Goal: Task Accomplishment & Management: Use online tool/utility

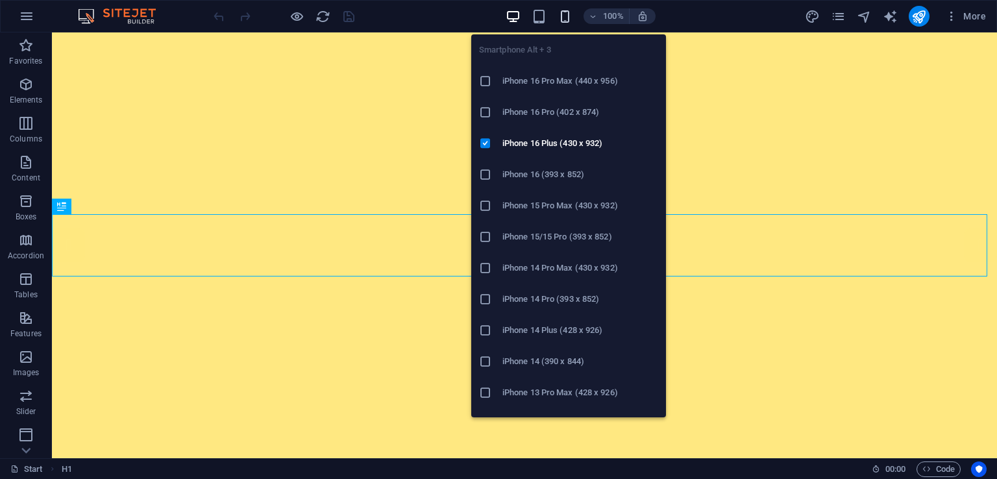
scroll to position [458, 0]
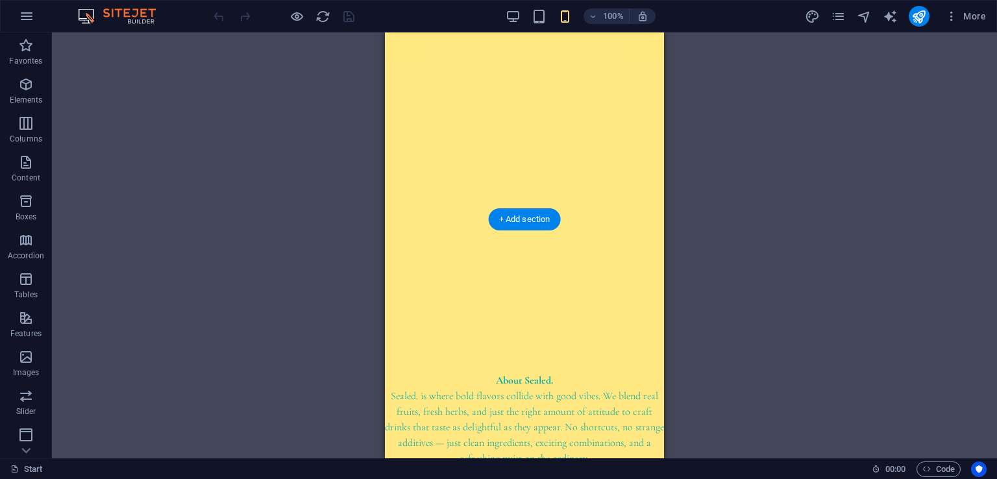
scroll to position [0, 0]
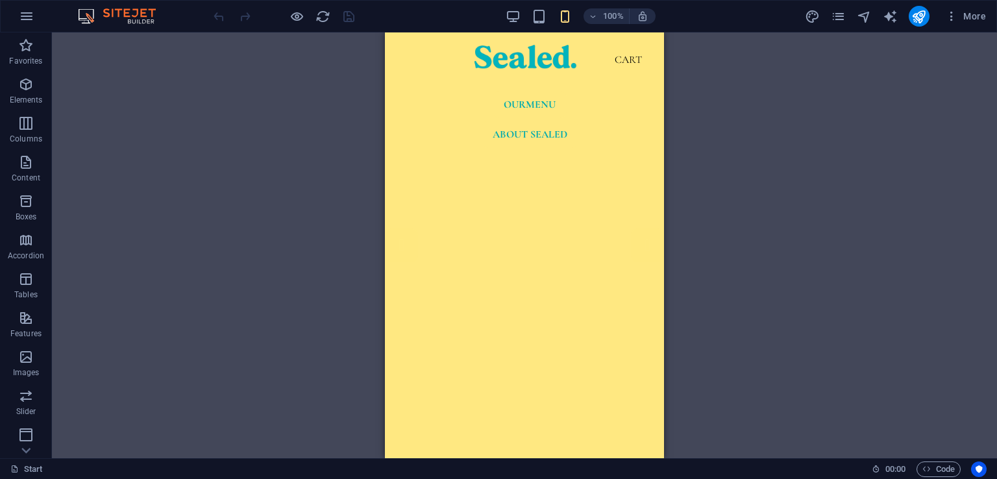
click at [0, 0] on div "More" at bounding box center [0, 0] width 0 height 0
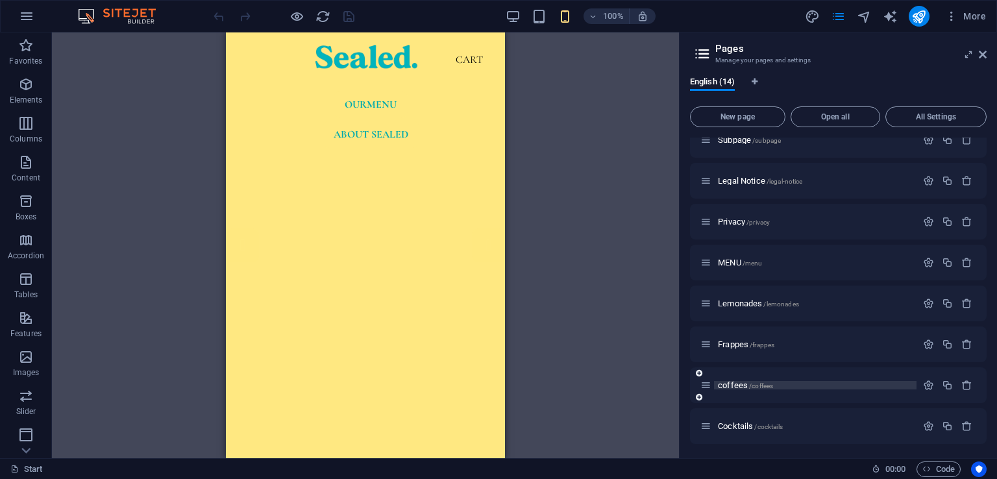
scroll to position [130, 0]
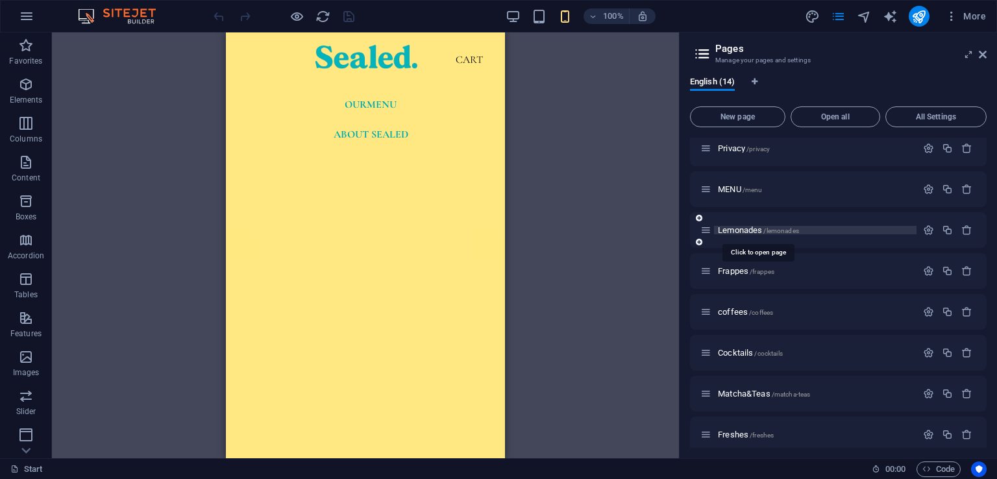
click at [761, 231] on span "Lemonades /lemonades" at bounding box center [758, 230] width 81 height 10
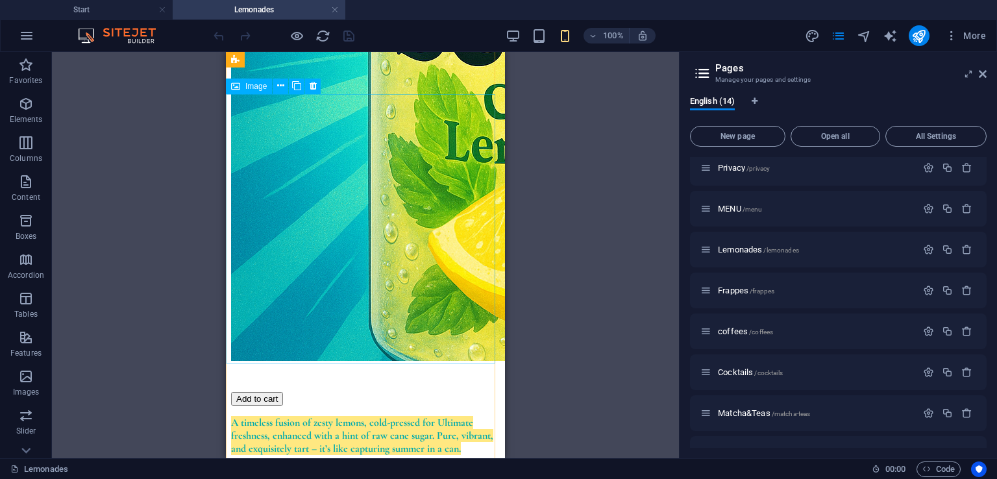
scroll to position [844, 0]
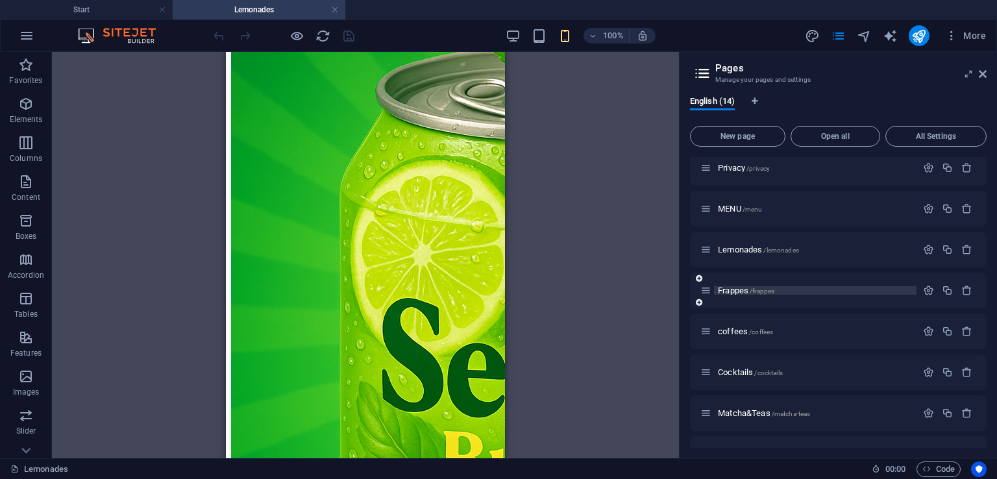
click at [751, 292] on span "/frappes" at bounding box center [762, 291] width 25 height 7
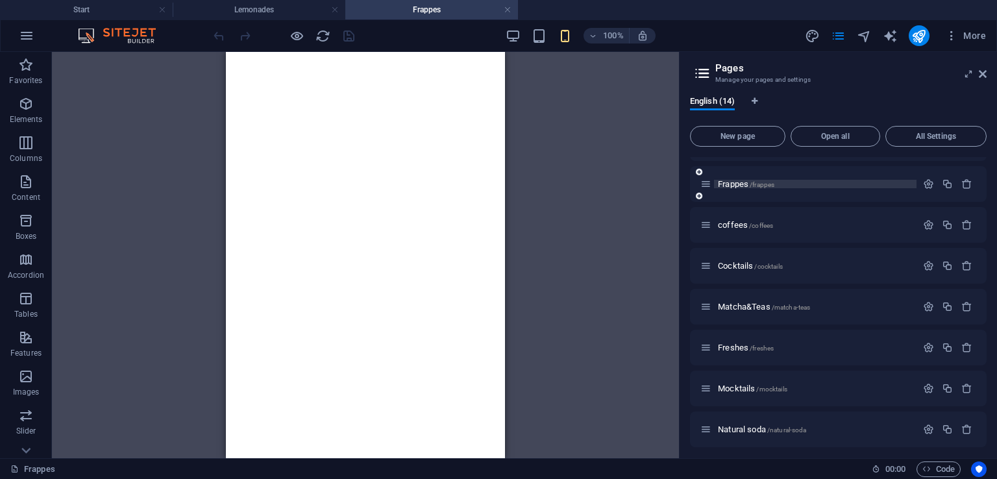
scroll to position [217, 0]
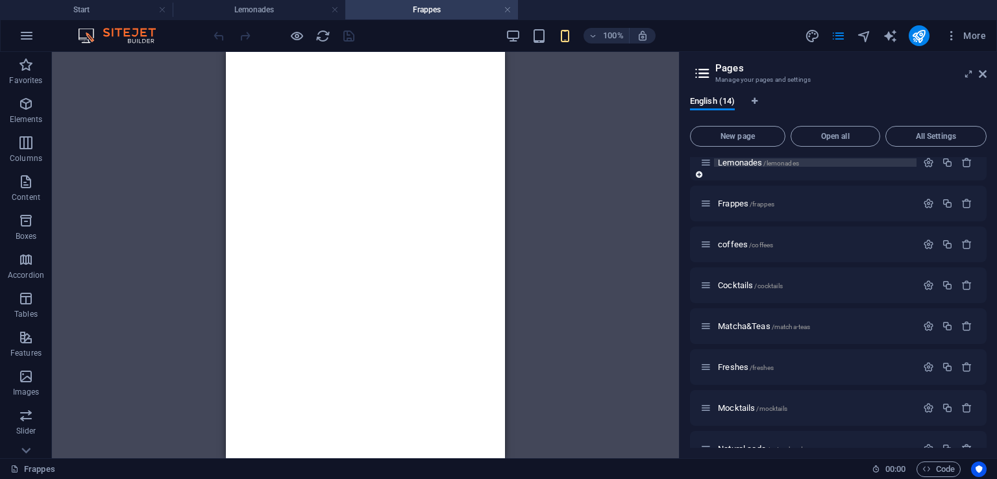
click at [732, 162] on span "Lemonades /lemonades" at bounding box center [758, 163] width 81 height 10
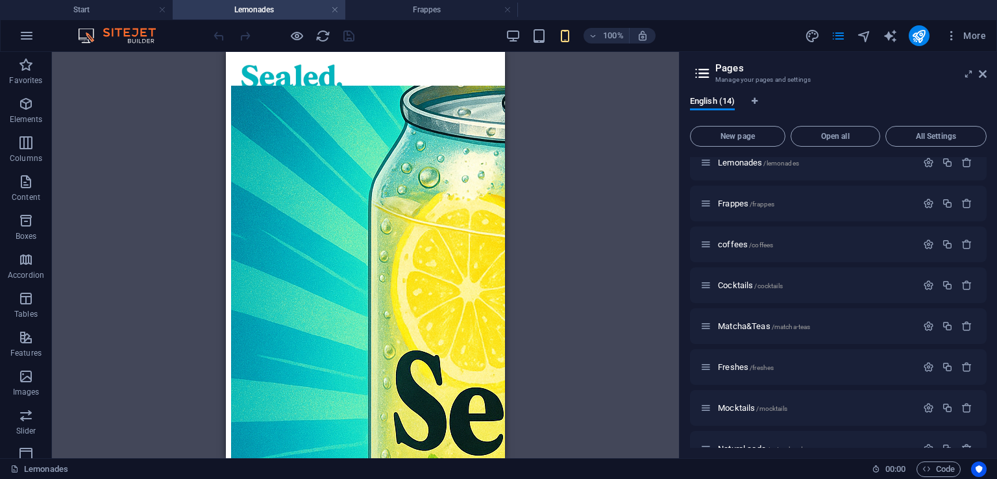
scroll to position [844, 0]
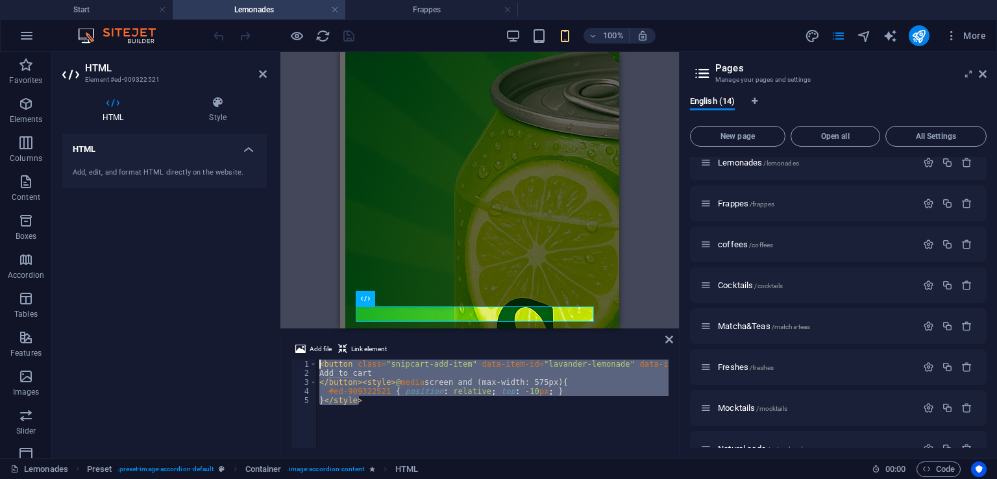
drag, startPoint x: 405, startPoint y: 411, endPoint x: 319, endPoint y: 361, distance: 99.8
click at [319, 361] on div "< button class = "snipcart-add-item" data-item-id = "lavander-lemonade" data-it…" at bounding box center [849, 412] width 1064 height 104
type textarea "<button class="snipcart-add-item" data-item-id="lavander-lemonade" data-item-pr…"
click at [747, 206] on span "Frappes /frappes" at bounding box center [746, 204] width 56 height 10
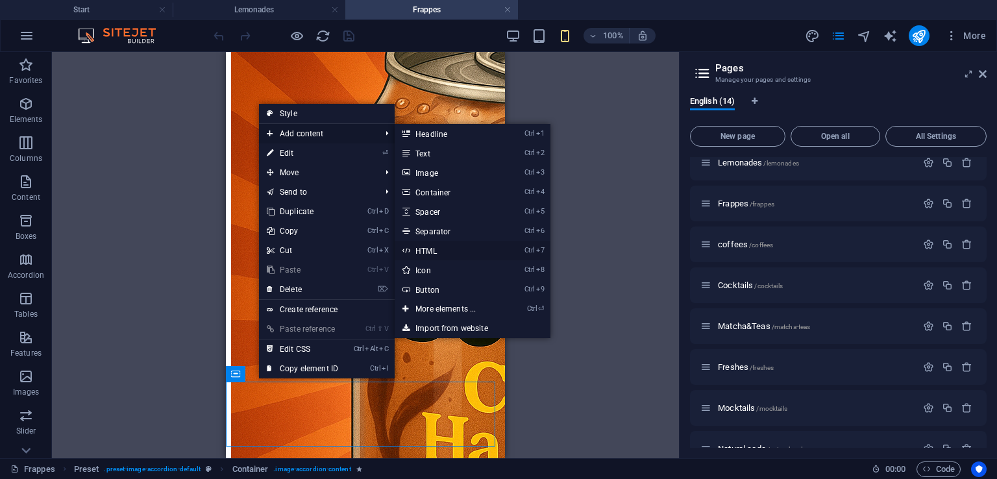
click at [447, 246] on link "Ctrl 7 HTML" at bounding box center [448, 250] width 107 height 19
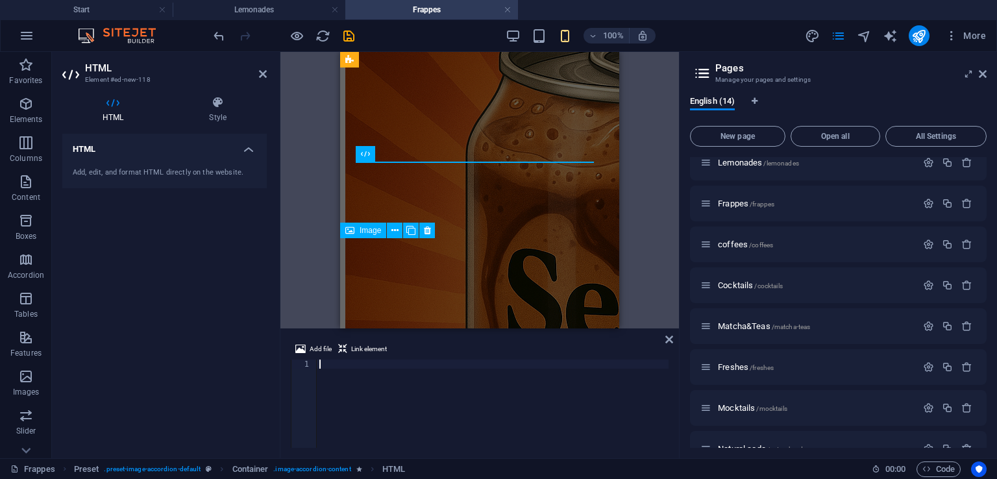
scroll to position [236, 0]
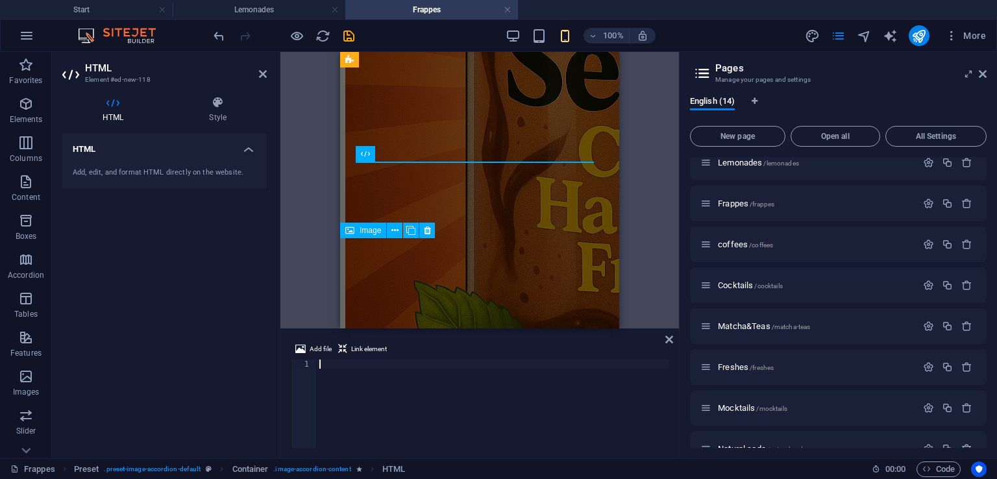
type textarea "}</style>"
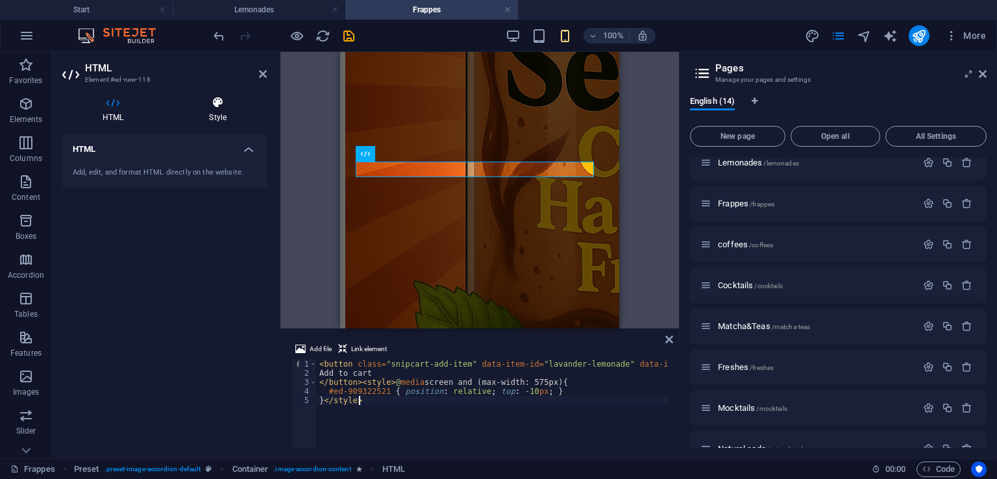
click at [229, 110] on h4 "Style" at bounding box center [218, 109] width 98 height 27
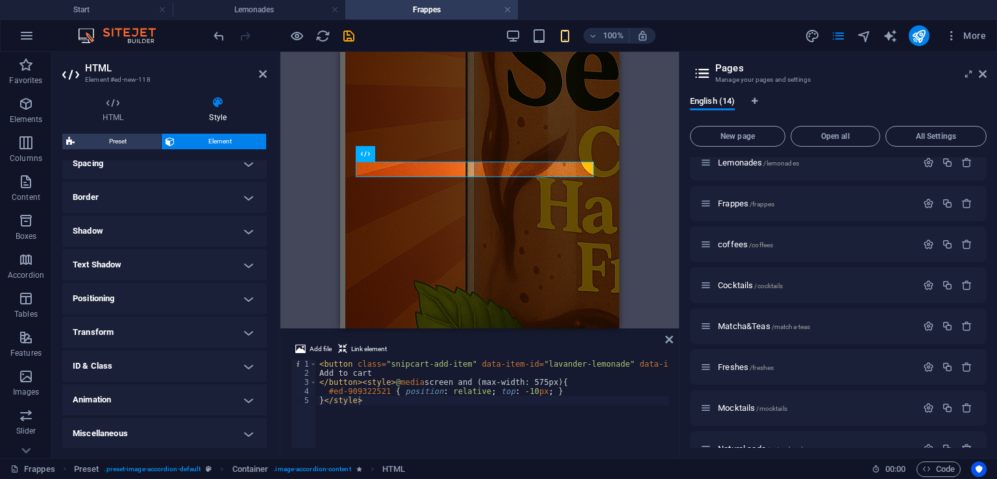
scroll to position [260, 0]
click at [201, 293] on h4 "Positioning" at bounding box center [164, 297] width 205 height 31
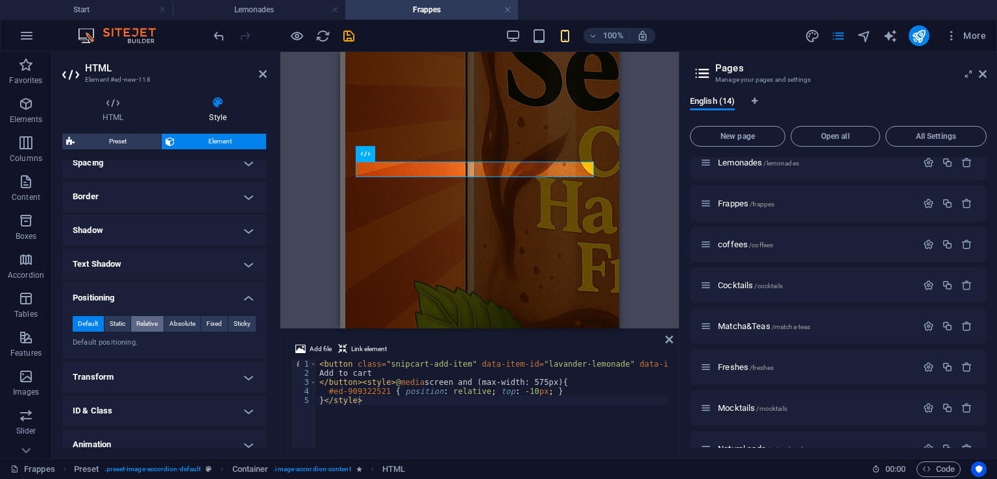
click at [156, 323] on span "Relative" at bounding box center [146, 324] width 21 height 16
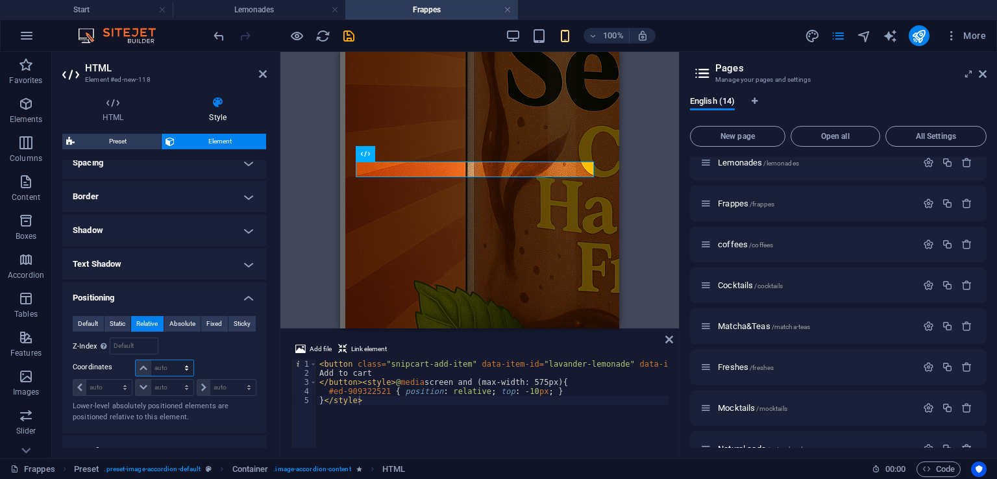
click at [170, 361] on select "auto px rem % em" at bounding box center [164, 368] width 57 height 16
select select "px"
click at [173, 360] on select "auto px rem % em" at bounding box center [164, 368] width 57 height 16
type input "0"
drag, startPoint x: 264, startPoint y: 71, endPoint x: 86, endPoint y: 65, distance: 178.0
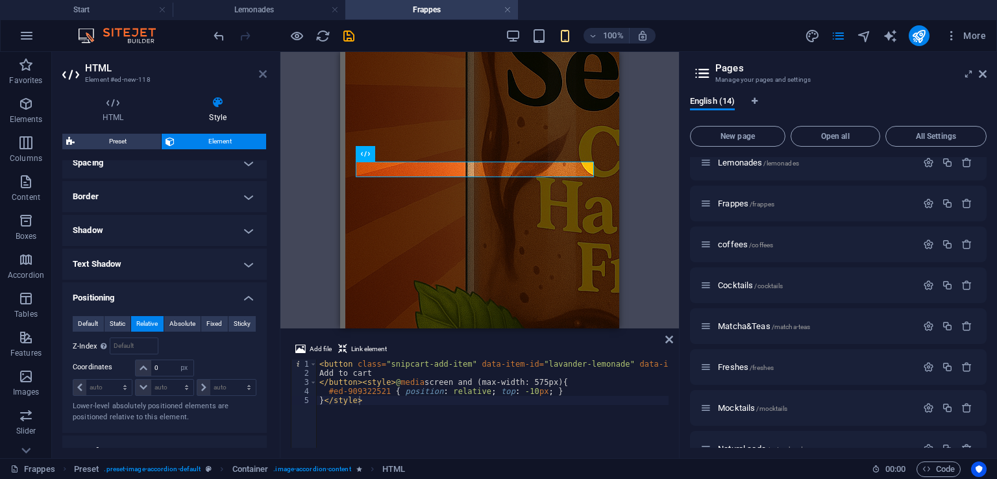
click at [264, 71] on icon at bounding box center [263, 74] width 8 height 10
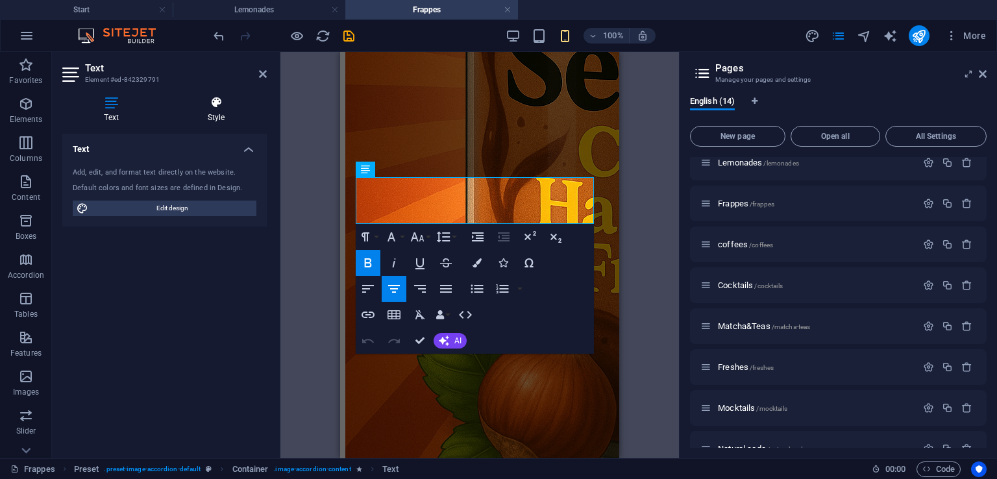
click at [214, 112] on h4 "Style" at bounding box center [216, 109] width 101 height 27
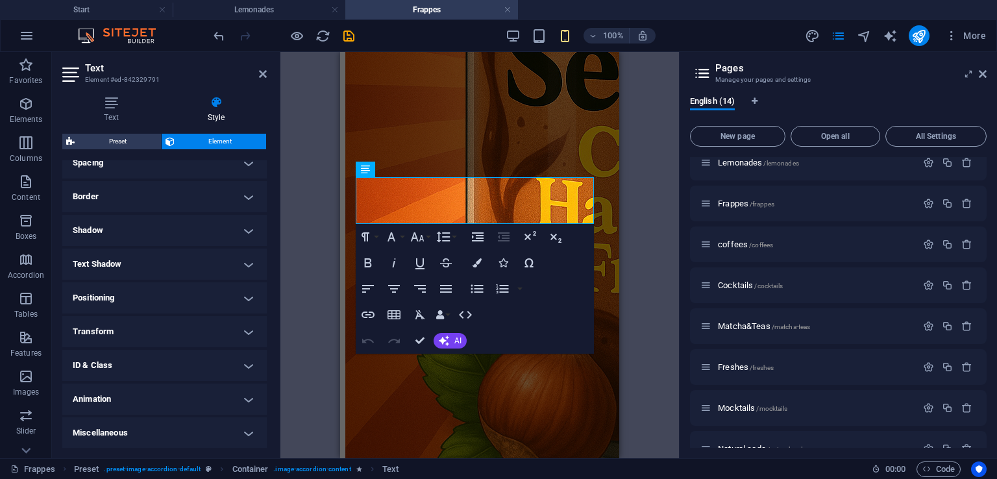
click at [182, 294] on h4 "Positioning" at bounding box center [164, 297] width 205 height 31
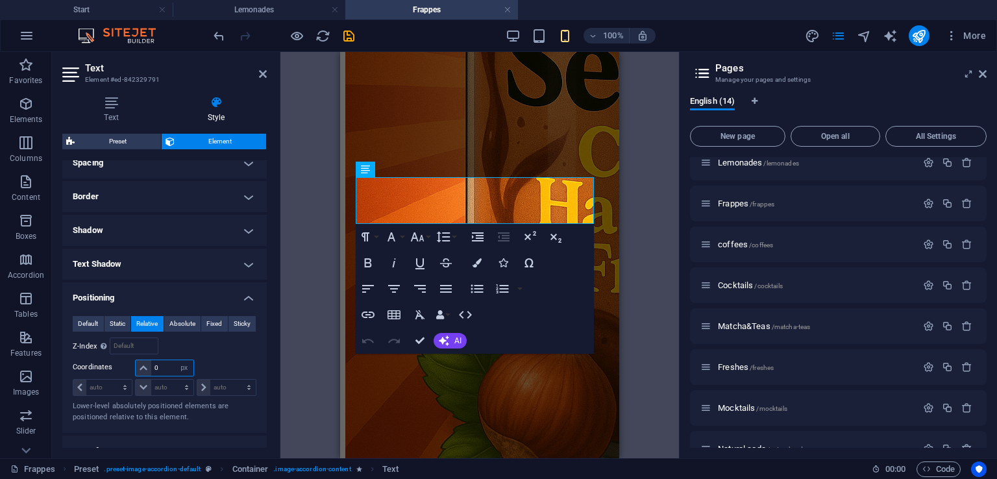
click at [171, 364] on input "0" at bounding box center [172, 368] width 42 height 16
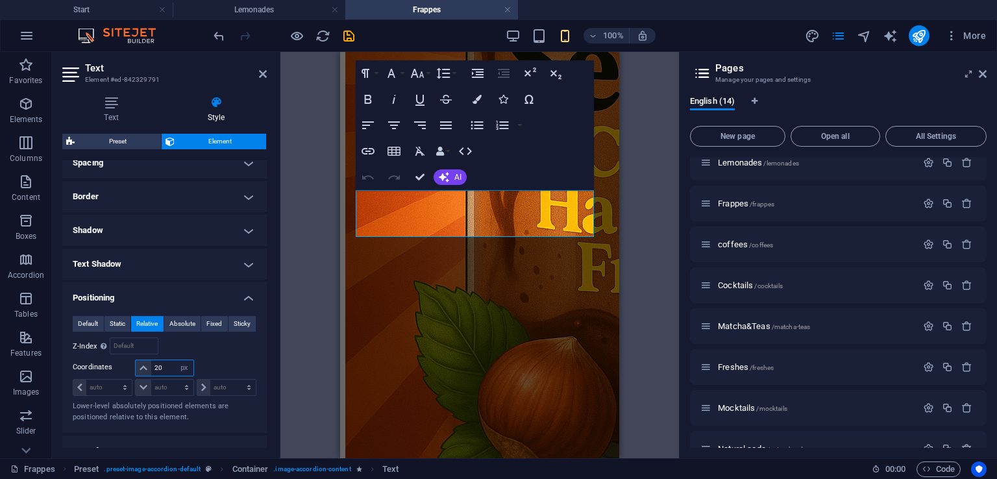
type input "2"
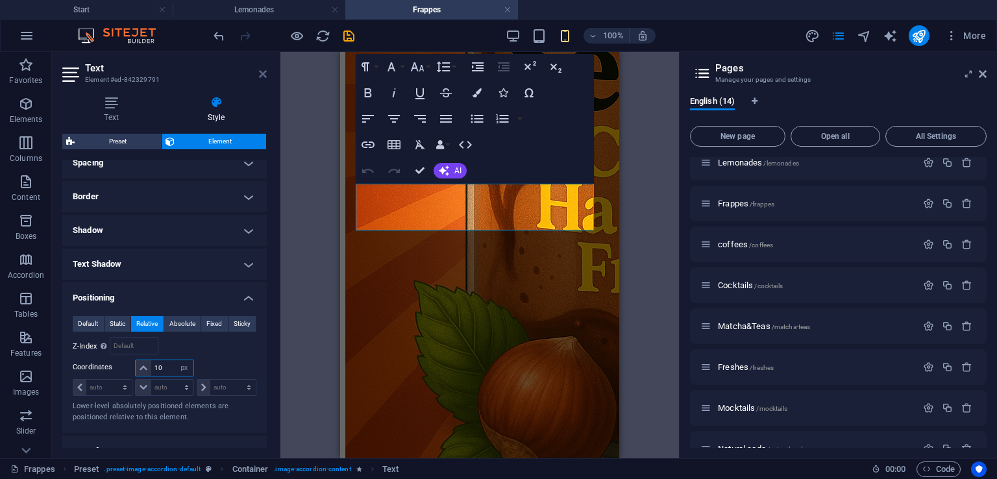
type input "10"
click at [265, 72] on icon at bounding box center [263, 74] width 8 height 10
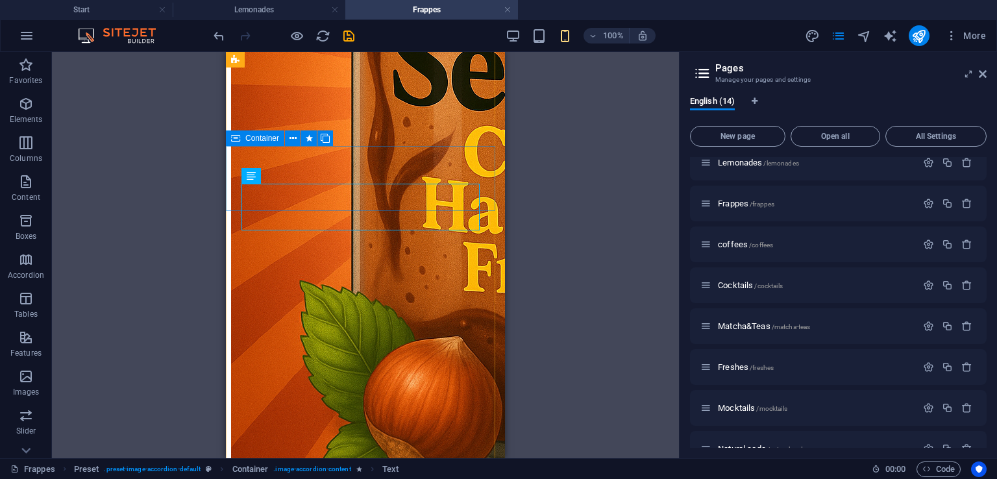
click at [249, 141] on span "Container" at bounding box center [262, 138] width 34 height 8
select select "px"
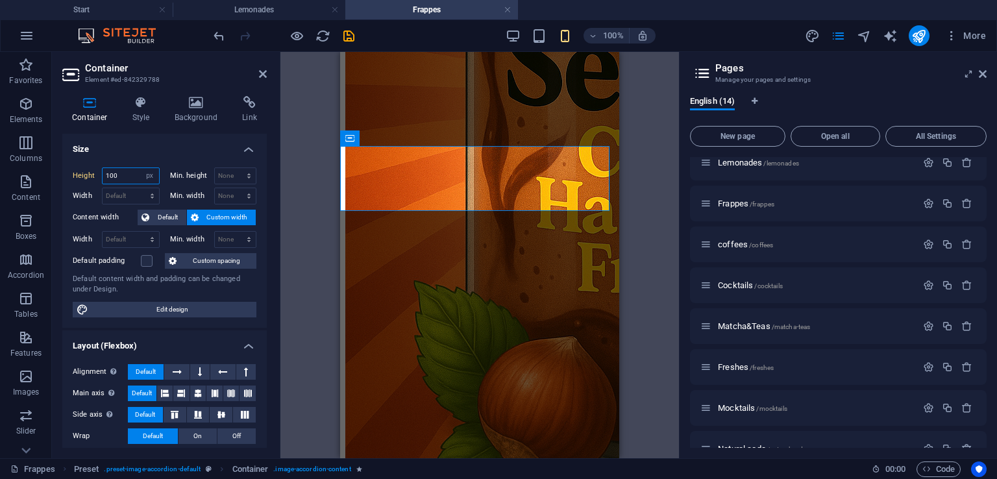
click at [124, 171] on input "100" at bounding box center [131, 176] width 56 height 16
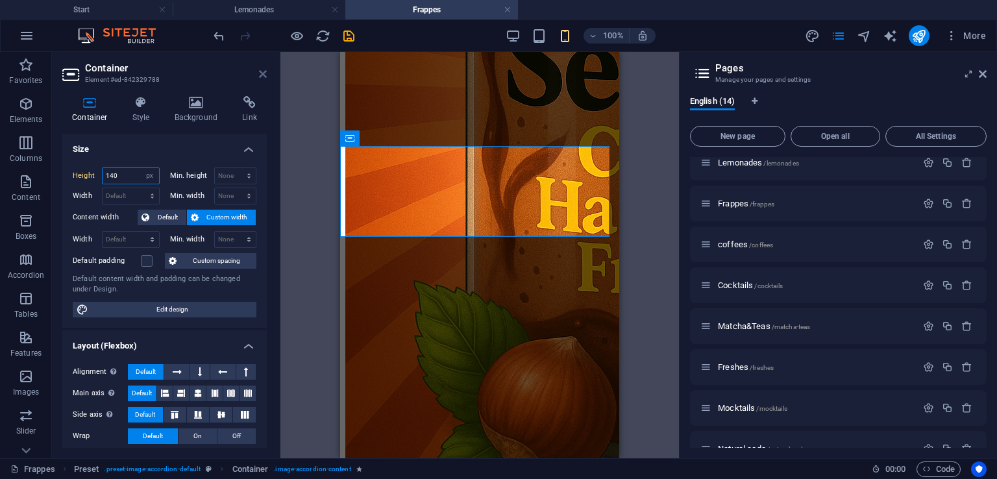
type input "140"
click at [262, 73] on icon at bounding box center [263, 74] width 8 height 10
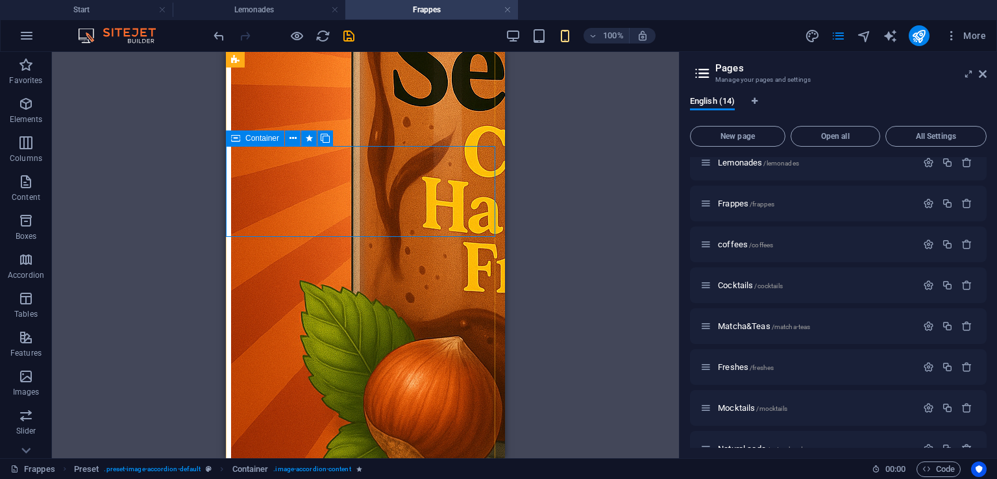
select select "px"
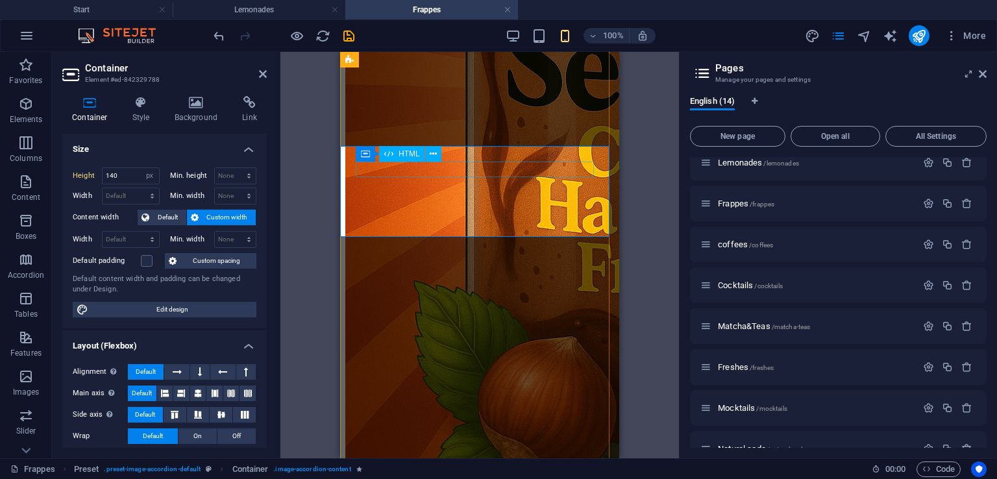
select select "px"
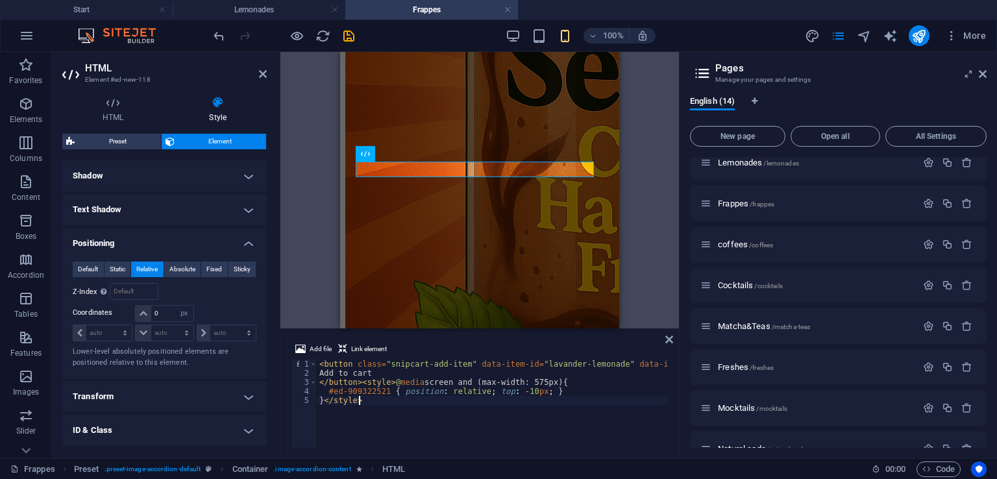
scroll to position [379, 0]
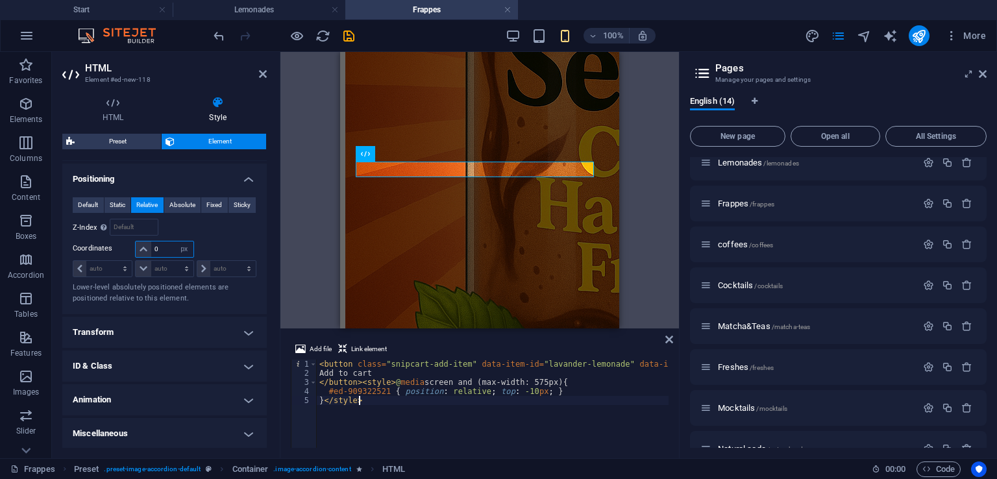
click at [162, 246] on input "0" at bounding box center [172, 250] width 42 height 16
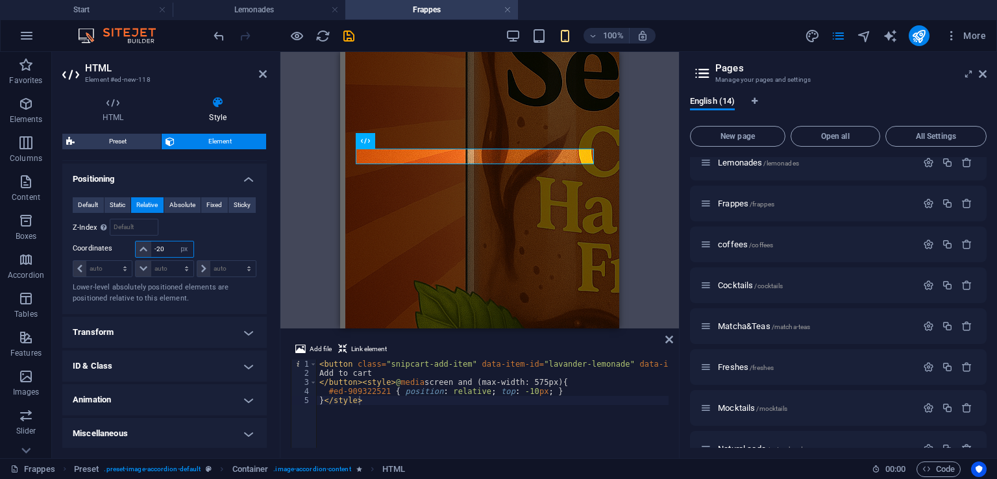
type input "-20"
click at [260, 68] on h2 "HTML" at bounding box center [176, 68] width 182 height 12
click at [266, 73] on icon at bounding box center [263, 74] width 8 height 10
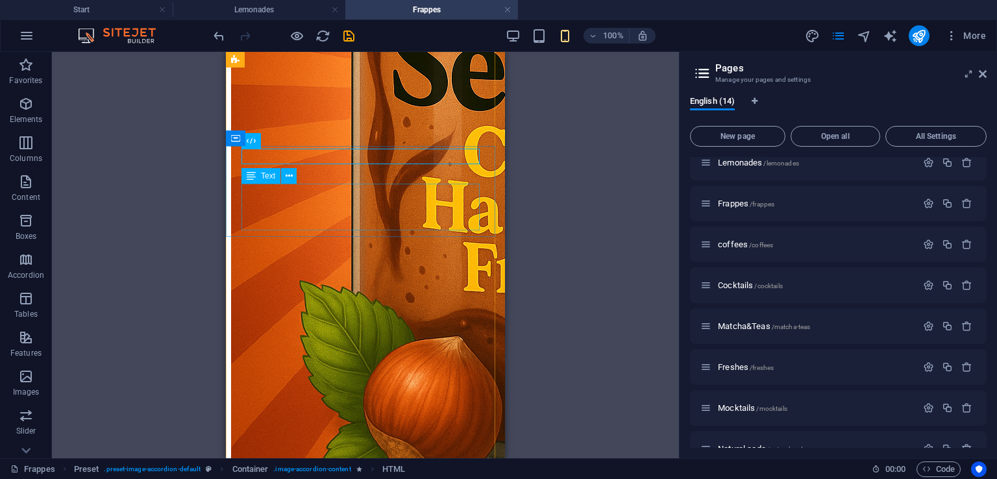
select select "px"
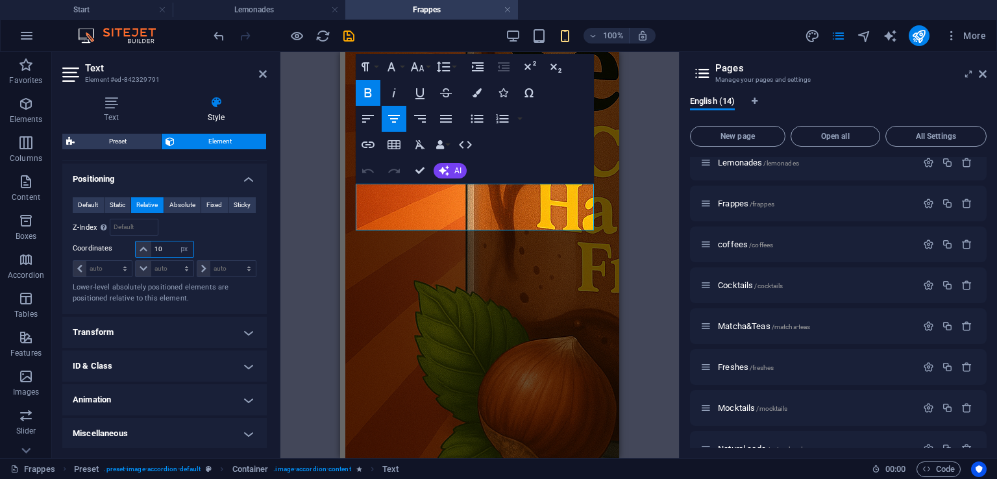
click at [169, 247] on input "10" at bounding box center [172, 250] width 42 height 16
type input "1"
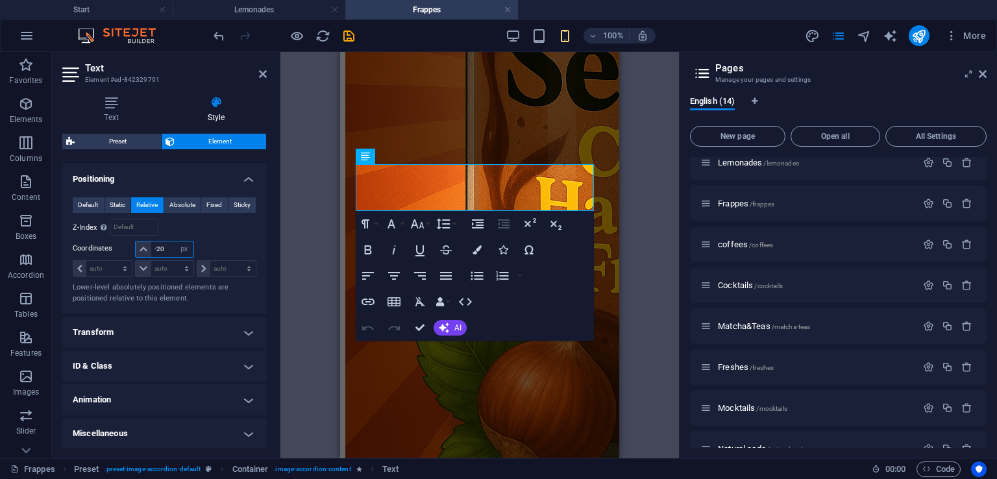
type input "-20"
click at [256, 72] on h2 "Text" at bounding box center [176, 68] width 182 height 12
click at [258, 72] on h2 "Text" at bounding box center [176, 68] width 182 height 12
click at [262, 71] on icon at bounding box center [263, 74] width 8 height 10
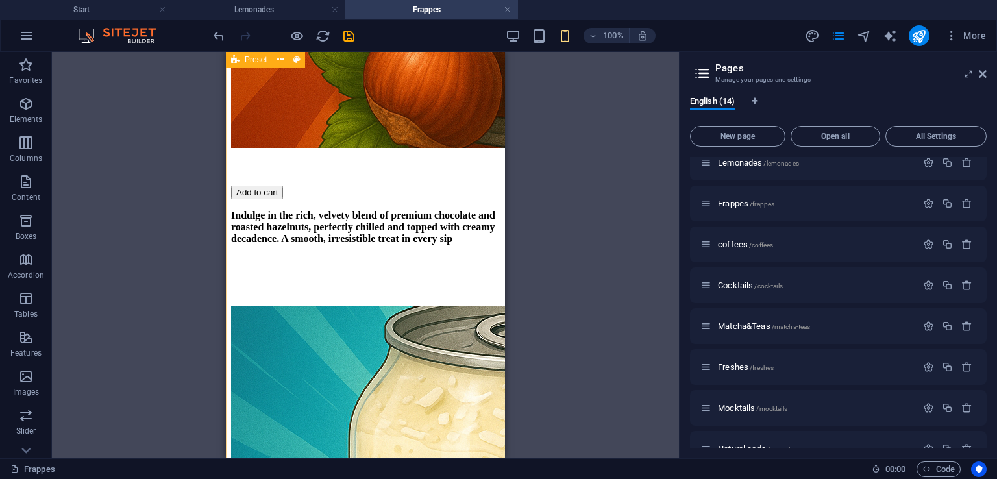
scroll to position [236, 0]
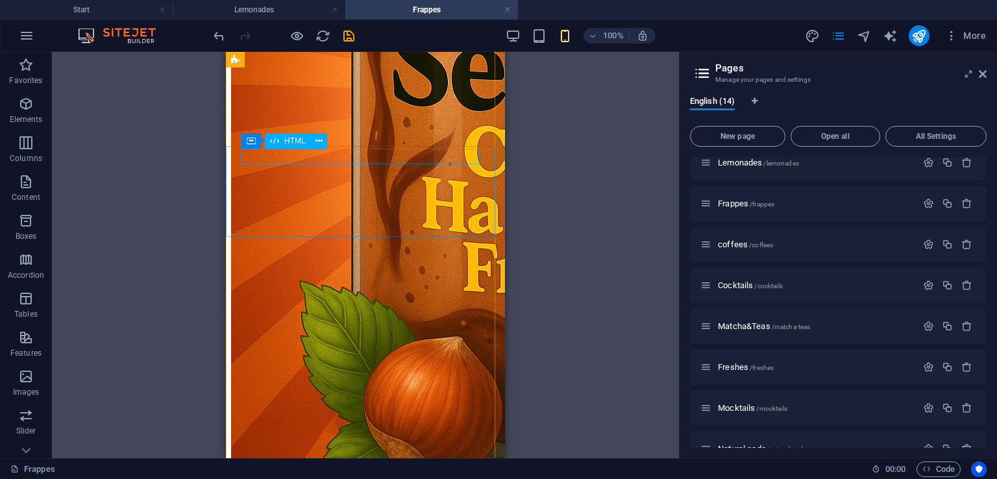
select select "px"
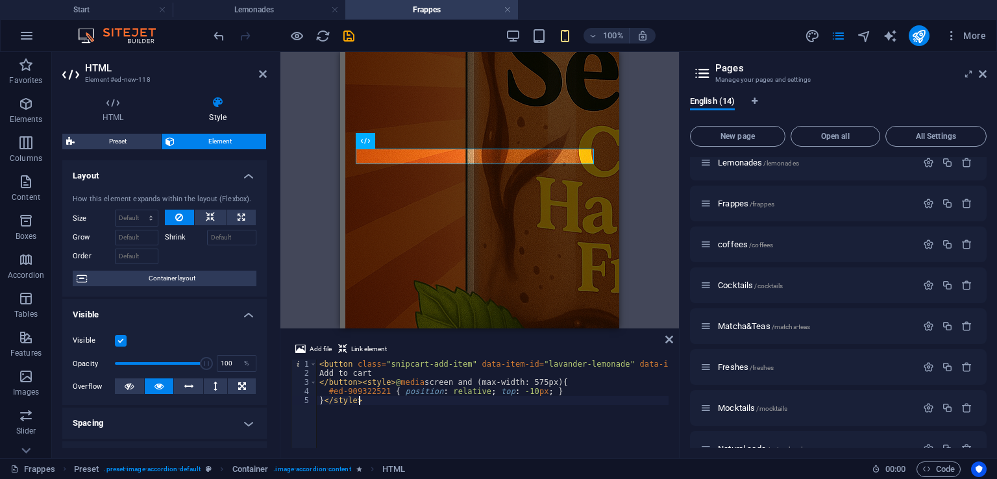
click at [466, 364] on div "< button class = "snipcart-add-item" data-item-id = "lavander-lemonade" data-it…" at bounding box center [849, 413] width 1064 height 106
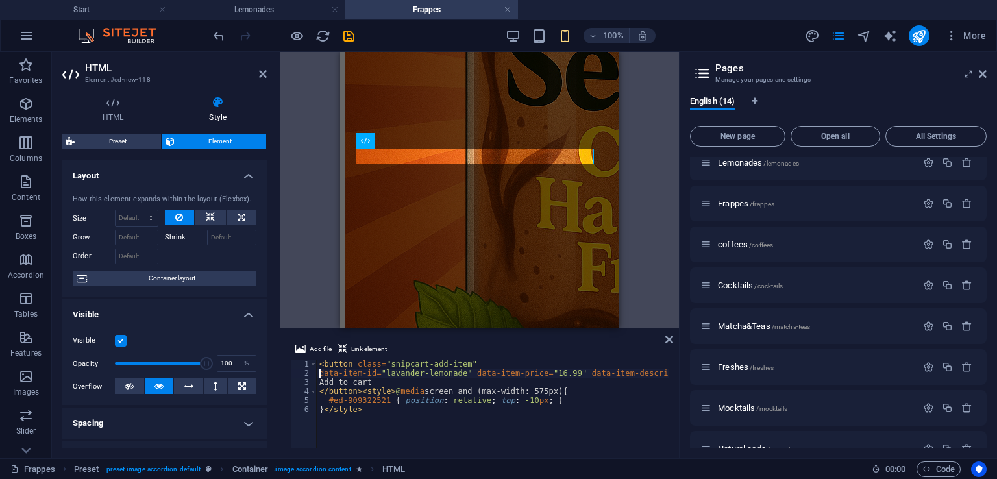
scroll to position [0, 0]
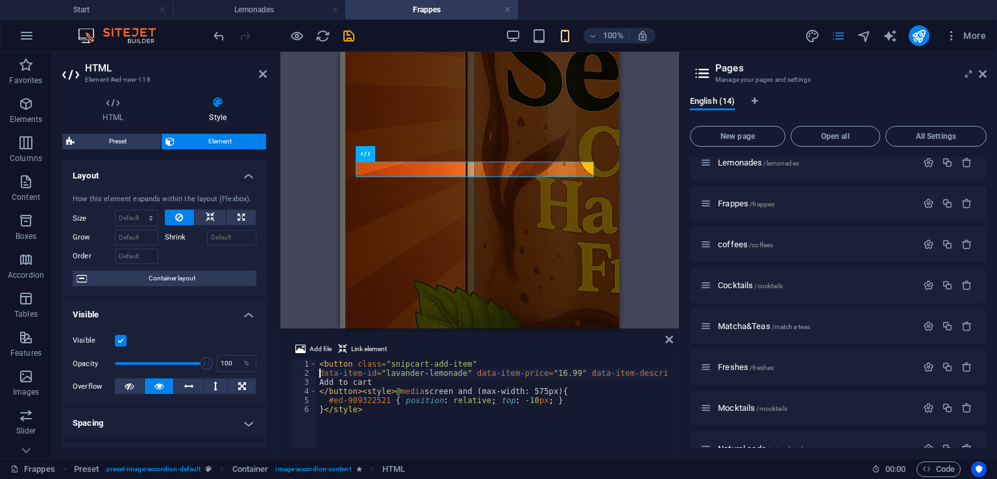
click at [462, 371] on div "< button class = "snipcart-add-item" data-item-id = "lavander-lemonade" data-it…" at bounding box center [775, 412] width 916 height 104
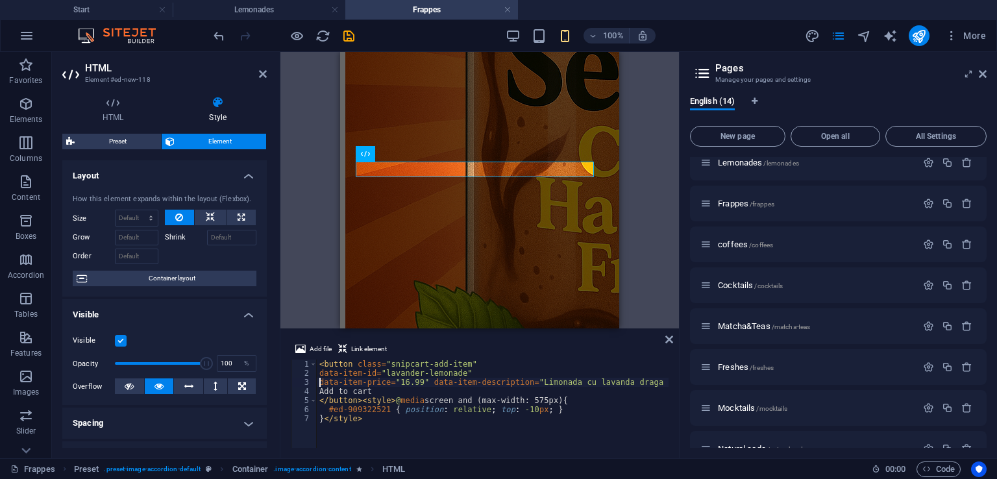
click at [423, 384] on div "< button class = "snipcart-add-item" data-item-id = "lavander-lemonade" data-it…" at bounding box center [702, 412] width 771 height 104
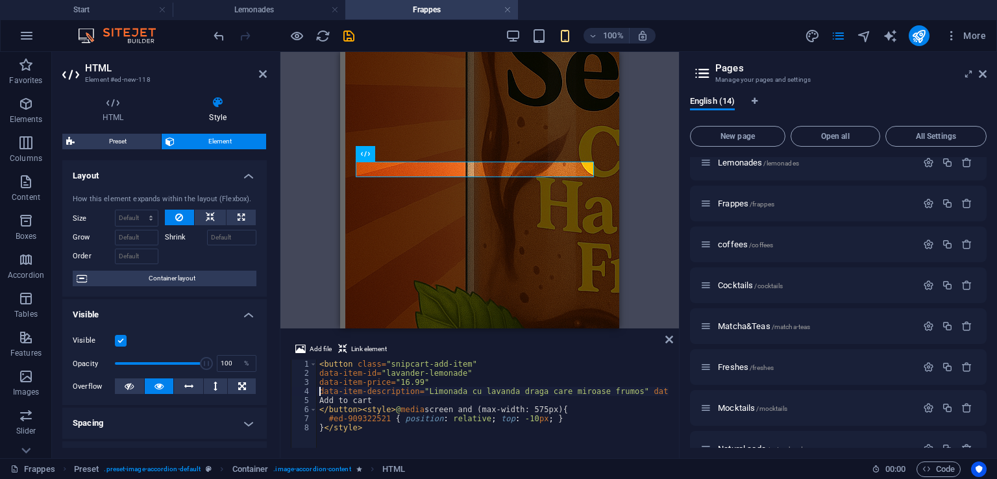
click at [624, 393] on div "< button class = "snipcart-add-item" data-item-id = "lavander-lemonade" data-it…" at bounding box center [650, 412] width 666 height 104
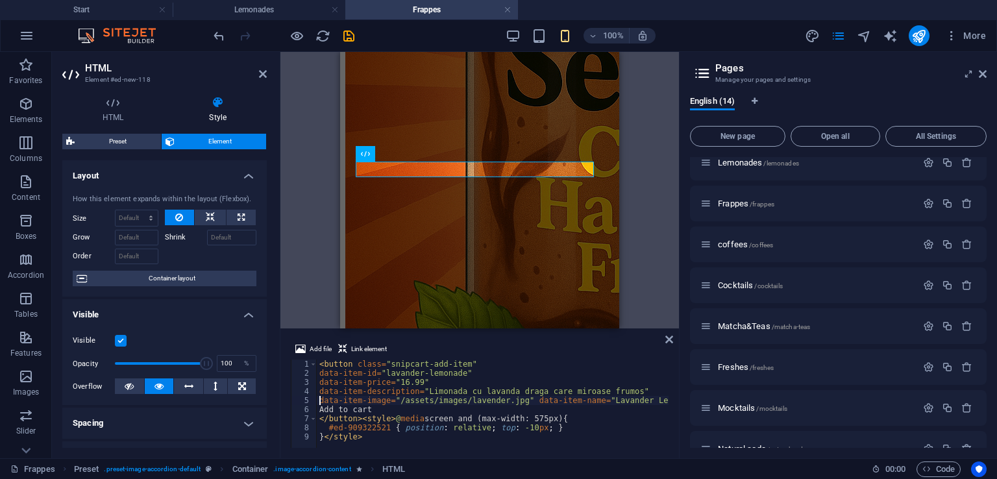
click at [521, 401] on div "< button class = "snipcart-add-item" data-item-id = "lavander-lemonade" data-it…" at bounding box center [497, 412] width 360 height 104
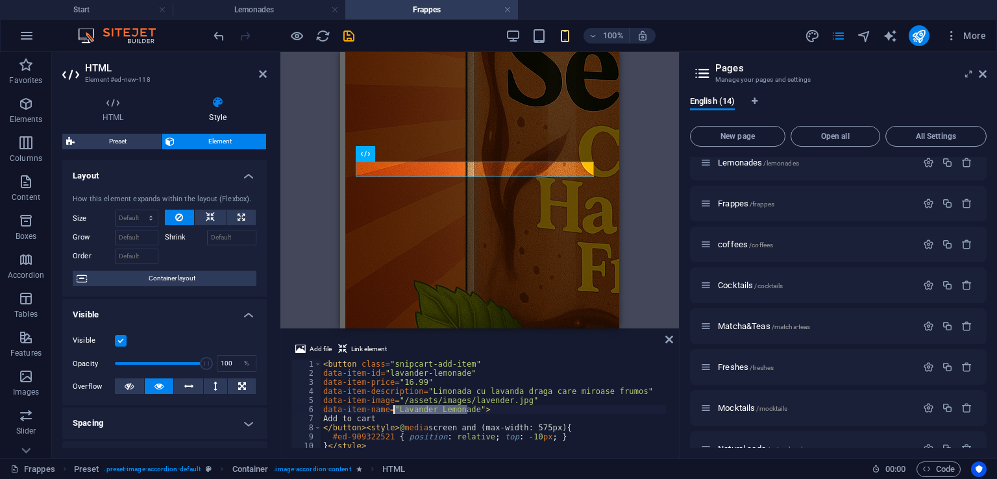
drag, startPoint x: 468, startPoint y: 409, endPoint x: 395, endPoint y: 410, distance: 72.1
click at [395, 410] on div "< button class = "snipcart-add-item" data-item-id = "lavander-lemonade" data-it…" at bounding box center [493, 413] width 345 height 106
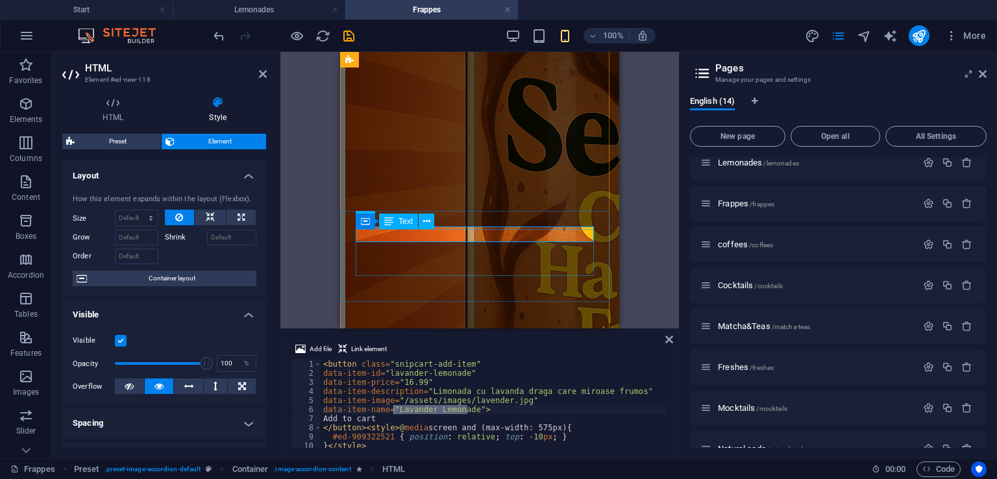
scroll to position [106, 0]
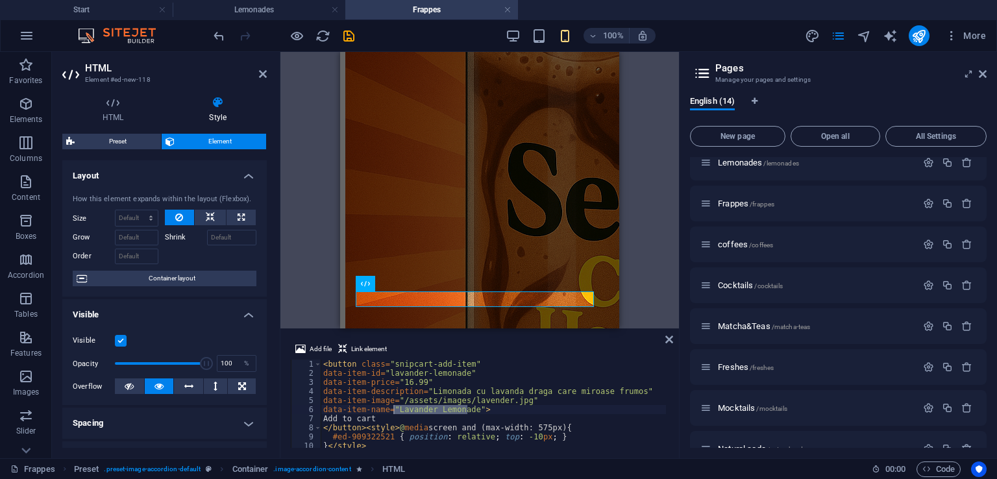
click at [449, 413] on div "< button class = "snipcart-add-item" data-item-id = "lavander-lemonade" data-it…" at bounding box center [493, 404] width 345 height 88
click at [468, 410] on div "< button class = "snipcart-add-item" data-item-id = "lavander-lemonade" data-it…" at bounding box center [493, 413] width 345 height 106
drag, startPoint x: 499, startPoint y: 398, endPoint x: 466, endPoint y: 399, distance: 33.1
click at [466, 399] on div "< button class = "snipcart-add-item" data-item-id = "lavander-lemonade" data-it…" at bounding box center [493, 413] width 345 height 106
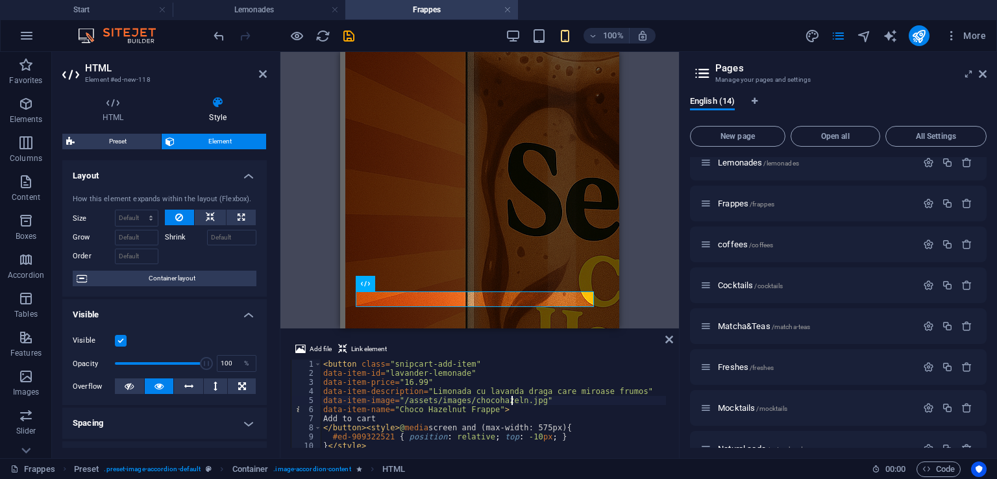
scroll to position [0, 16]
click at [619, 392] on div "< button class = "snipcart-add-item" data-item-id = "lavander-lemonade" data-it…" at bounding box center [493, 413] width 345 height 106
drag, startPoint x: 459, startPoint y: 374, endPoint x: 386, endPoint y: 373, distance: 73.4
click at [386, 373] on div "< button class = "snipcart-add-item" data-item-id = "lavander-lemonade" data-it…" at bounding box center [493, 413] width 345 height 106
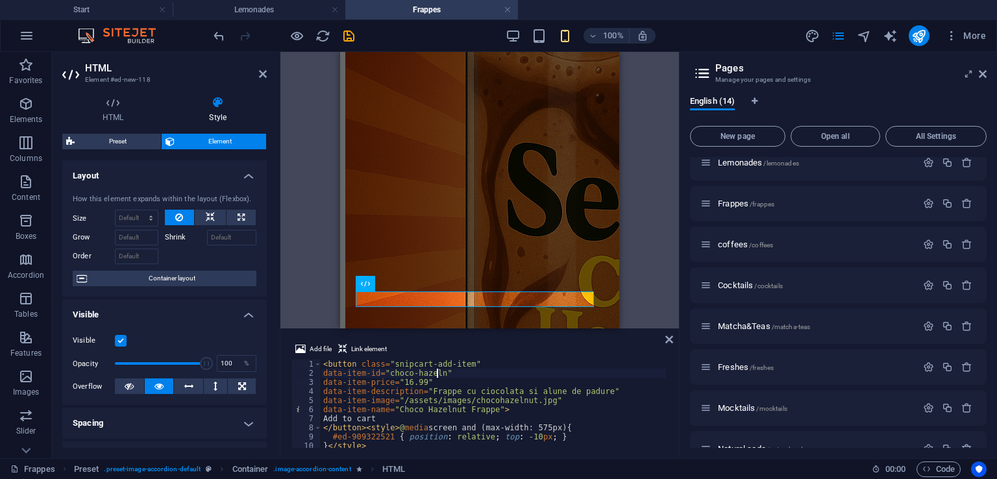
scroll to position [0, 9]
click at [405, 381] on div "< button class = "snipcart-add-item" data-item-id = "choco-hazelnut" data-item-…" at bounding box center [493, 413] width 345 height 106
click at [438, 384] on div "< button class = "snipcart-add-item" data-item-id = "choco-hazelnut" data-item-…" at bounding box center [493, 413] width 345 height 106
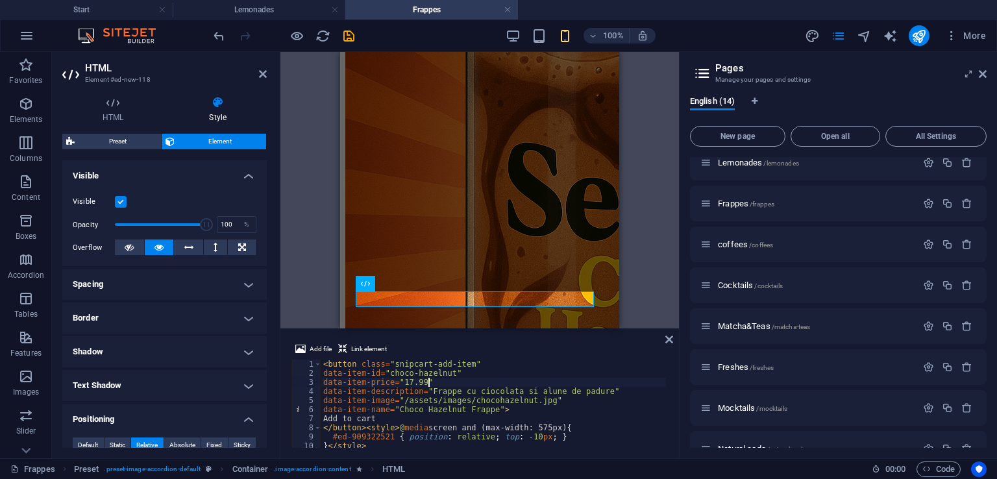
scroll to position [234, 0]
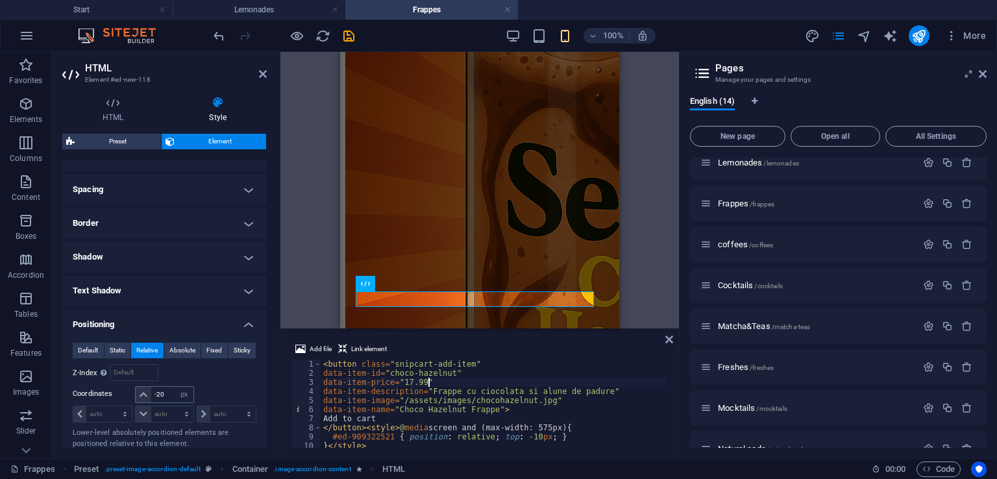
type textarea "data-item-price="17.99""
click at [166, 395] on input "-20" at bounding box center [172, 395] width 42 height 16
type input "-2"
type input "-3"
click at [666, 341] on icon at bounding box center [670, 339] width 8 height 10
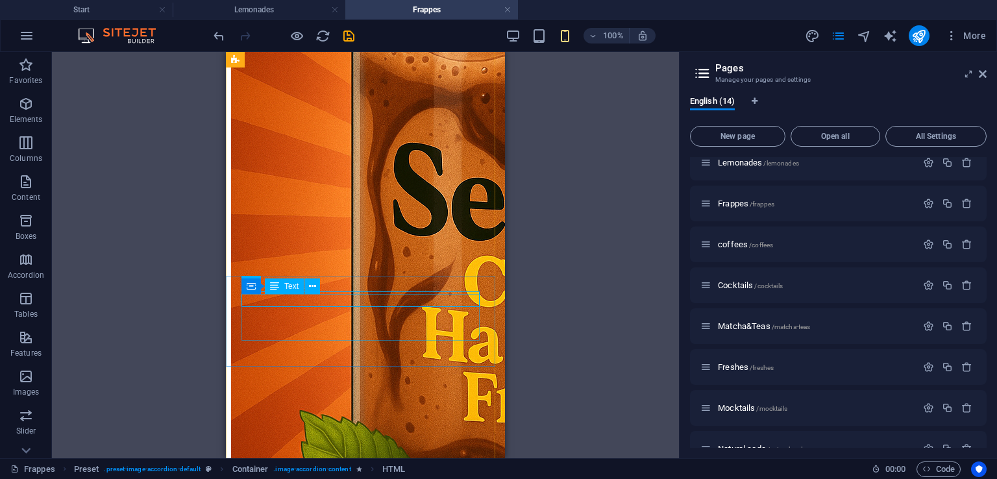
select select "px"
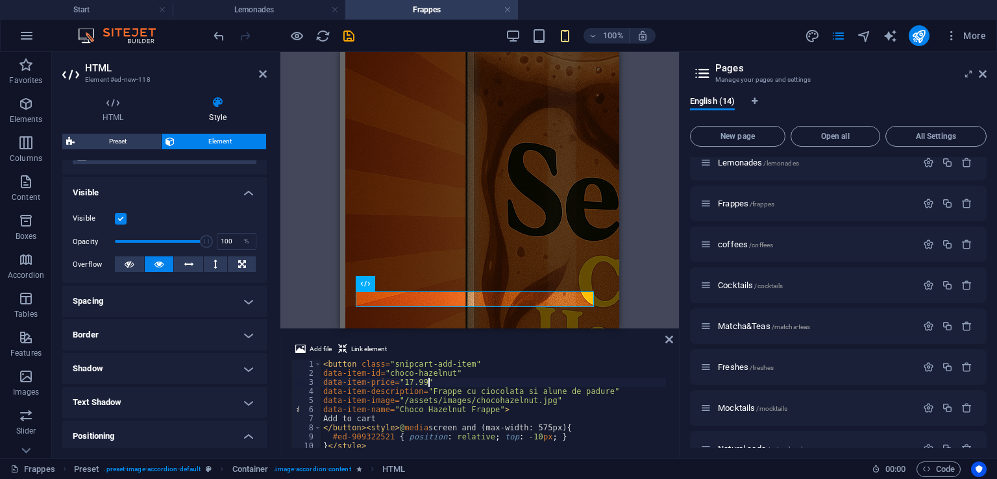
scroll to position [184, 0]
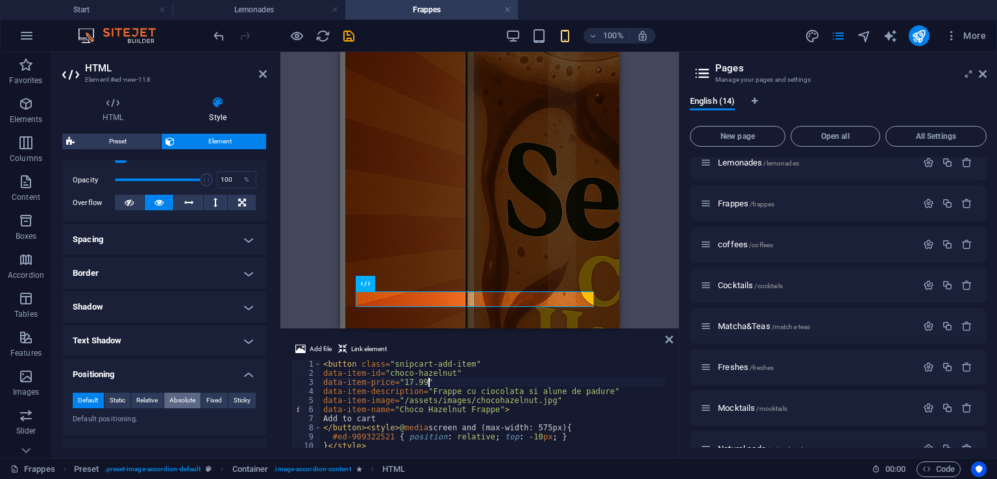
click at [171, 405] on span "Absolute" at bounding box center [182, 401] width 26 height 16
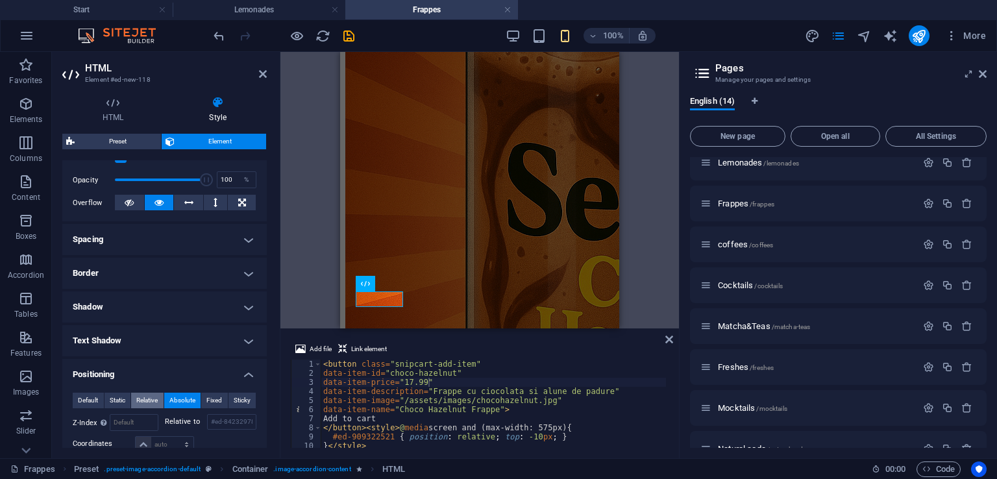
click at [156, 400] on span "Relative" at bounding box center [146, 401] width 21 height 16
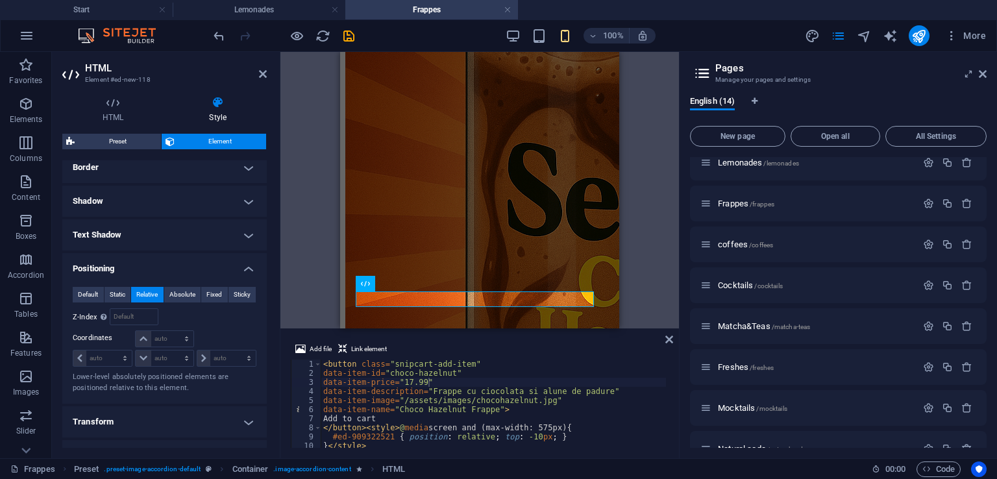
scroll to position [290, 0]
click at [159, 345] on div "auto px rem % em" at bounding box center [164, 338] width 58 height 17
click at [159, 344] on select "auto px rem % em" at bounding box center [164, 339] width 57 height 16
select select "px"
click at [173, 331] on select "auto px rem % em" at bounding box center [164, 339] width 57 height 16
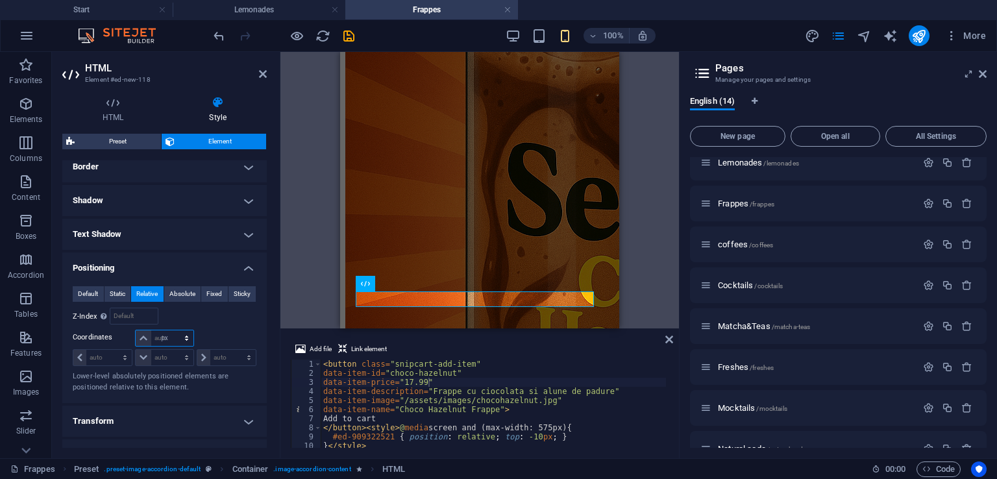
type input "0"
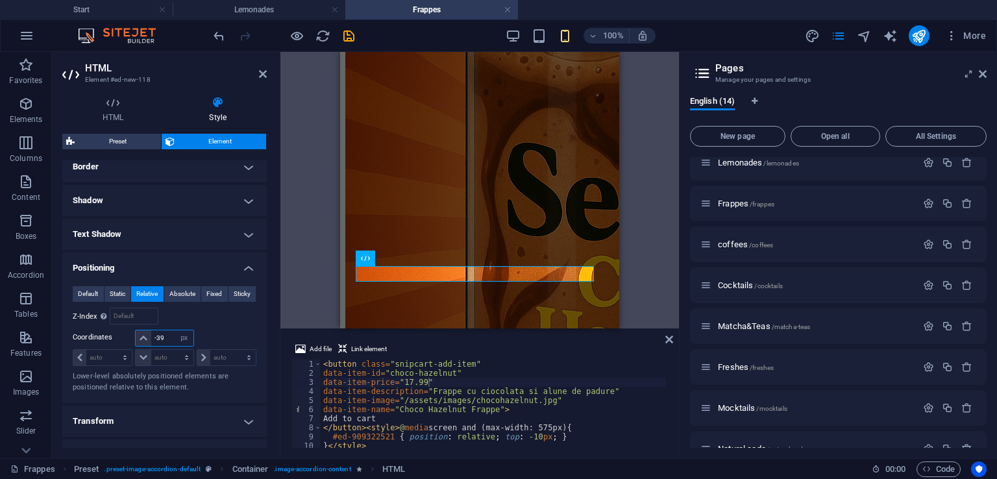
type input "-3"
type input "-2"
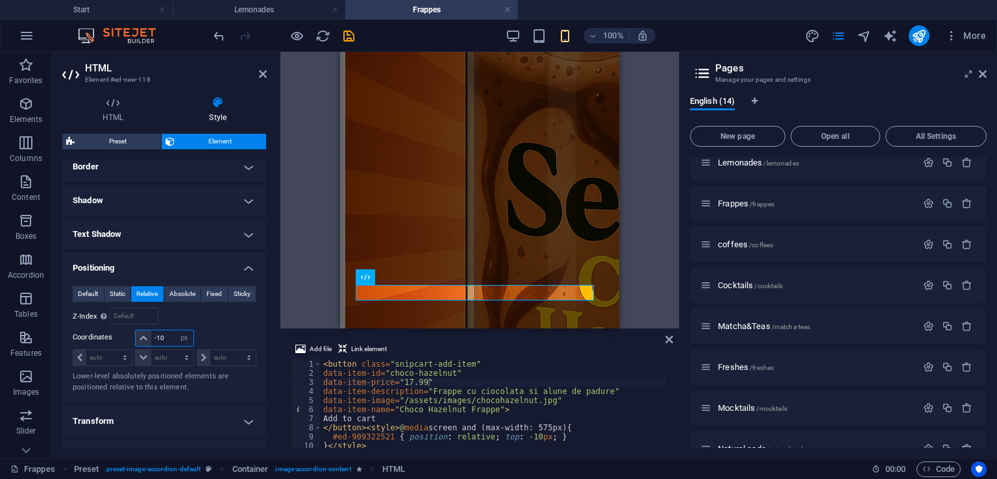
type input "-1"
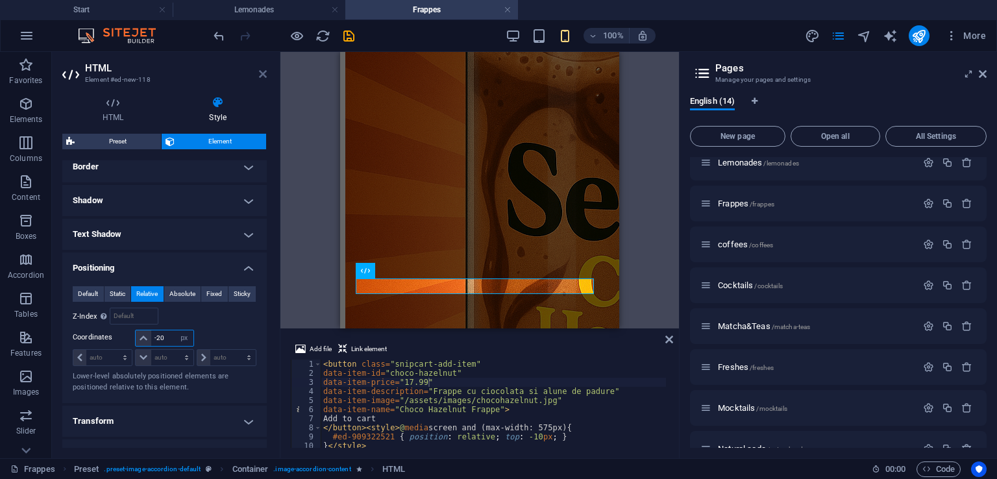
type input "-20"
click at [261, 73] on icon at bounding box center [263, 74] width 8 height 10
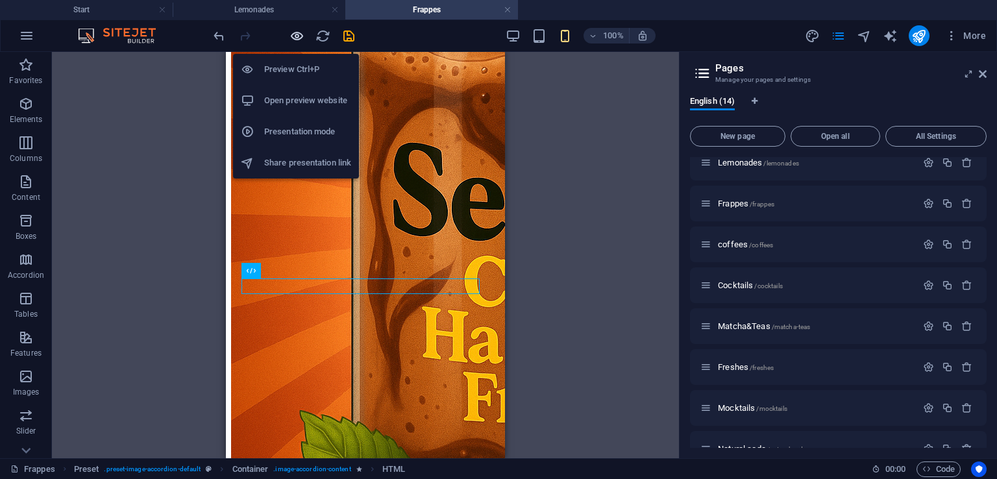
click at [295, 34] on icon "button" at bounding box center [297, 36] width 15 height 15
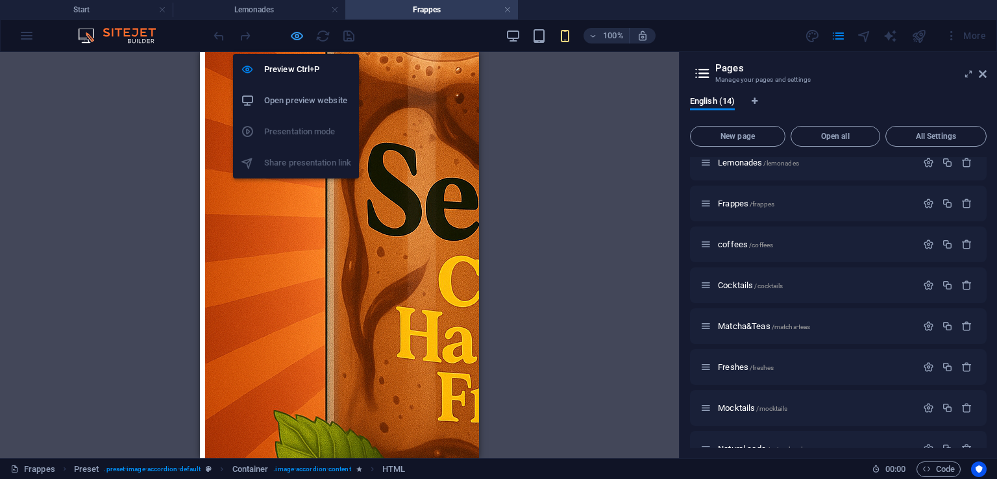
click at [299, 34] on icon "button" at bounding box center [297, 36] width 15 height 15
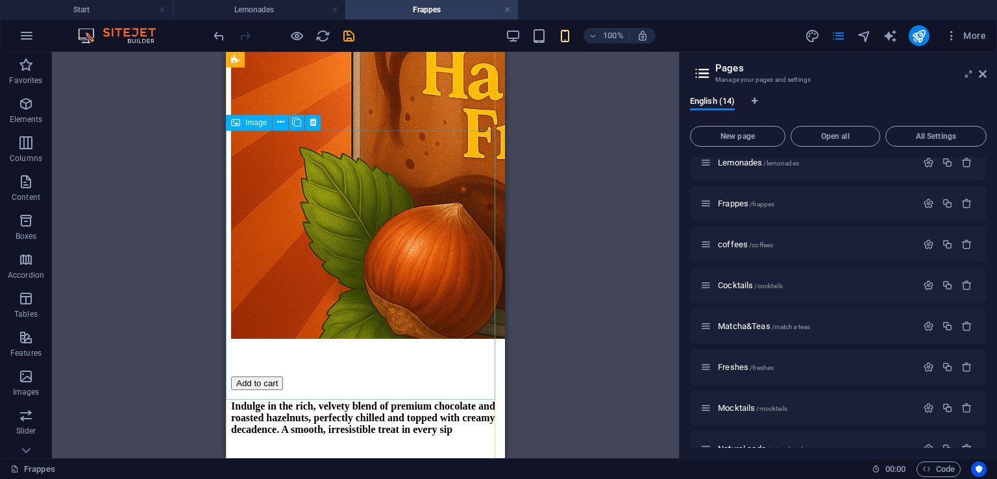
scroll to position [284, 0]
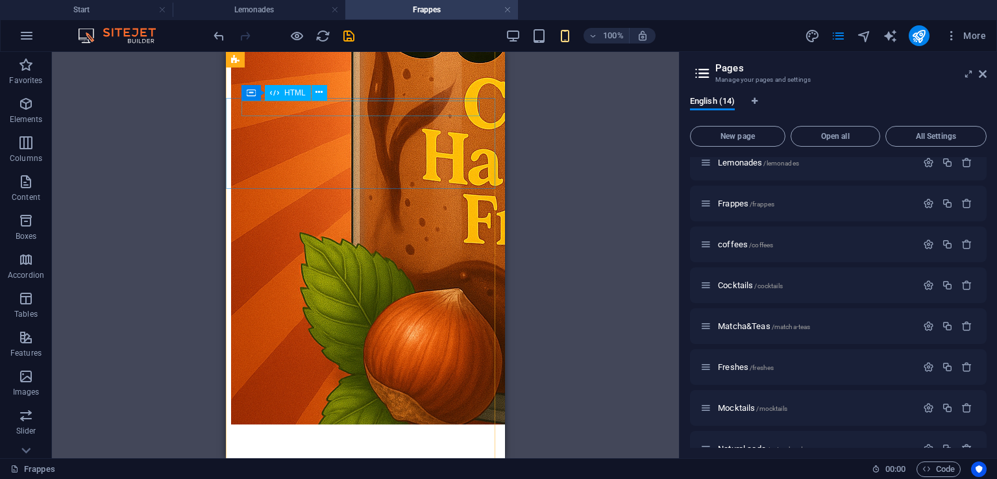
click at [367, 462] on div "Add to cart" at bounding box center [365, 469] width 269 height 14
select select "px"
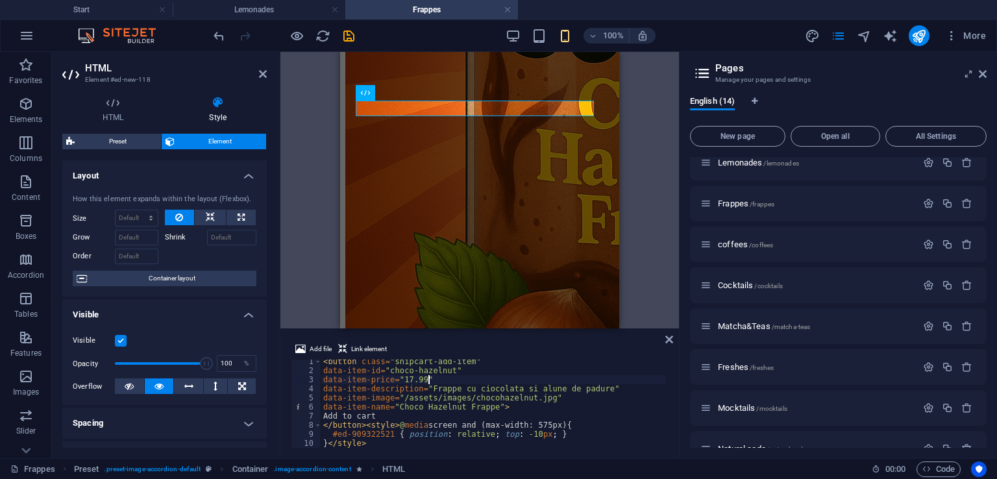
scroll to position [3, 0]
click at [669, 339] on icon at bounding box center [670, 339] width 8 height 10
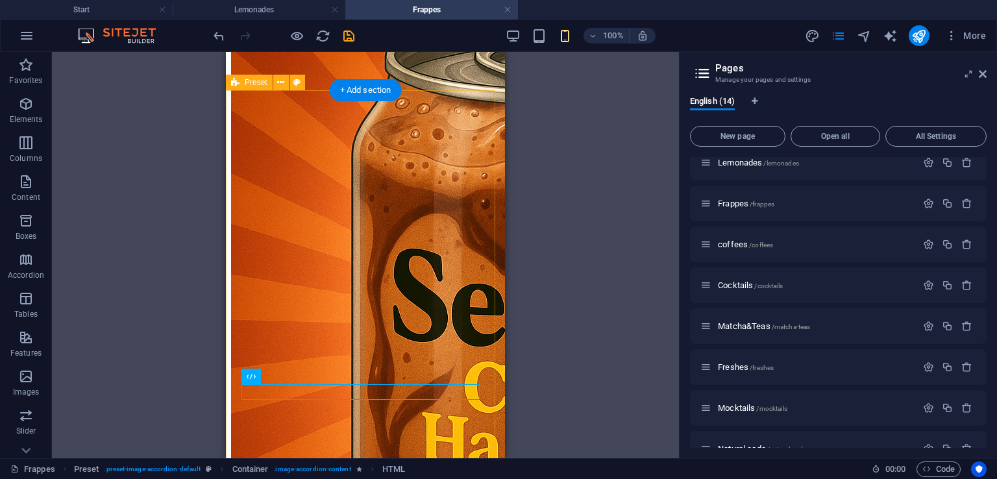
scroll to position [86, 0]
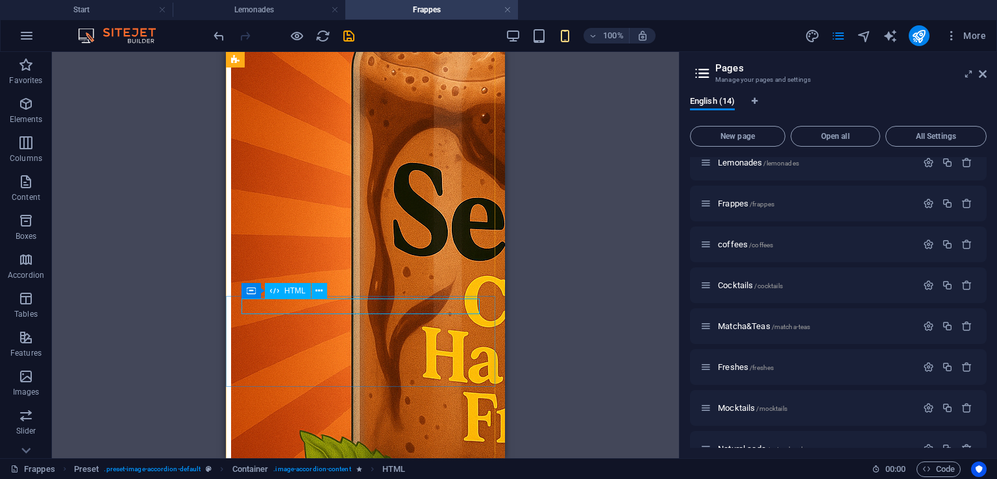
select select "px"
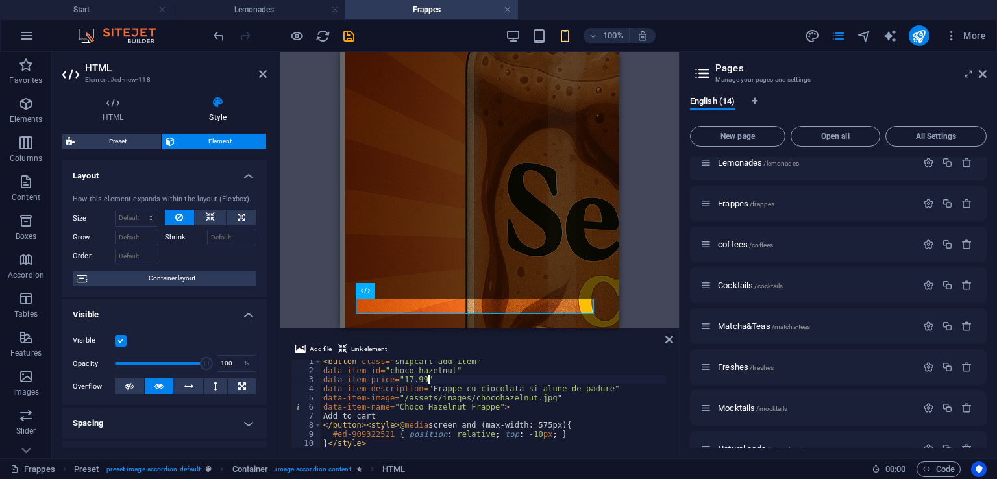
click at [399, 401] on div "< button class = "snipcart-add-item" data-item-id = "choco-hazelnut" data-item-…" at bounding box center [493, 410] width 345 height 106
type textarea "#ed-909322521 { position: relative; top: -10px; } }</style>"
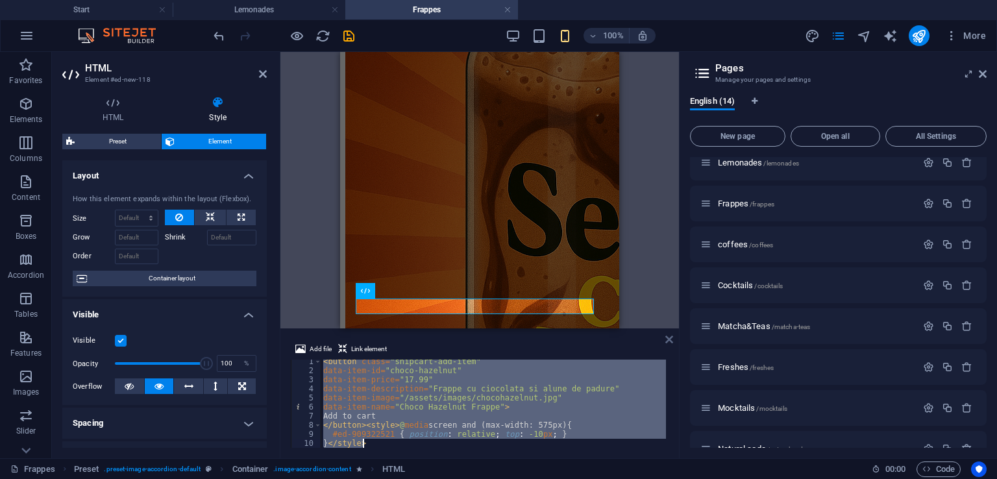
click at [668, 340] on icon at bounding box center [670, 339] width 8 height 10
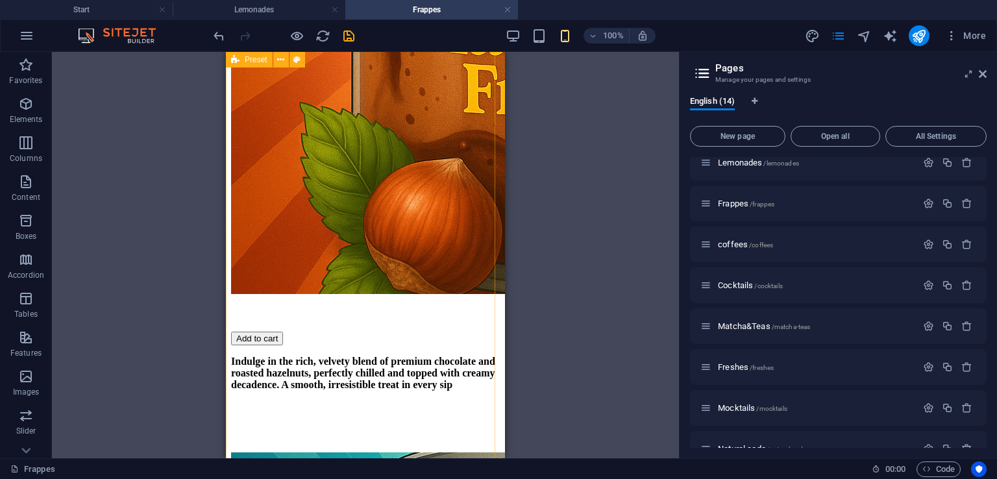
scroll to position [413, 0]
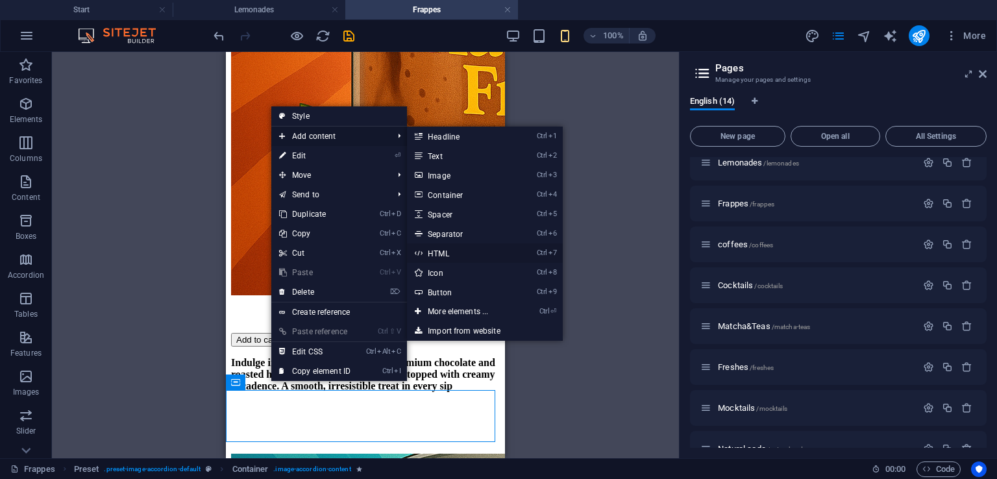
click at [470, 260] on link "Ctrl 7 HTML" at bounding box center [460, 252] width 107 height 19
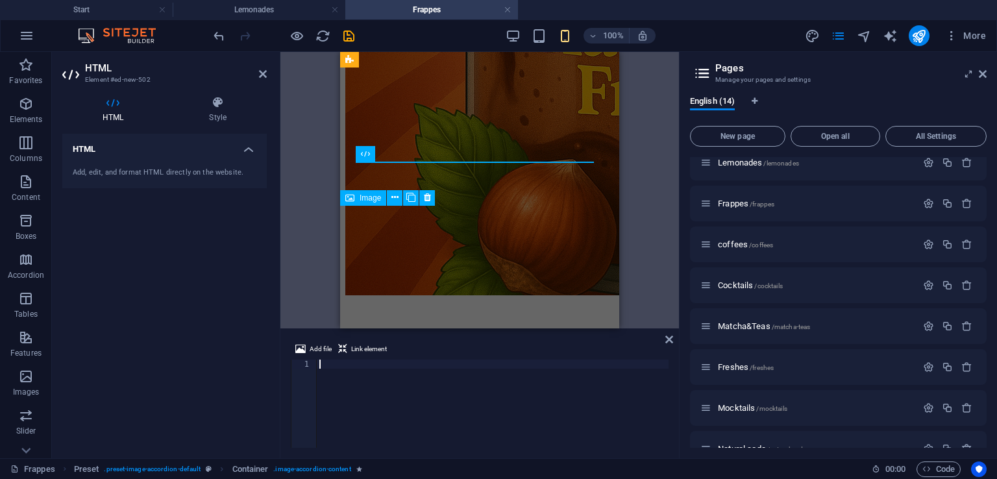
scroll to position [657, 0]
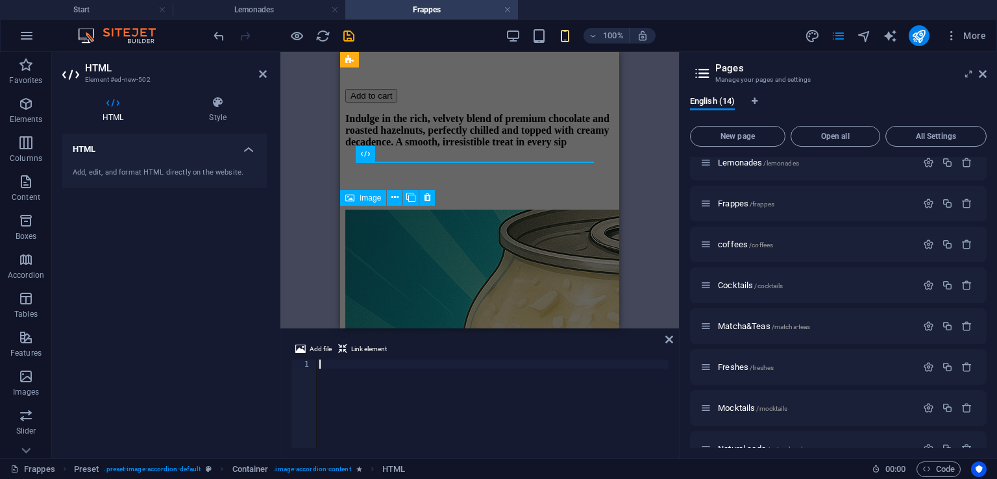
type textarea "}</style>"
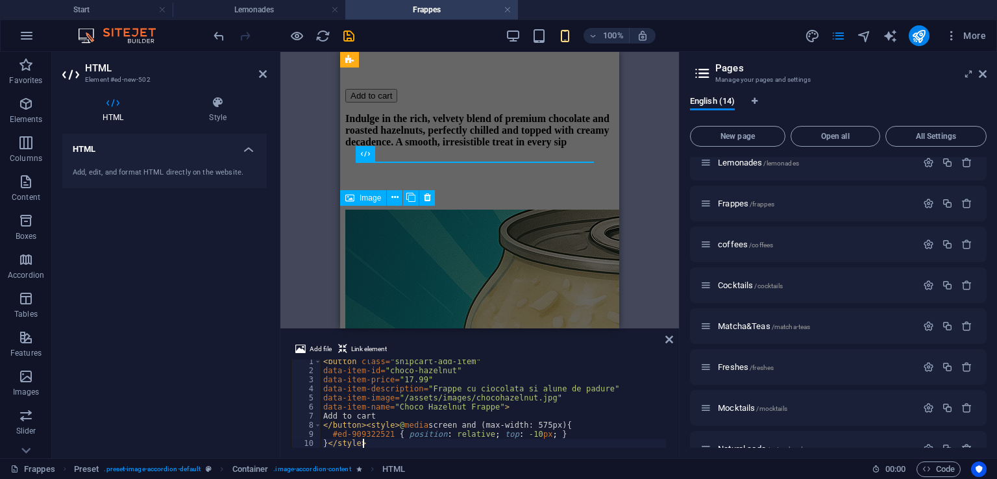
scroll to position [3, 0]
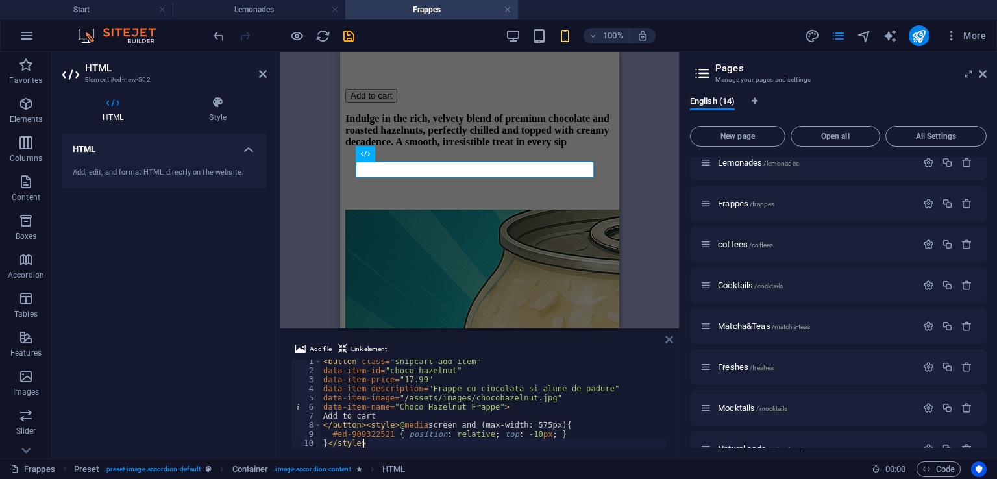
click at [668, 339] on icon at bounding box center [670, 339] width 8 height 10
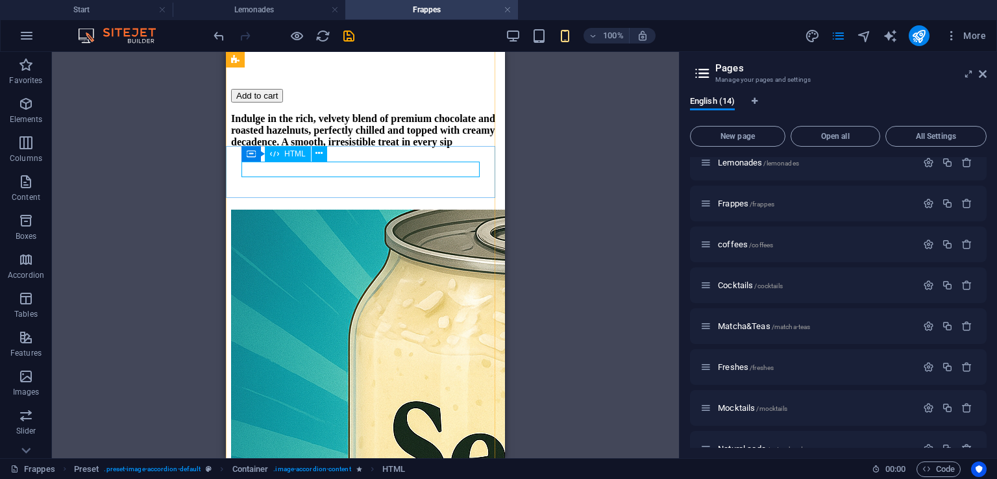
click at [268, 159] on div "HTML" at bounding box center [288, 154] width 46 height 16
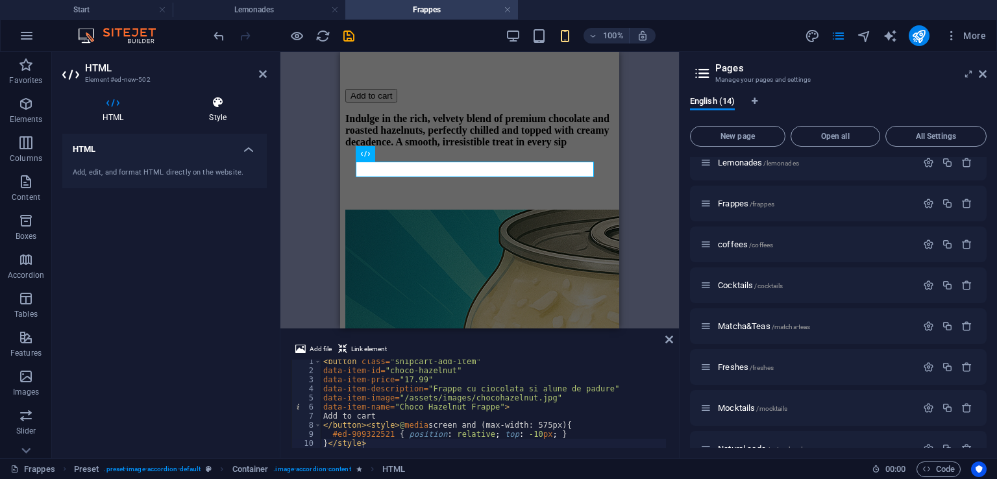
click at [211, 117] on h4 "Style" at bounding box center [218, 109] width 98 height 27
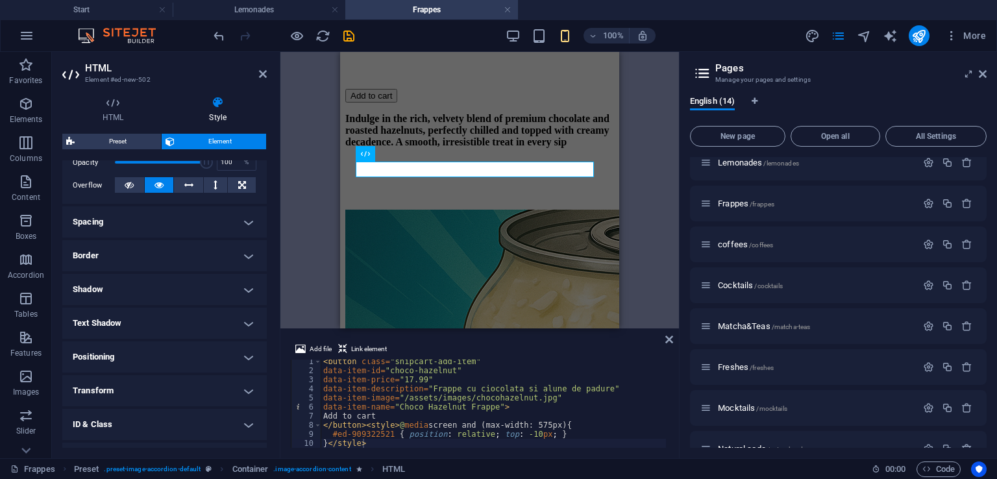
scroll to position [213, 0]
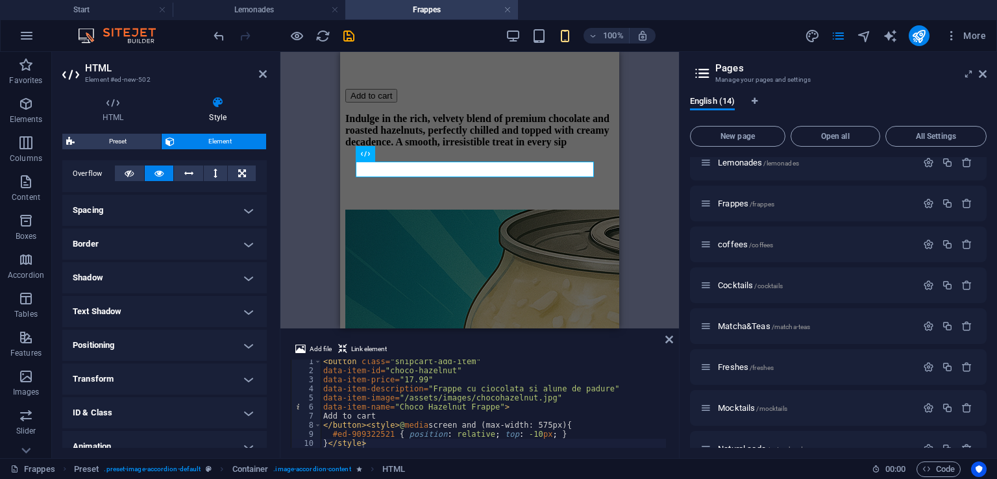
click at [155, 349] on h4 "Positioning" at bounding box center [164, 345] width 205 height 31
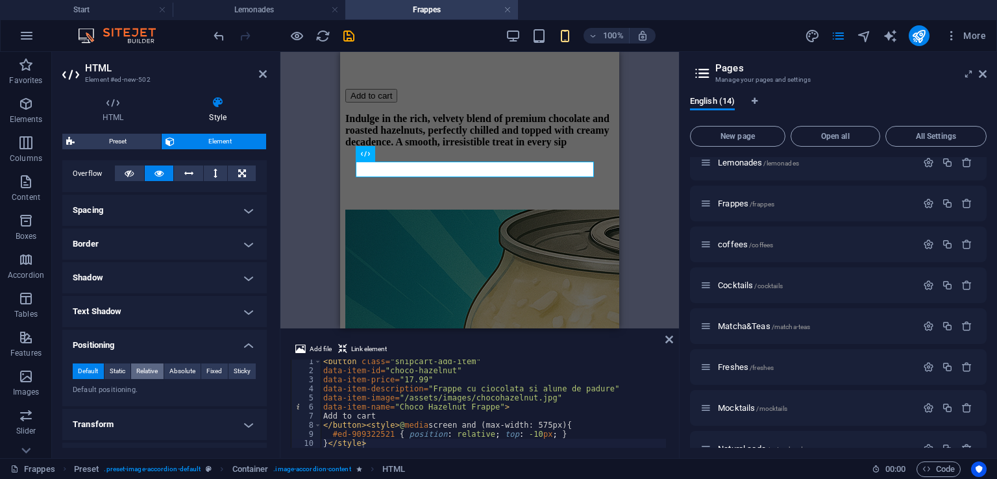
click at [155, 376] on span "Relative" at bounding box center [146, 372] width 21 height 16
click at [168, 419] on select "auto px rem % em" at bounding box center [164, 416] width 57 height 16
select select "px"
click at [173, 408] on select "auto px rem % em" at bounding box center [164, 416] width 57 height 16
type input "0"
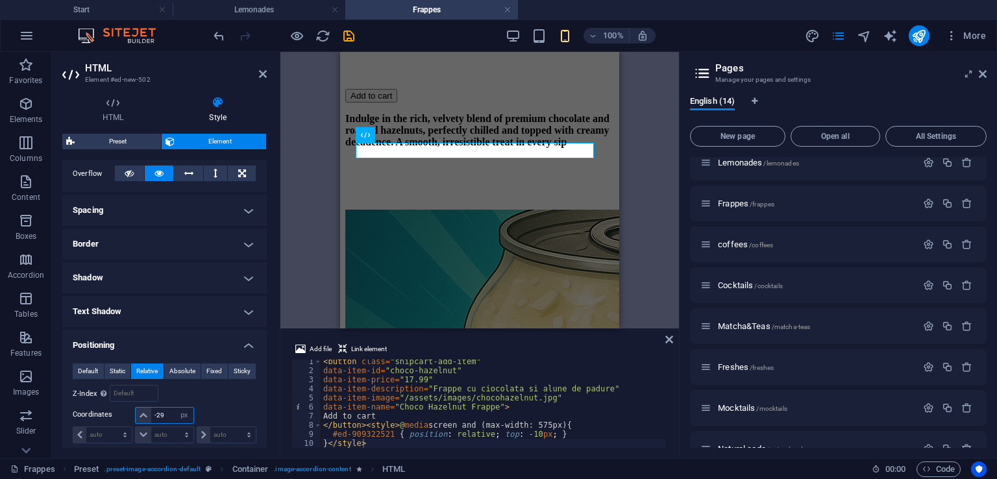
type input "-2"
type input "-30"
click at [265, 71] on icon at bounding box center [263, 74] width 8 height 10
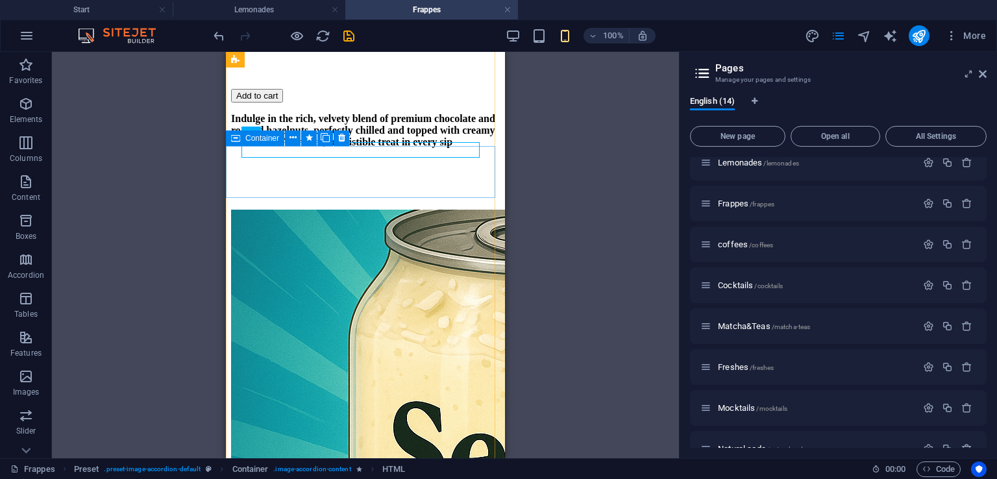
click at [264, 138] on span "Container" at bounding box center [262, 138] width 34 height 8
select select "px"
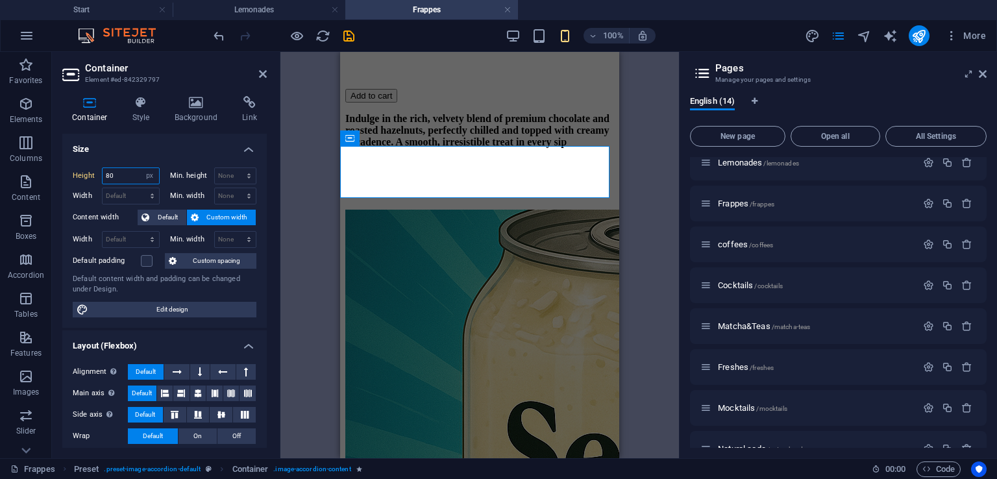
click at [133, 176] on input "80" at bounding box center [131, 176] width 56 height 16
type input "8"
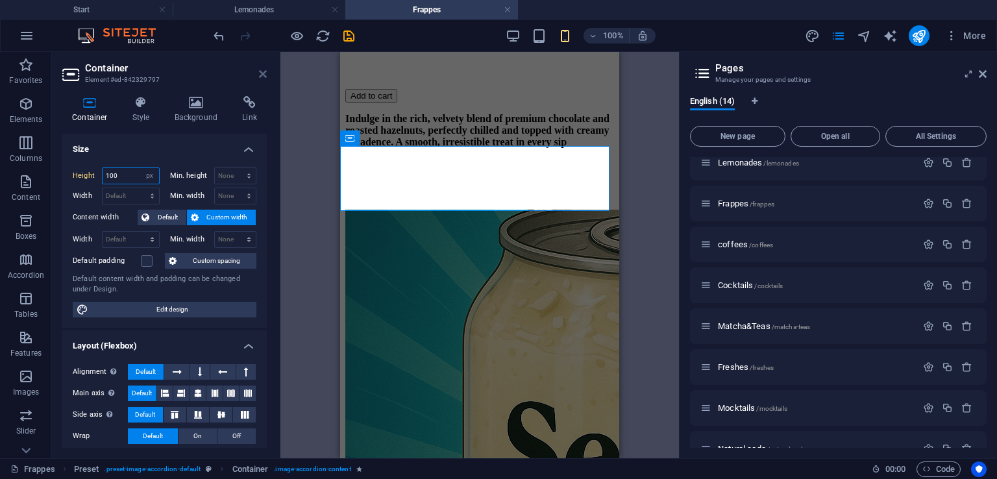
type input "100"
click at [262, 73] on icon at bounding box center [263, 74] width 8 height 10
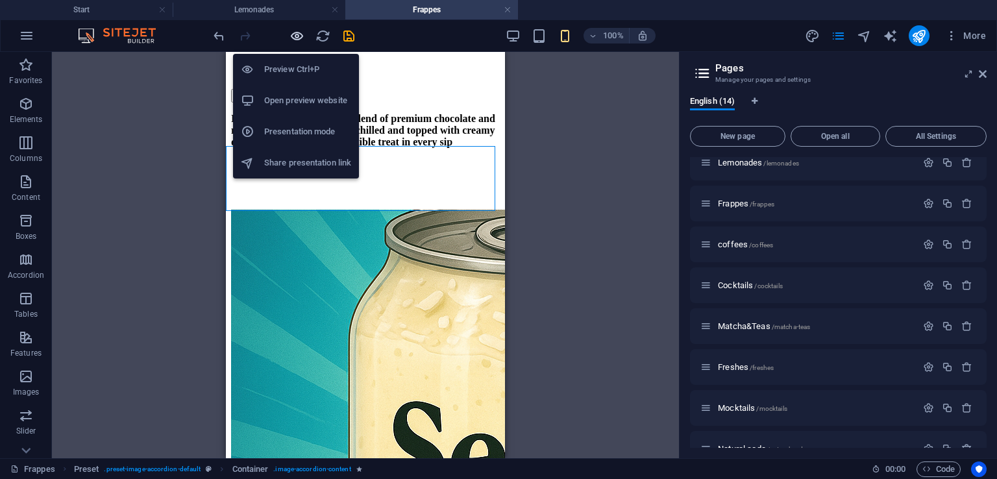
click at [297, 30] on icon "button" at bounding box center [297, 36] width 15 height 15
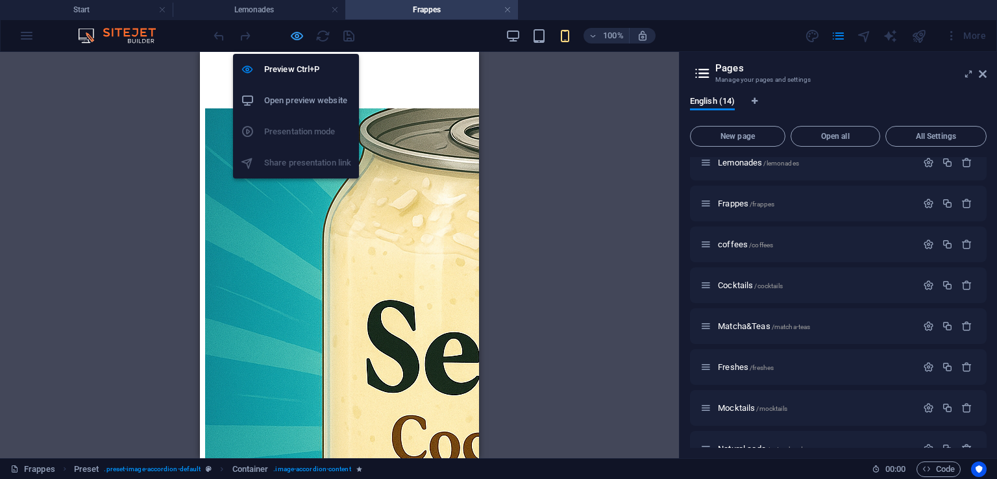
scroll to position [545, 0]
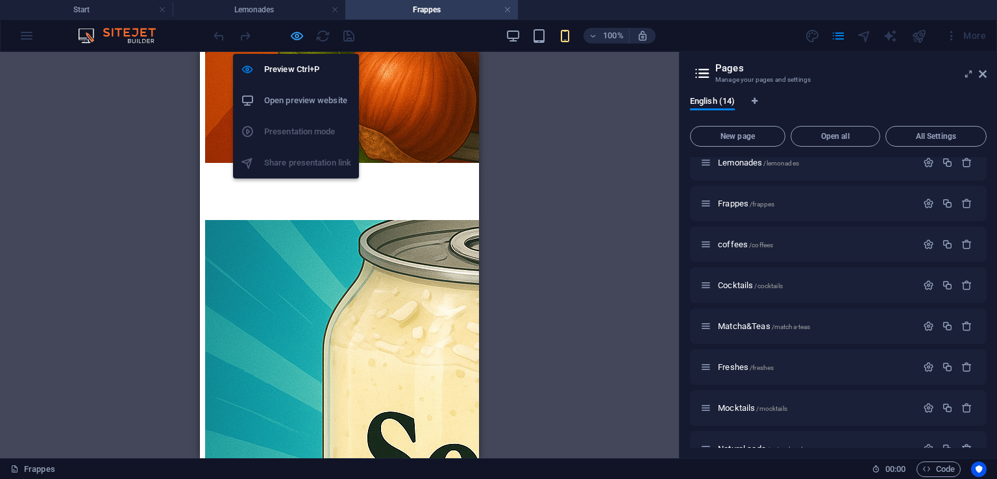
click at [293, 42] on icon "button" at bounding box center [297, 36] width 15 height 15
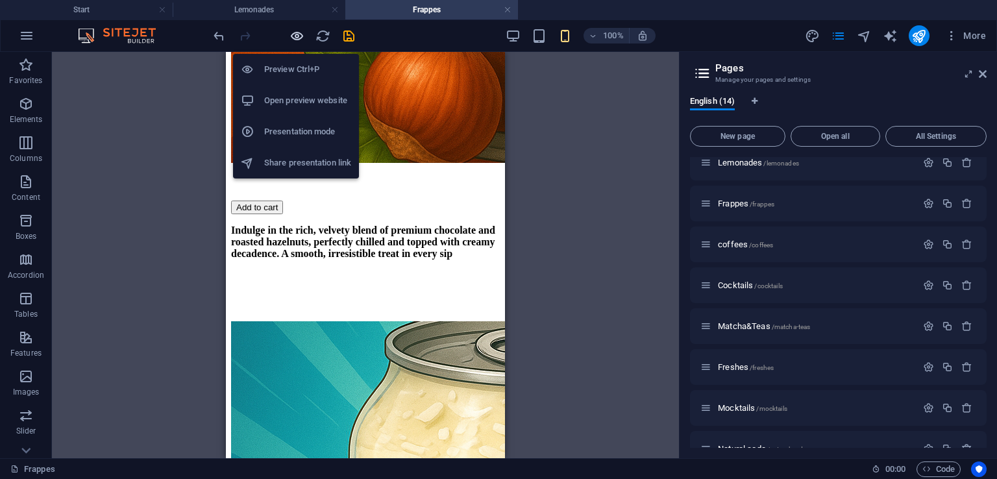
scroll to position [657, 0]
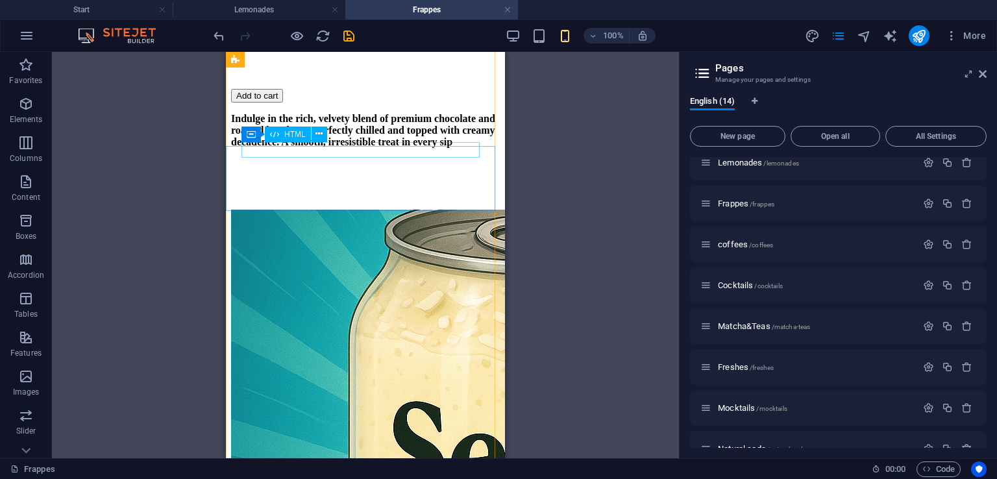
select select "px"
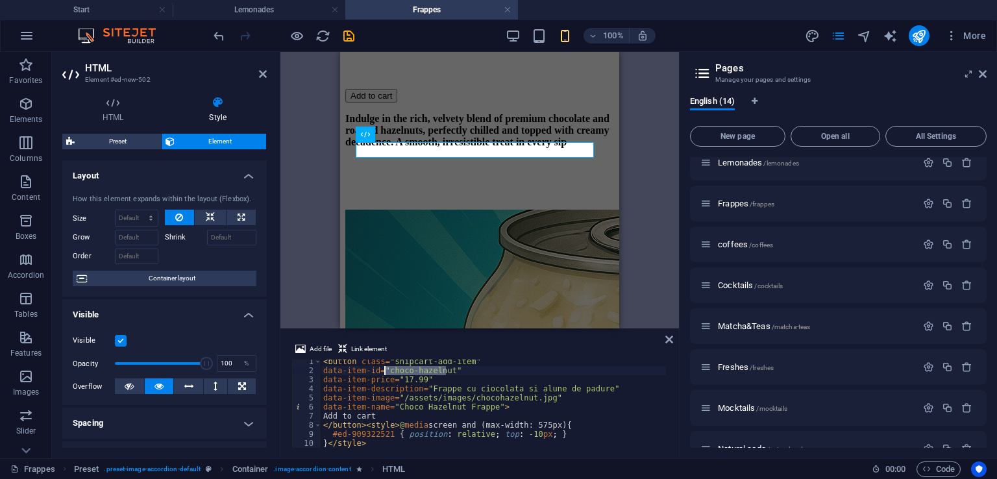
drag, startPoint x: 445, startPoint y: 371, endPoint x: 386, endPoint y: 370, distance: 59.1
click at [386, 370] on div "< button class = "snipcart-add-item" data-item-id = "choco-hazelnut" data-item-…" at bounding box center [493, 410] width 345 height 106
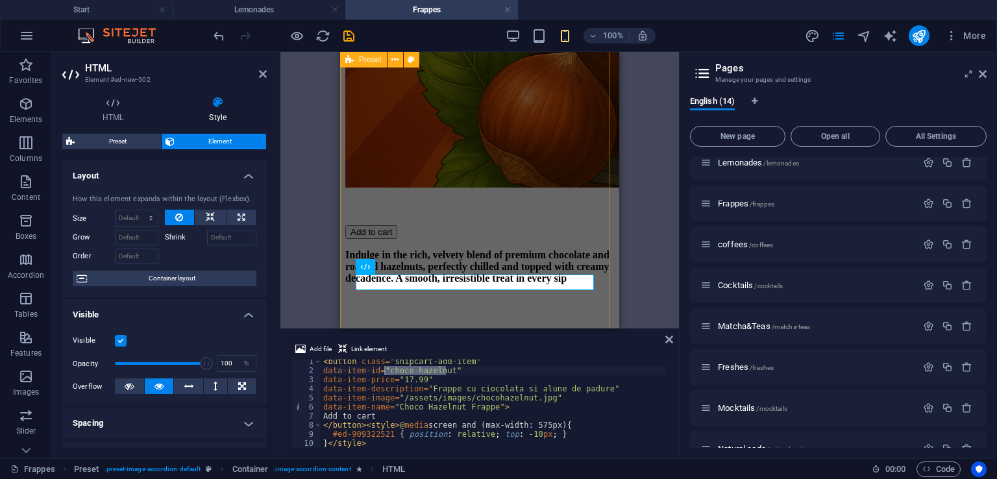
scroll to position [519, 0]
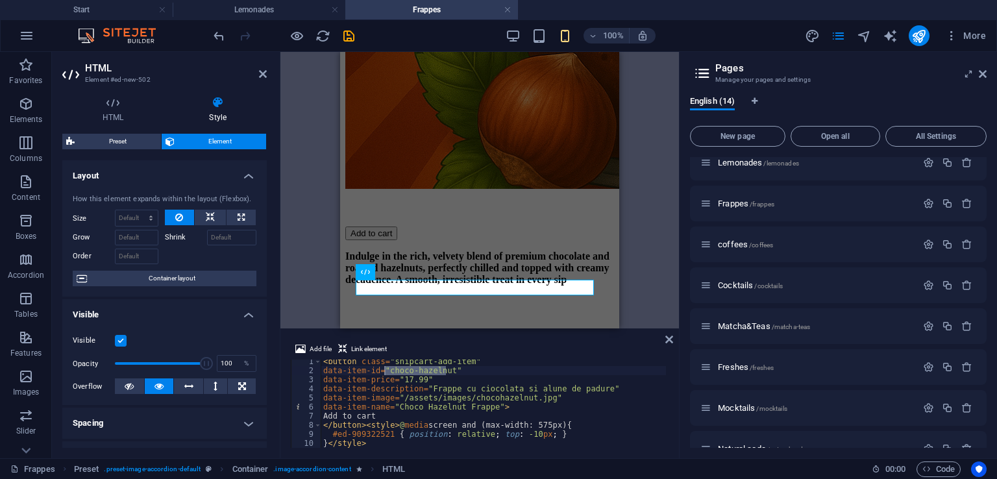
click at [425, 372] on div "< button class = "snipcart-add-item" data-item-id = "choco-hazelnut" data-item-…" at bounding box center [493, 404] width 345 height 88
drag, startPoint x: 447, startPoint y: 369, endPoint x: 387, endPoint y: 370, distance: 59.7
click at [387, 370] on div "< button class = "snipcart-add-item" data-item-id = "choco-hazelnut" data-item-…" at bounding box center [493, 410] width 345 height 106
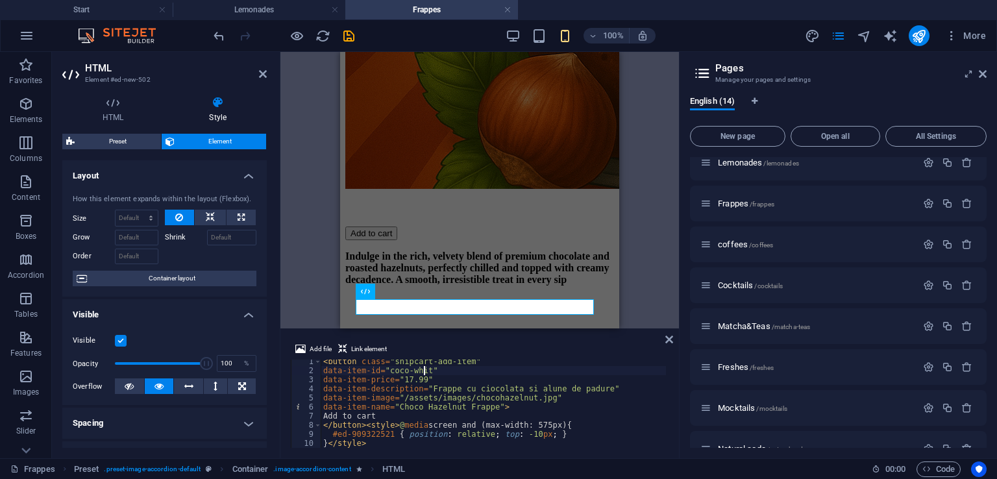
scroll to position [0, 8]
click at [408, 379] on div "< button class = "snipcart-add-item" data-item-id = "coco-white" data-item-pric…" at bounding box center [493, 410] width 345 height 106
drag, startPoint x: 589, startPoint y: 390, endPoint x: 423, endPoint y: 390, distance: 165.6
click at [423, 390] on div "< button class = "snipcart-add-item" data-item-id = "coco-white" data-item-pric…" at bounding box center [493, 410] width 345 height 106
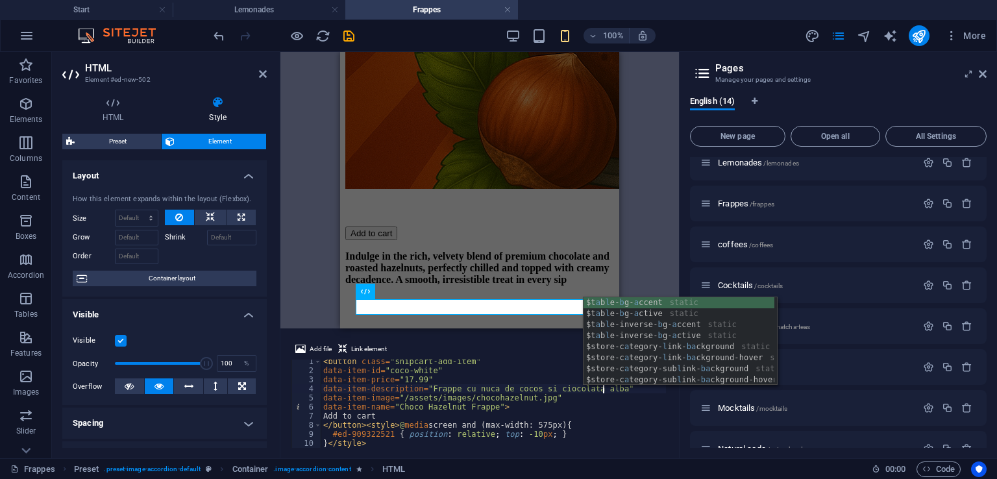
scroll to position [0, 23]
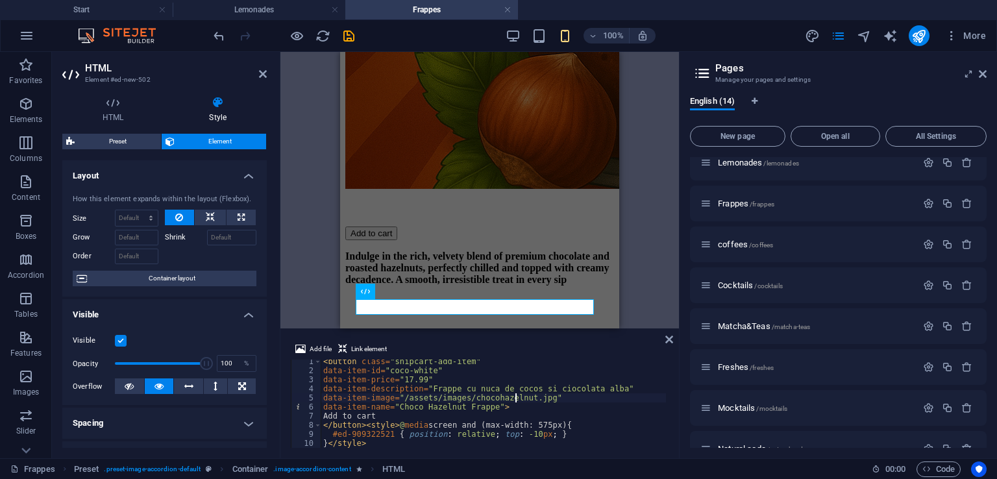
click at [513, 398] on div "< button class = "snipcart-add-item" data-item-id = "coco-white" data-item-pric…" at bounding box center [493, 410] width 345 height 106
drag, startPoint x: 519, startPoint y: 400, endPoint x: 465, endPoint y: 400, distance: 54.5
click at [465, 400] on div "< button class = "snipcart-add-item" data-item-id = "coco-white" data-item-pric…" at bounding box center [493, 410] width 345 height 106
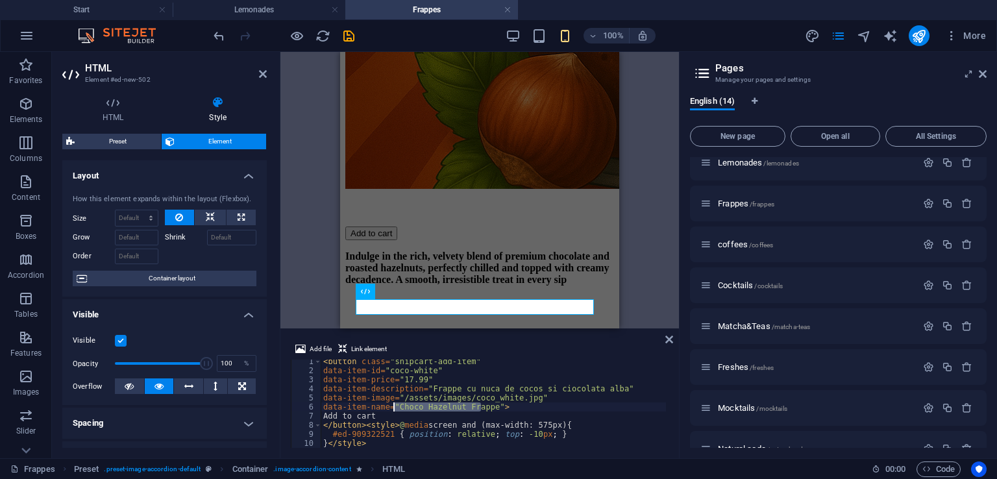
drag, startPoint x: 483, startPoint y: 408, endPoint x: 394, endPoint y: 408, distance: 89.0
click at [394, 408] on div "< button class = "snipcart-add-item" data-item-id = "coco-white" data-item-pric…" at bounding box center [493, 410] width 345 height 106
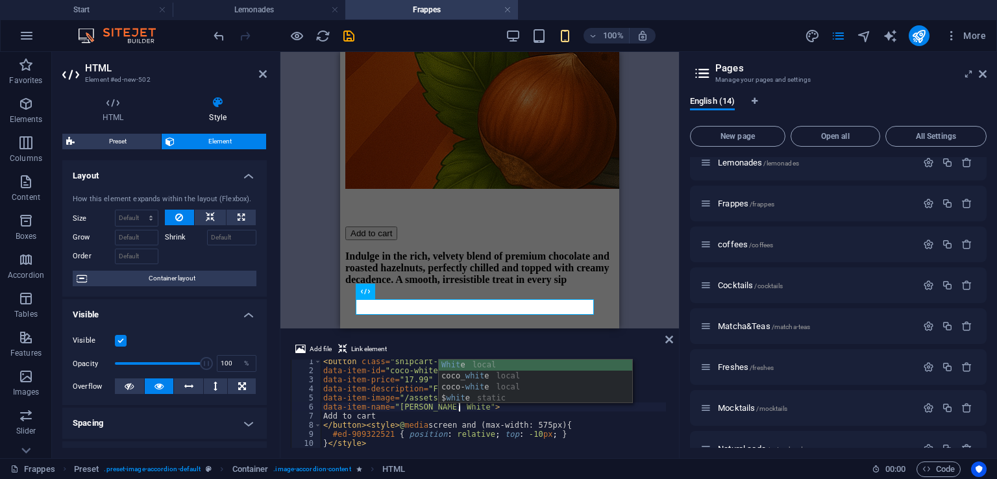
scroll to position [0, 11]
click at [468, 432] on div "< button class = "snipcart-add-item" data-item-id = "coco-white" data-item-pric…" at bounding box center [493, 410] width 345 height 106
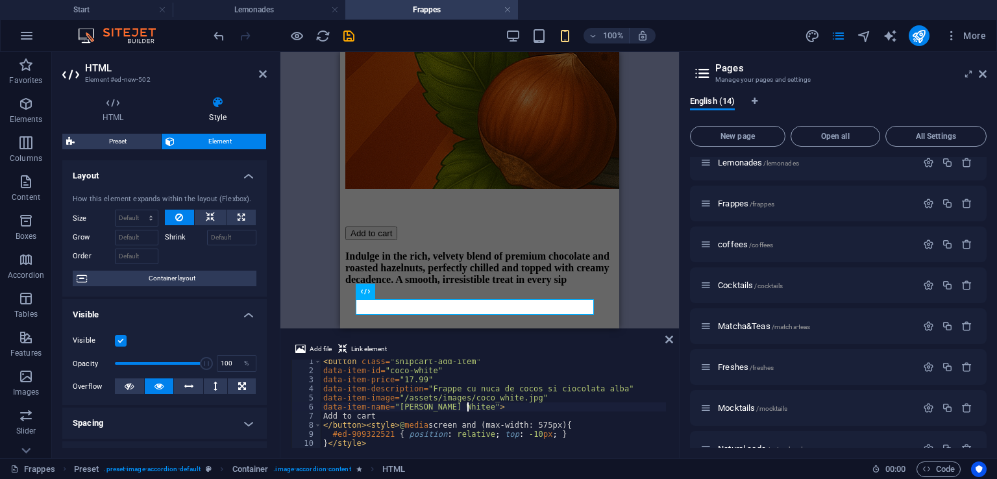
click at [467, 408] on div "< button class = "snipcart-add-item" data-item-id = "coco-white" data-item-pric…" at bounding box center [493, 410] width 345 height 106
click at [379, 418] on div "< button class = "snipcart-add-item" data-item-id = "coco-white" data-item-pric…" at bounding box center [493, 410] width 345 height 106
type textarea "Add to cart"
click at [669, 338] on icon at bounding box center [670, 339] width 8 height 10
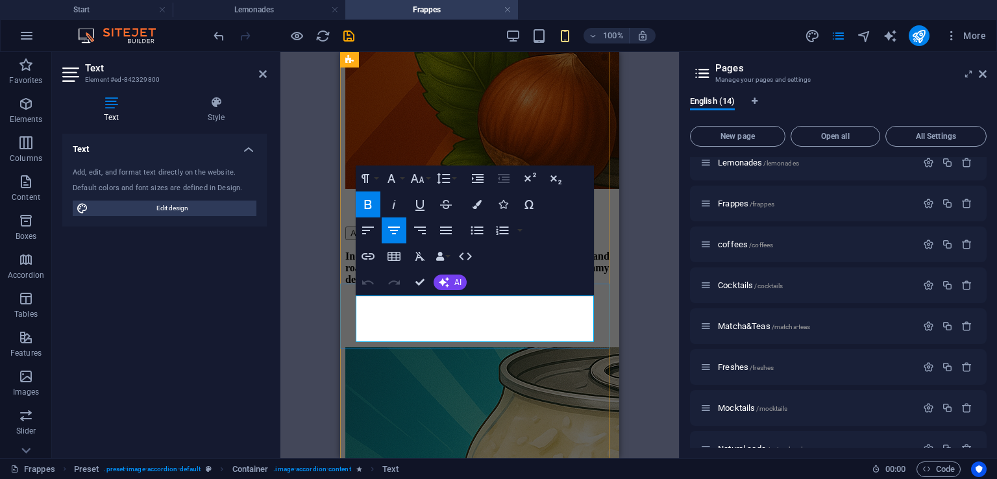
click at [262, 76] on icon at bounding box center [263, 74] width 8 height 10
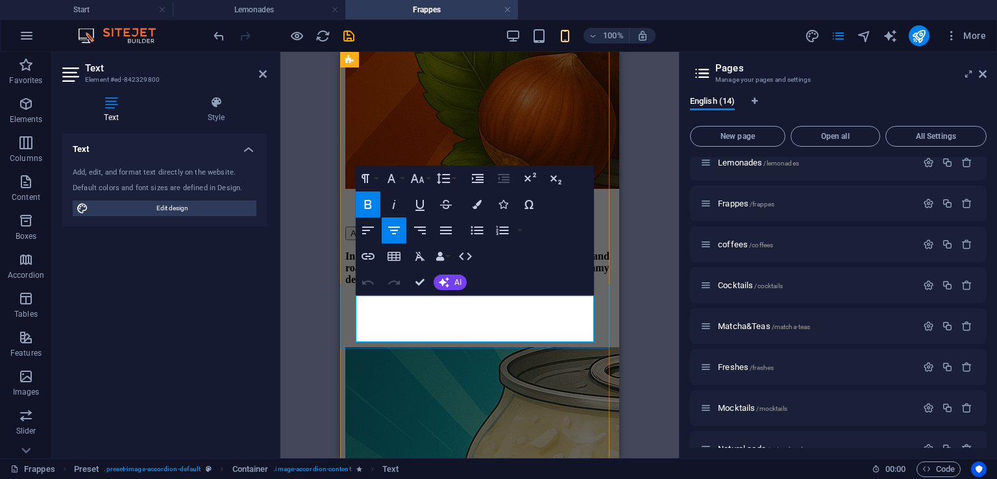
click at [308, 189] on div "Container Logo Container Image Preset Container Preset Image Container HTML Con…" at bounding box center [480, 255] width 399 height 406
click at [264, 79] on icon at bounding box center [263, 74] width 8 height 10
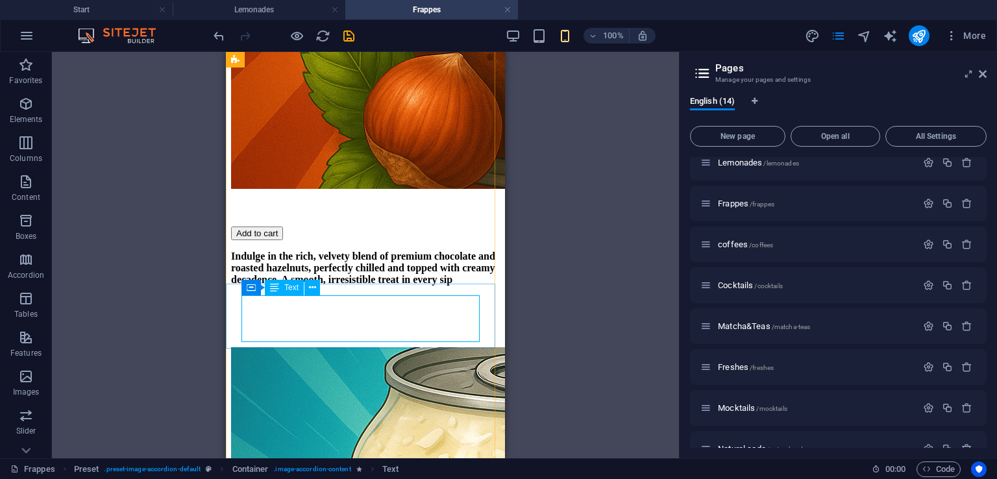
select select "px"
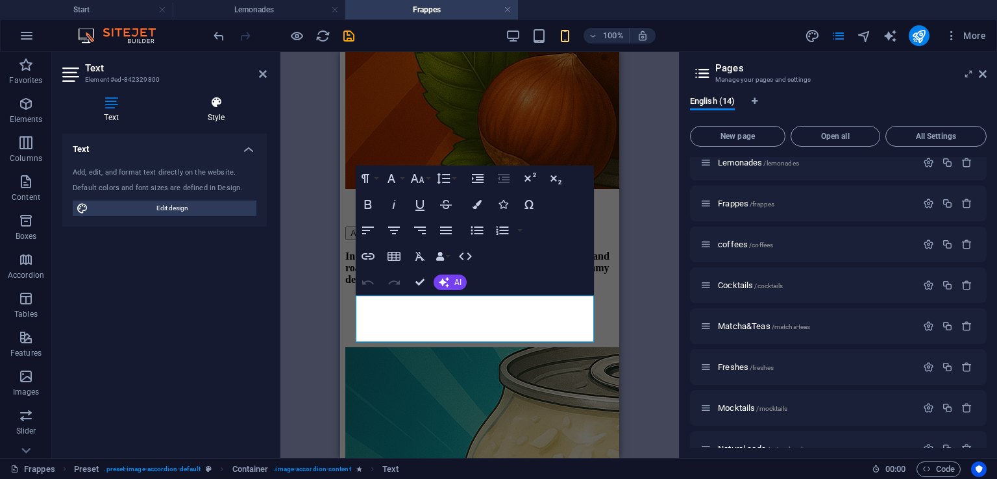
click at [206, 118] on h4 "Style" at bounding box center [216, 109] width 101 height 27
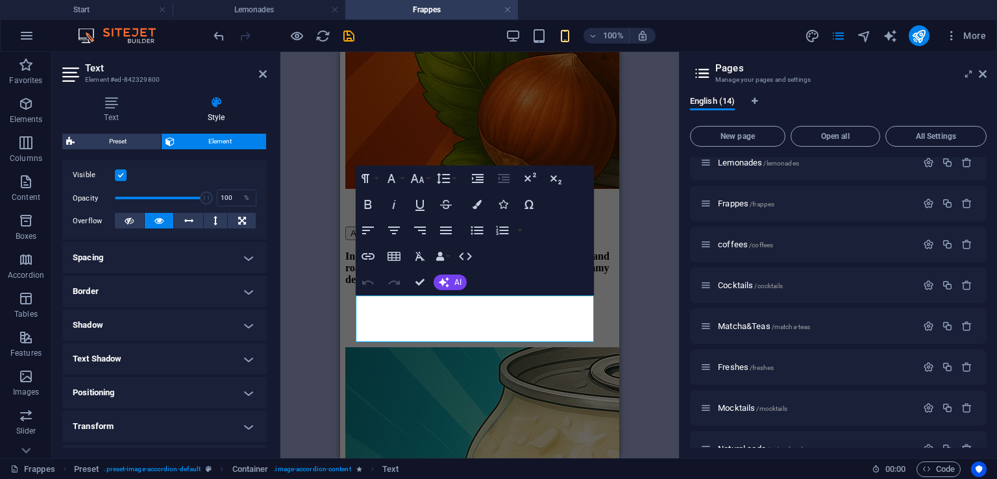
scroll to position [166, 0]
click at [134, 393] on h4 "Positioning" at bounding box center [164, 392] width 205 height 31
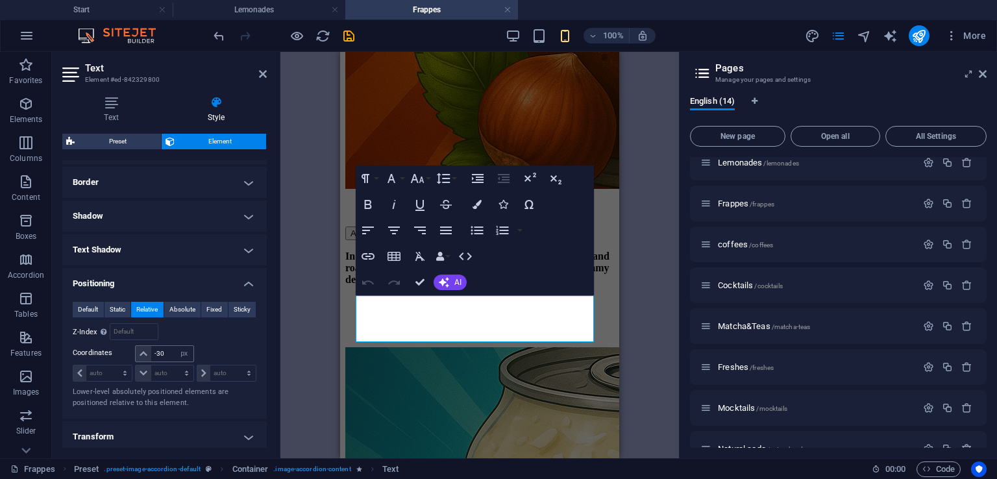
scroll to position [275, 0]
click at [166, 352] on input "-30" at bounding box center [172, 353] width 42 height 16
type input "-3"
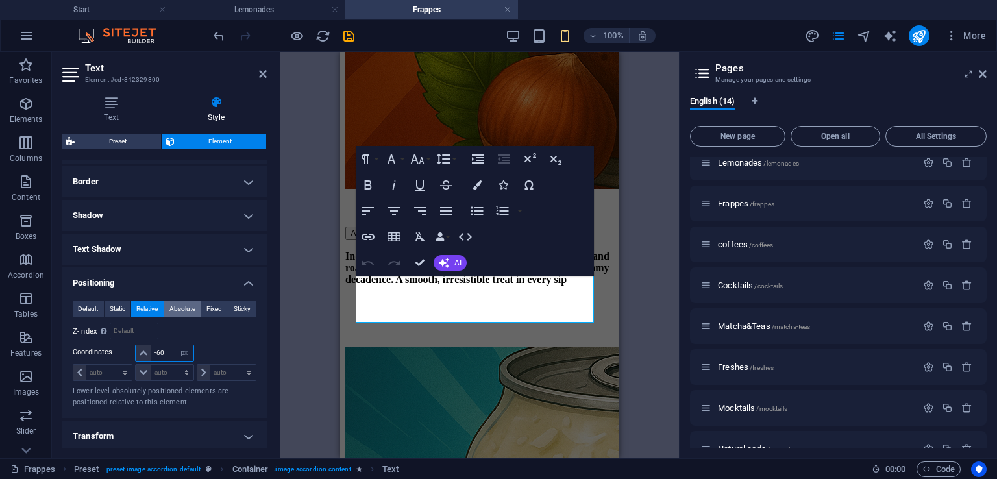
type input "-6"
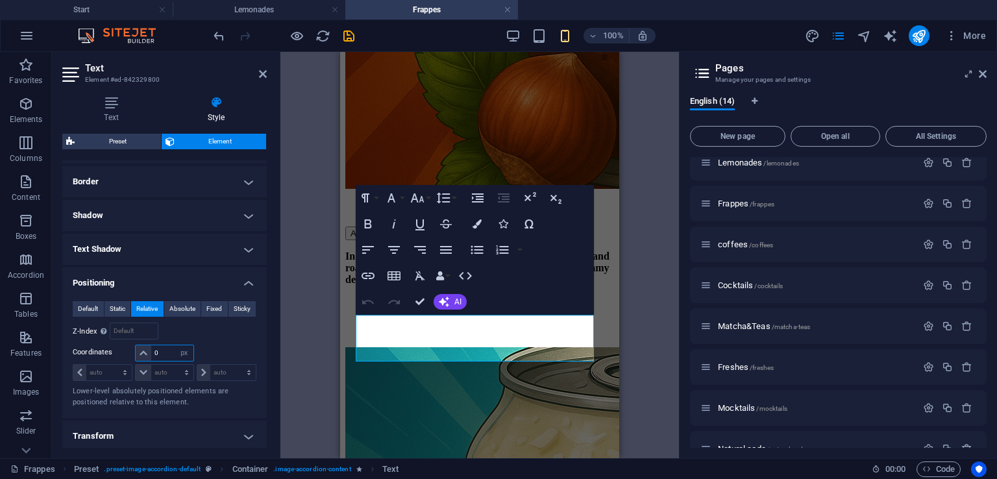
type input "0"
click at [262, 68] on h2 "Text" at bounding box center [176, 68] width 182 height 12
click at [262, 73] on icon at bounding box center [263, 74] width 8 height 10
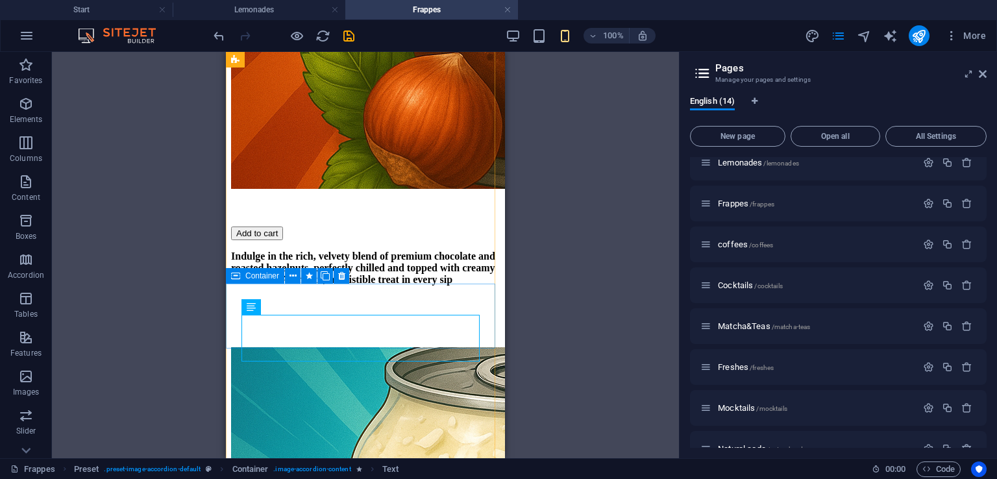
click at [259, 275] on span "Container" at bounding box center [262, 276] width 34 height 8
select select "px"
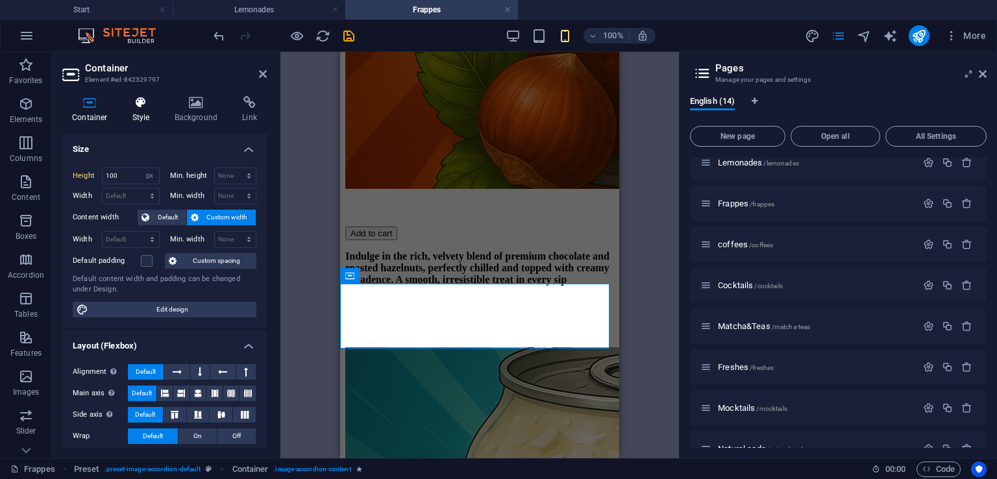
click at [138, 114] on h4 "Style" at bounding box center [144, 109] width 42 height 27
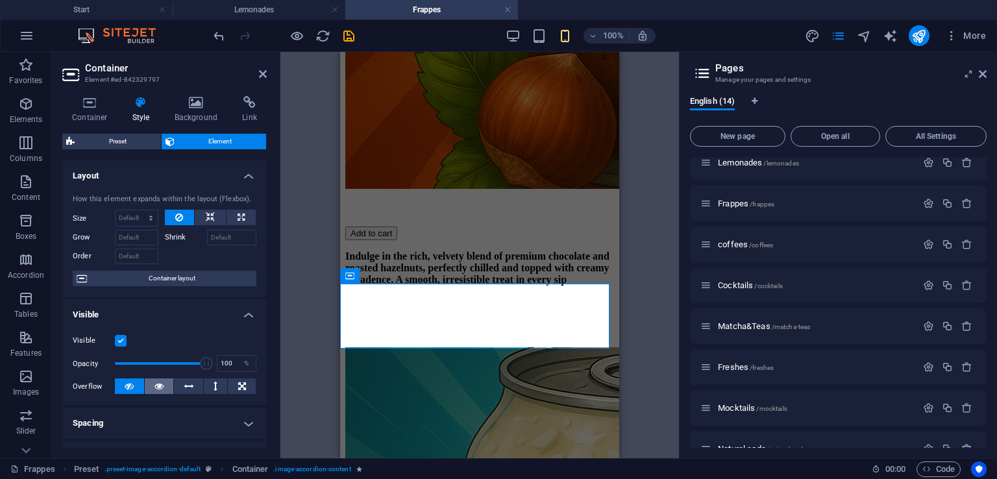
scroll to position [164, 0]
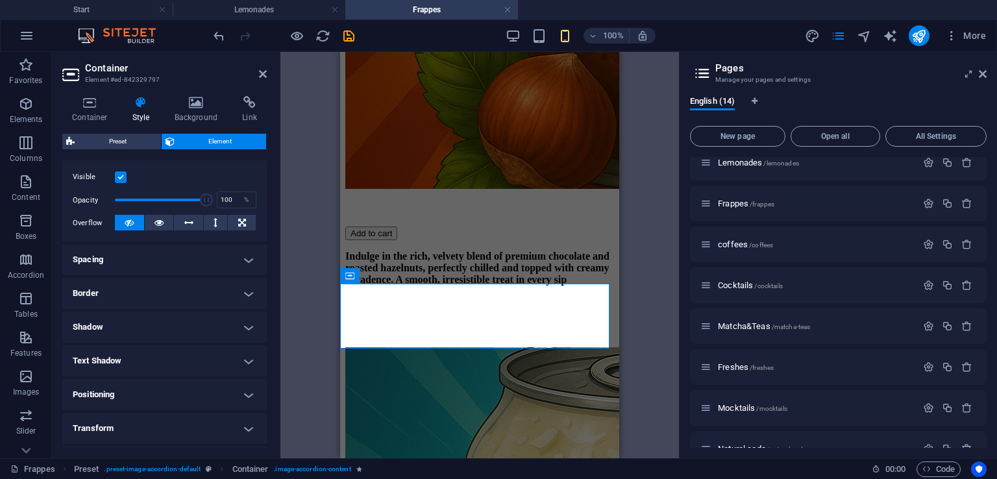
click at [164, 395] on h4 "Positioning" at bounding box center [164, 394] width 205 height 31
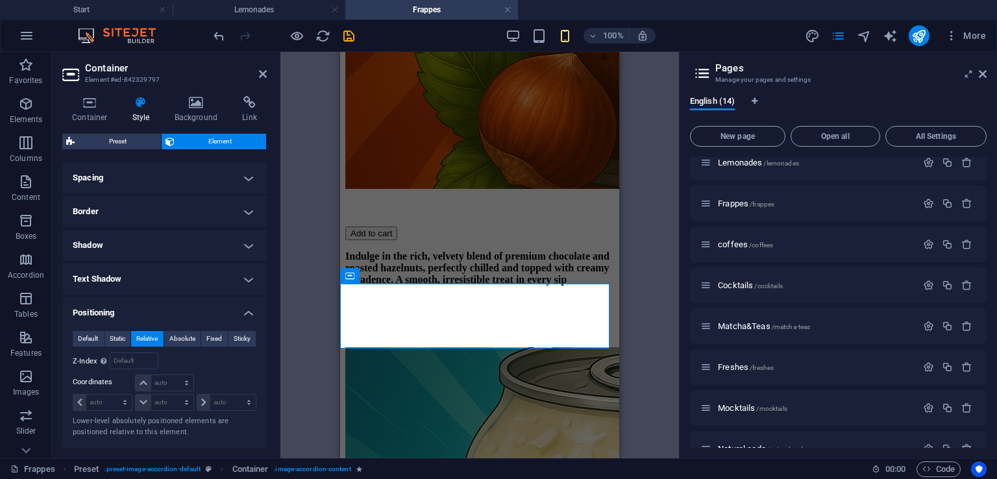
scroll to position [244, 0]
click at [166, 384] on select "auto px rem % em" at bounding box center [164, 385] width 57 height 16
select select "px"
click at [173, 377] on select "auto px rem % em" at bounding box center [164, 385] width 57 height 16
type input "0"
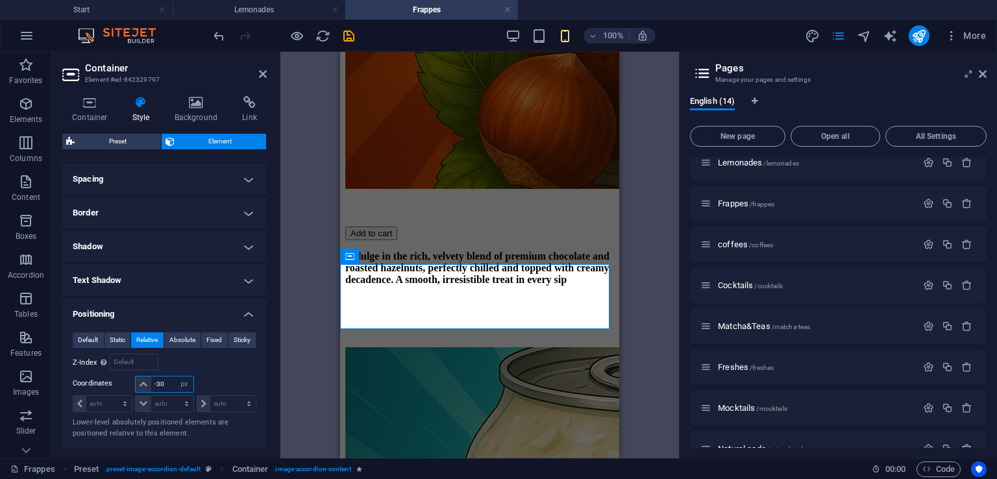
type input "-3"
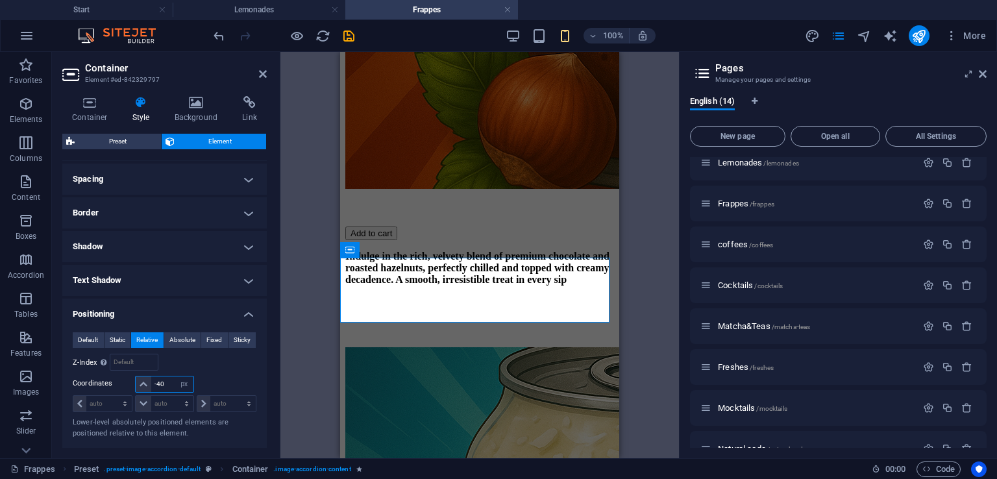
type input "-4"
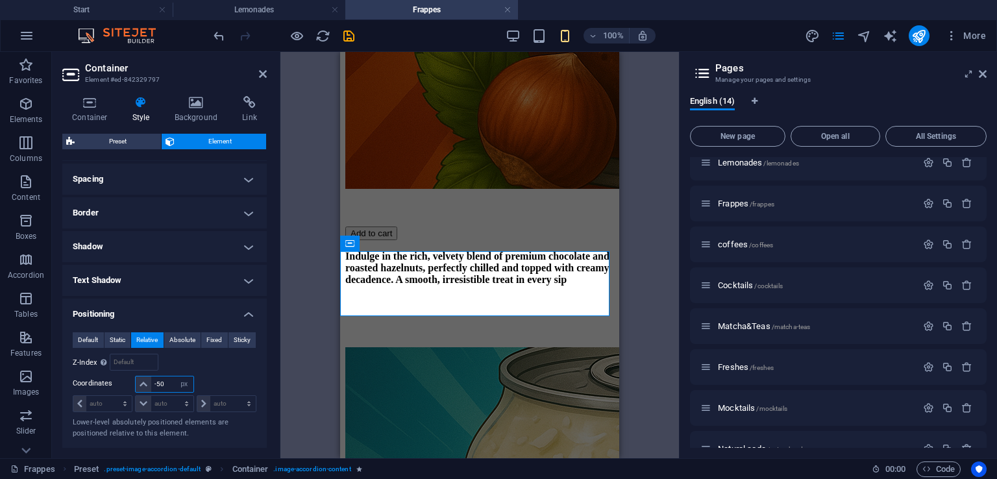
type input "-5"
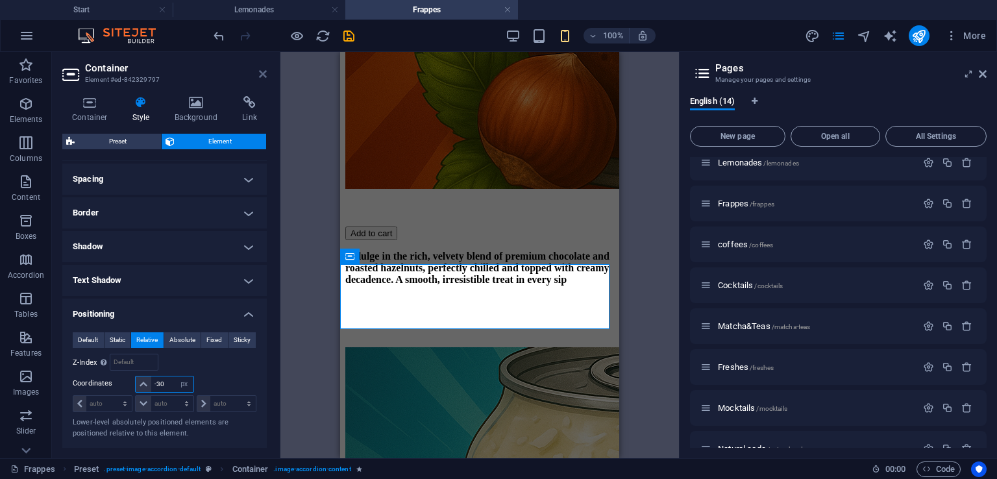
type input "-30"
click at [262, 71] on icon at bounding box center [263, 74] width 8 height 10
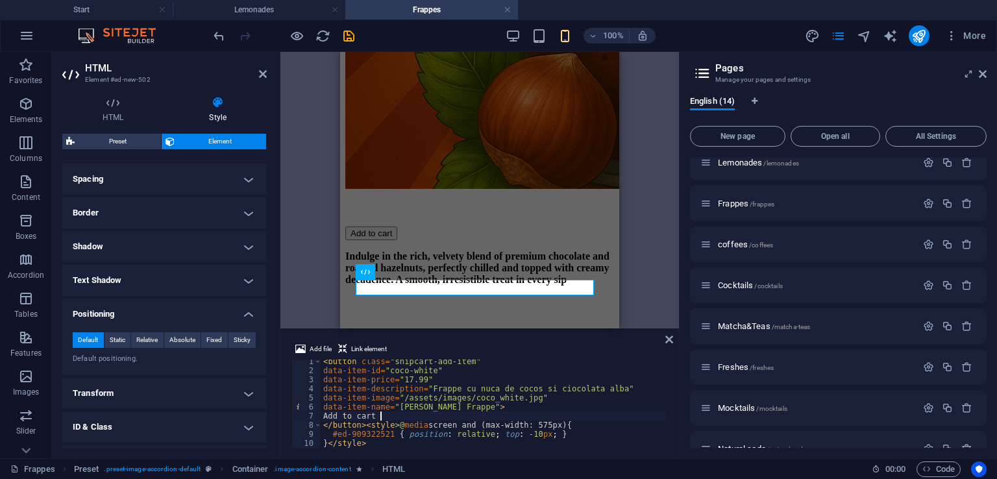
scroll to position [245, 0]
click at [147, 342] on span "Relative" at bounding box center [146, 339] width 21 height 16
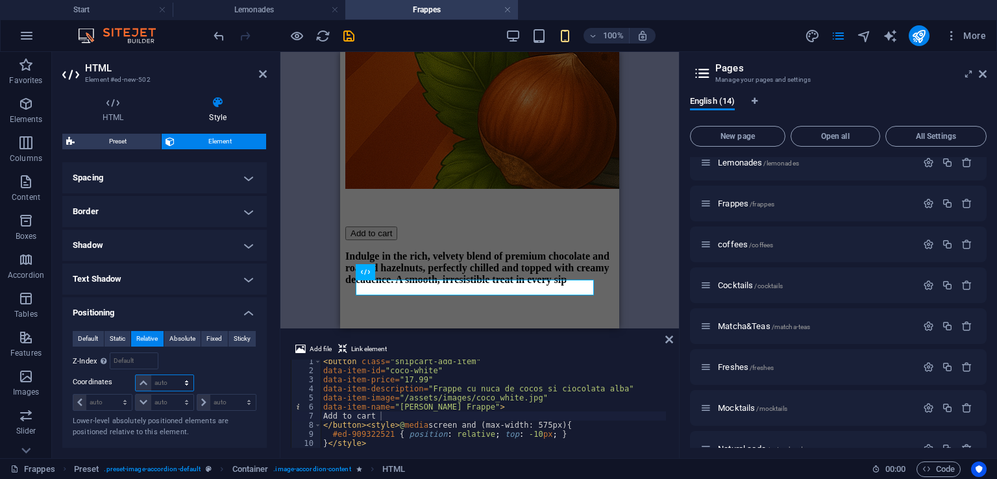
click at [158, 384] on select "auto px rem % em" at bounding box center [164, 383] width 57 height 16
select select "px"
click at [173, 375] on select "auto px rem % em" at bounding box center [164, 383] width 57 height 16
type input "0"
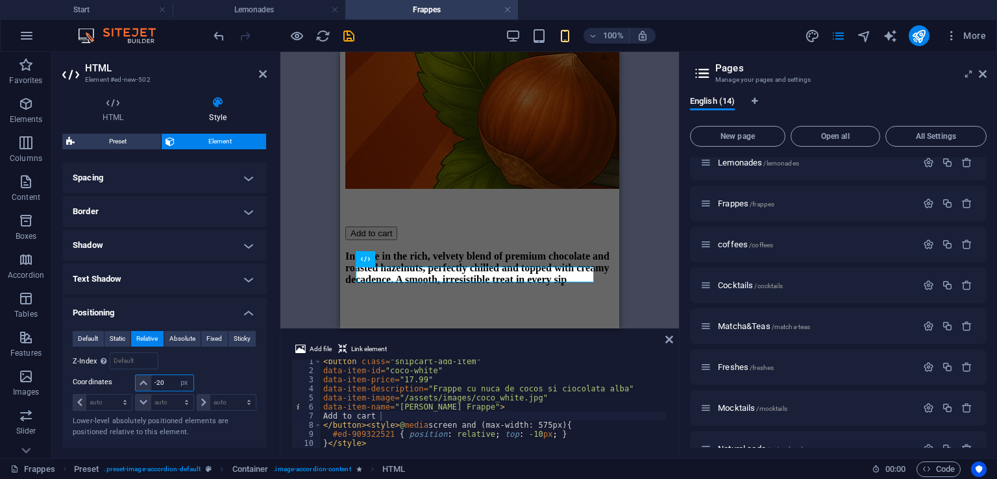
type input "-20"
click at [257, 71] on h2 "HTML" at bounding box center [176, 68] width 182 height 12
click at [262, 76] on icon at bounding box center [263, 74] width 8 height 10
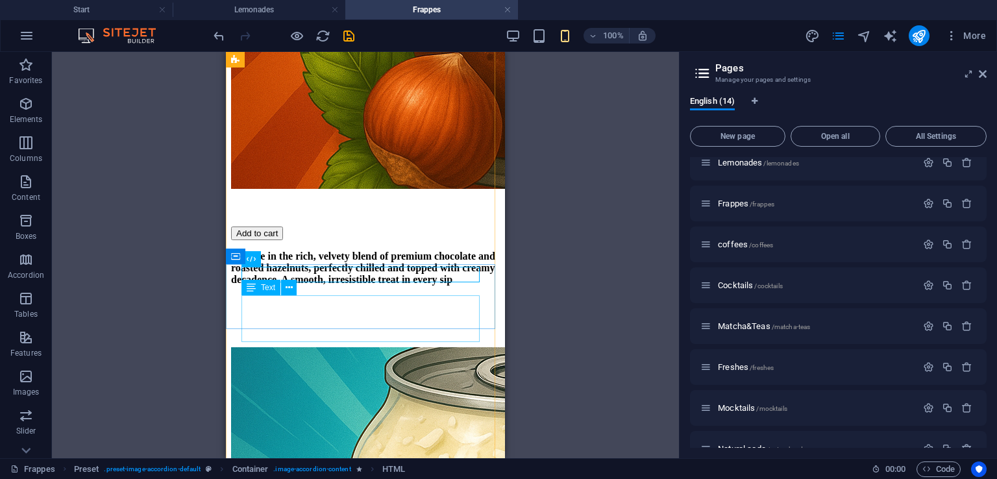
select select "px"
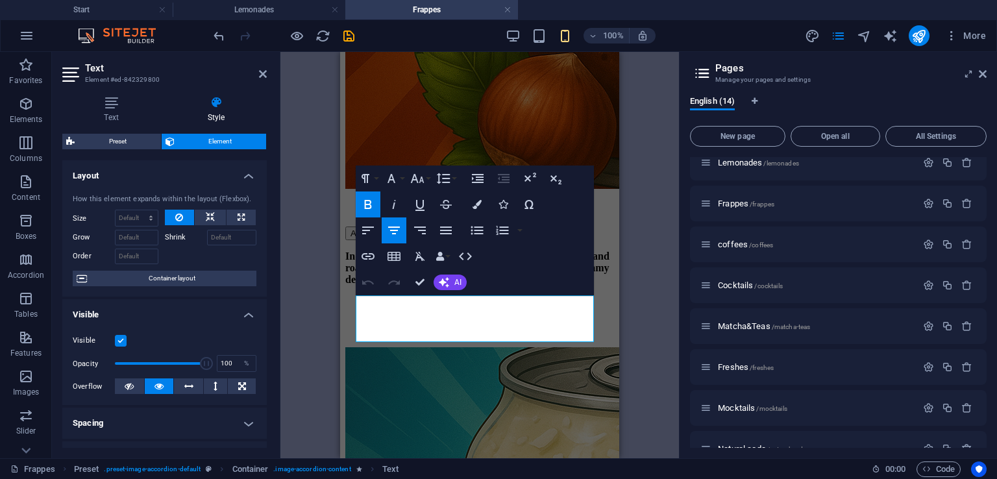
scroll to position [187, 0]
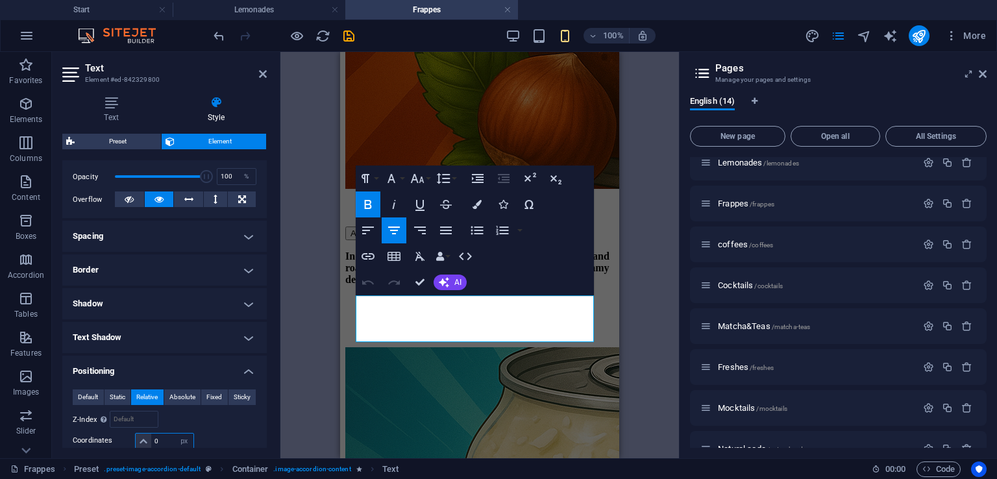
click at [161, 434] on input "0" at bounding box center [172, 442] width 42 height 16
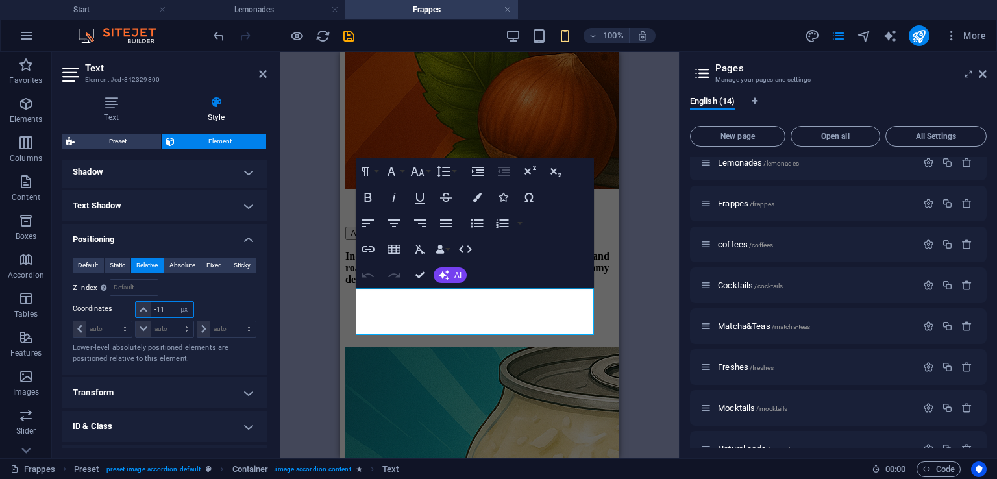
type input "-1"
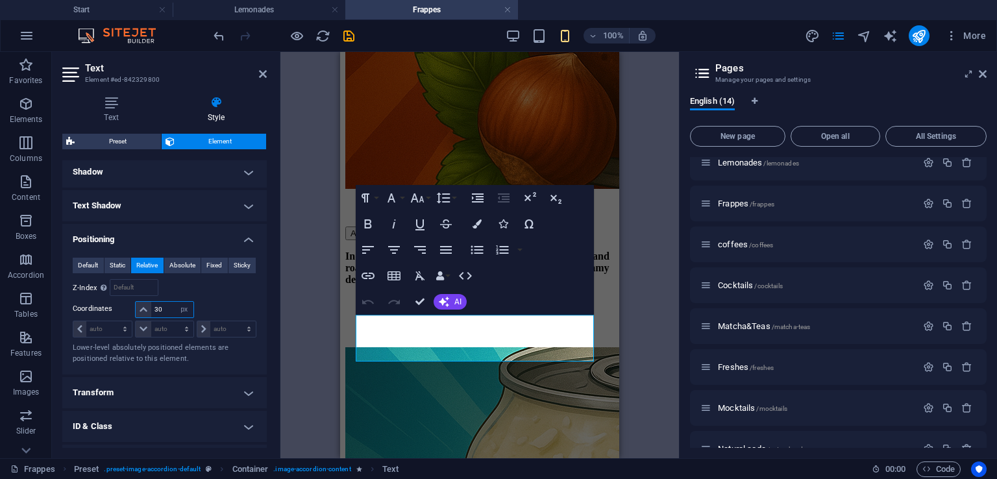
type input "3"
type input "2"
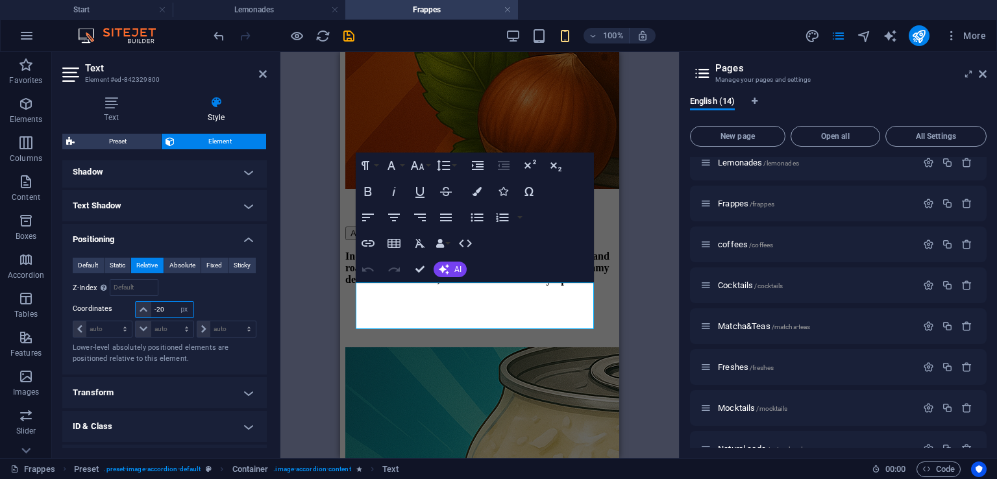
type input "-2"
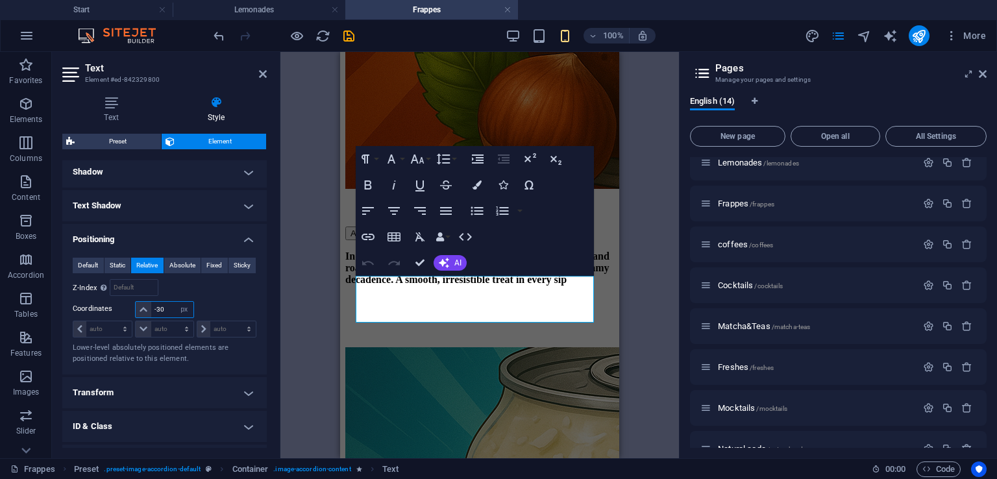
type input "-30"
click at [257, 79] on header "Text Element #ed-842329800" at bounding box center [164, 69] width 205 height 34
click at [261, 76] on icon at bounding box center [263, 74] width 8 height 10
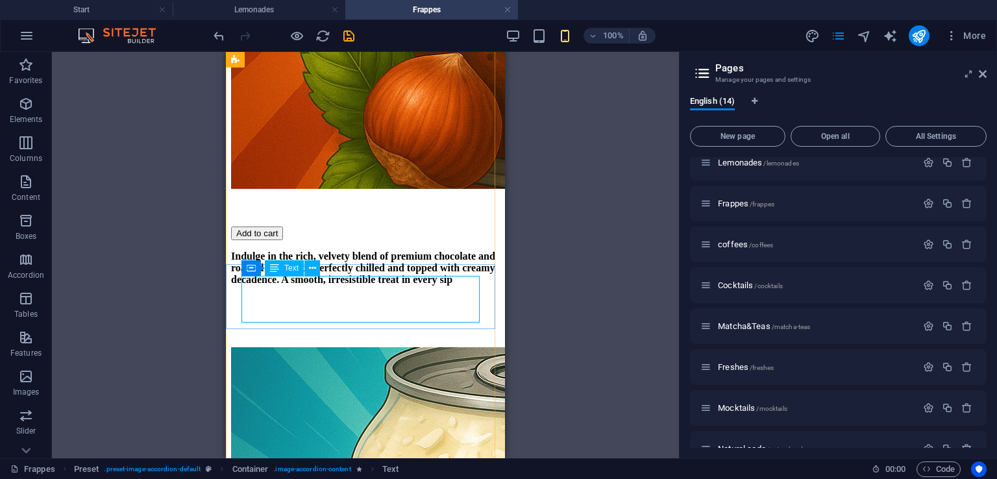
select select "px"
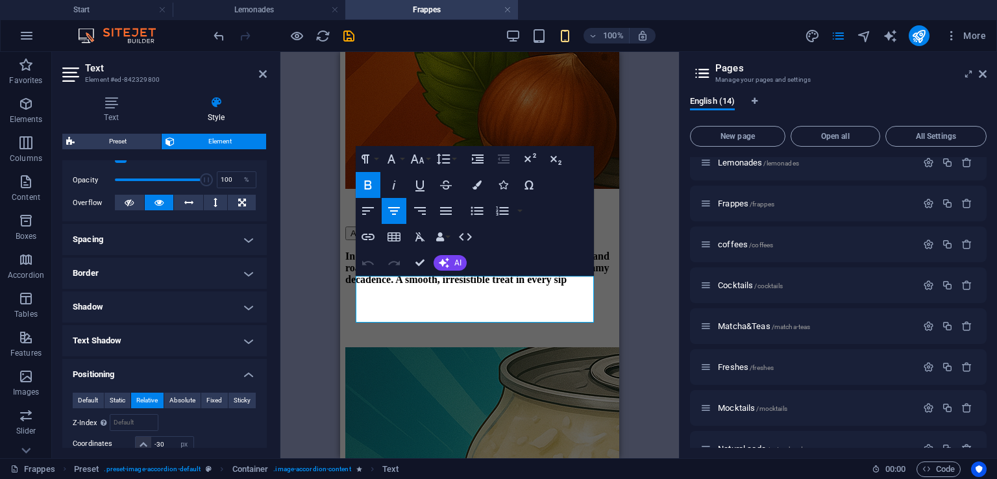
scroll to position [190, 0]
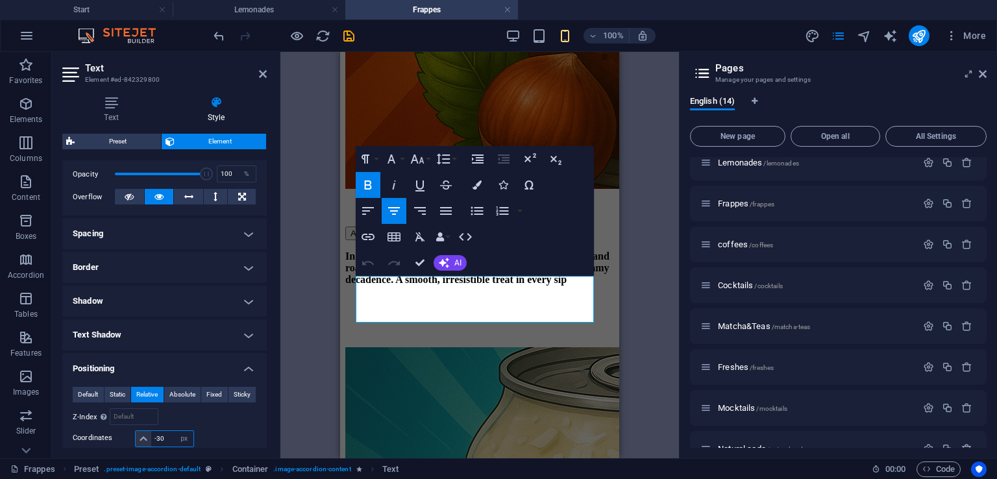
click at [165, 440] on input "-30" at bounding box center [172, 439] width 42 height 16
type input "-3"
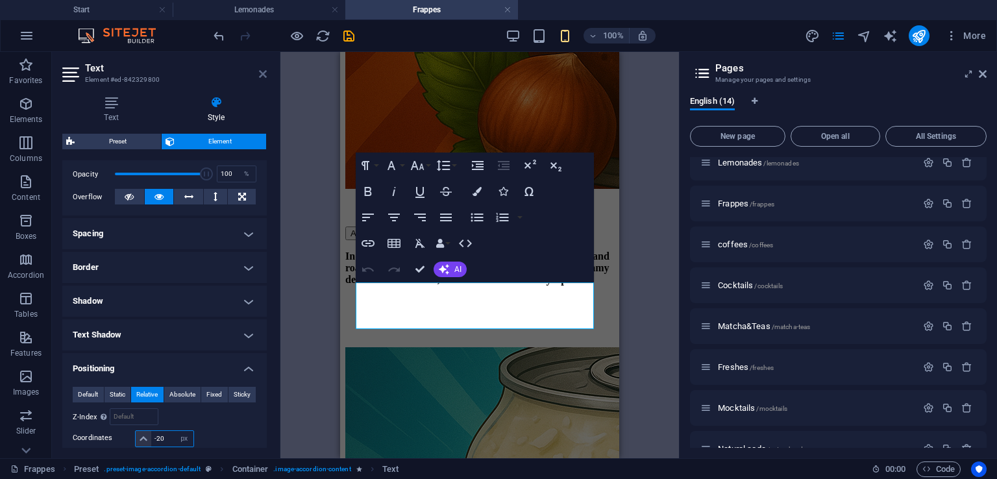
type input "-20"
click at [260, 75] on icon at bounding box center [263, 74] width 8 height 10
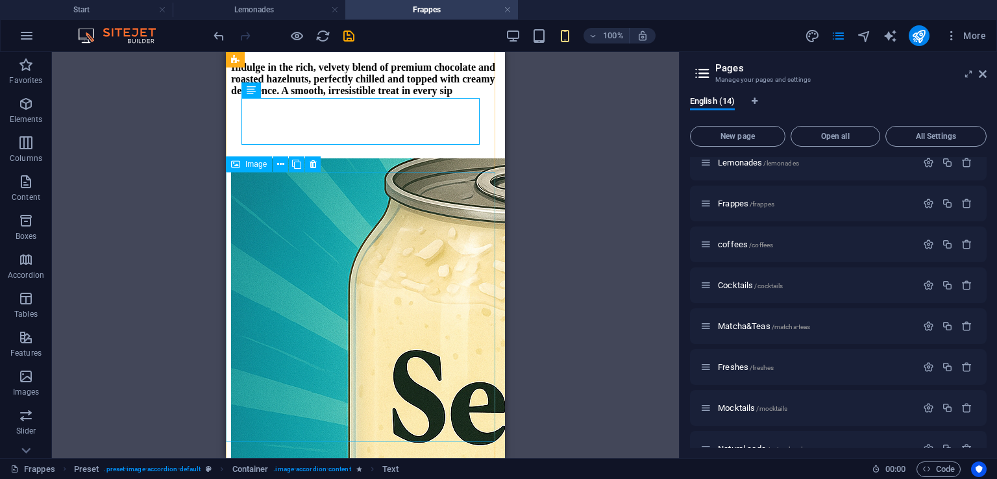
scroll to position [708, 0]
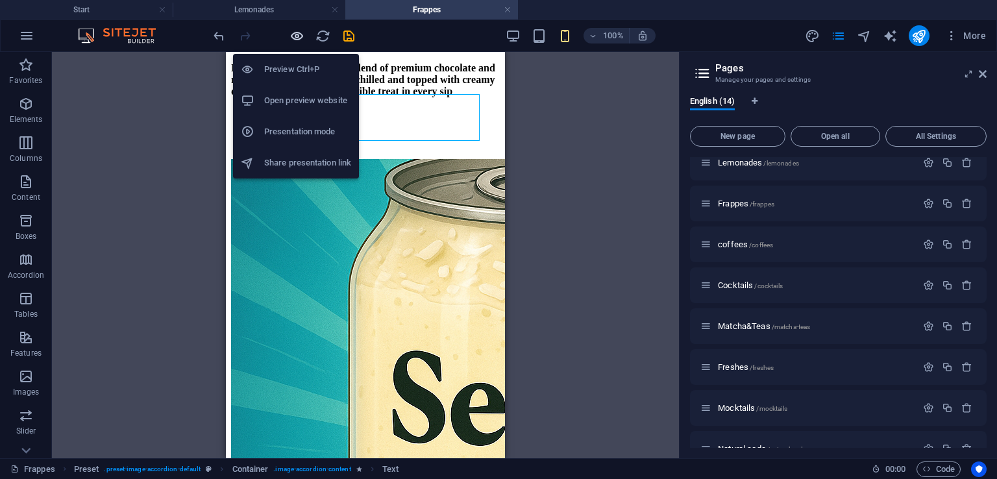
click at [295, 37] on icon "button" at bounding box center [297, 36] width 15 height 15
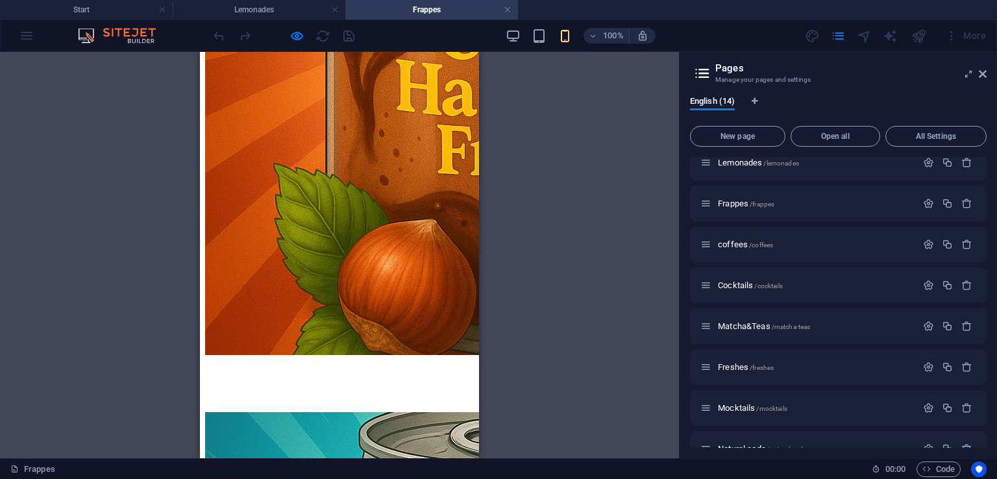
scroll to position [352, 0]
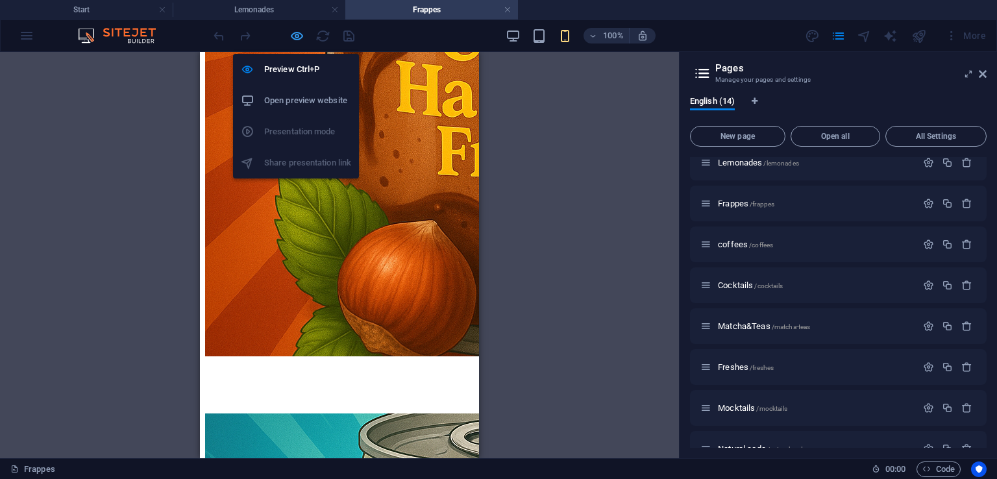
click at [304, 32] on icon "button" at bounding box center [297, 36] width 15 height 15
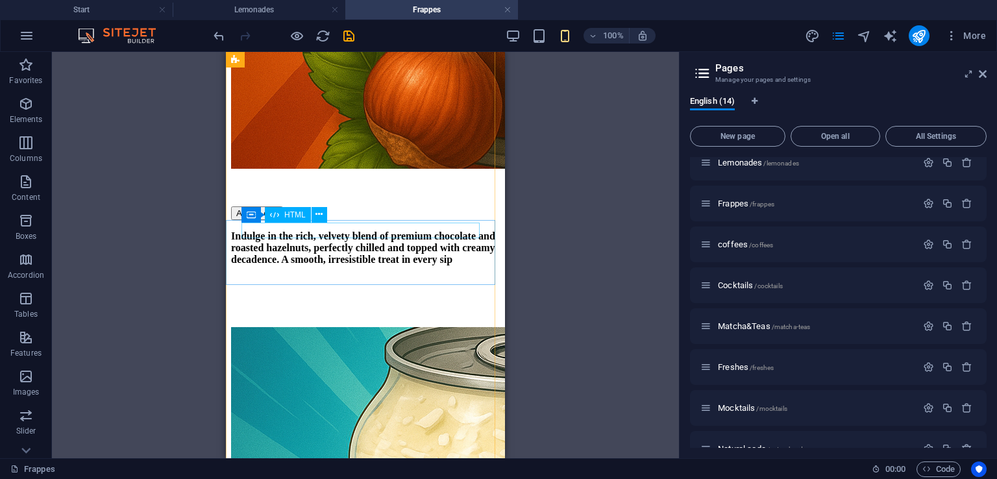
scroll to position [525, 0]
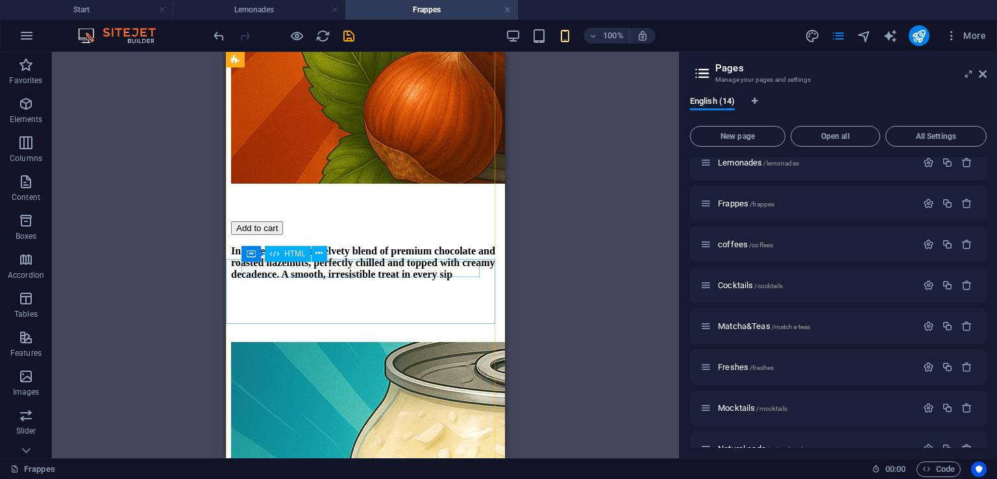
select select "px"
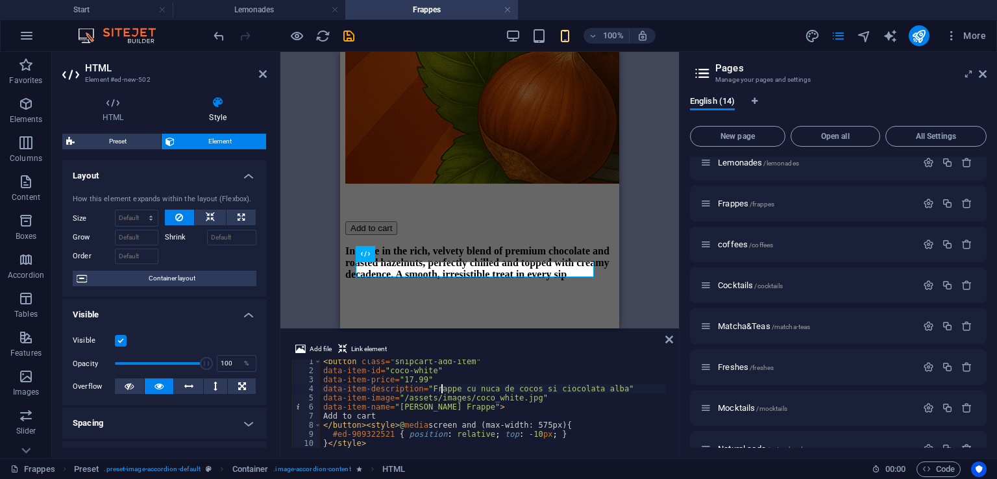
click at [441, 390] on div "< button class = "snipcart-add-item" data-item-id = "coco-white" data-item-pric…" at bounding box center [493, 410] width 345 height 106
type textarea "#ed-909322521 { position: relative; top: -10px; } }</style>"
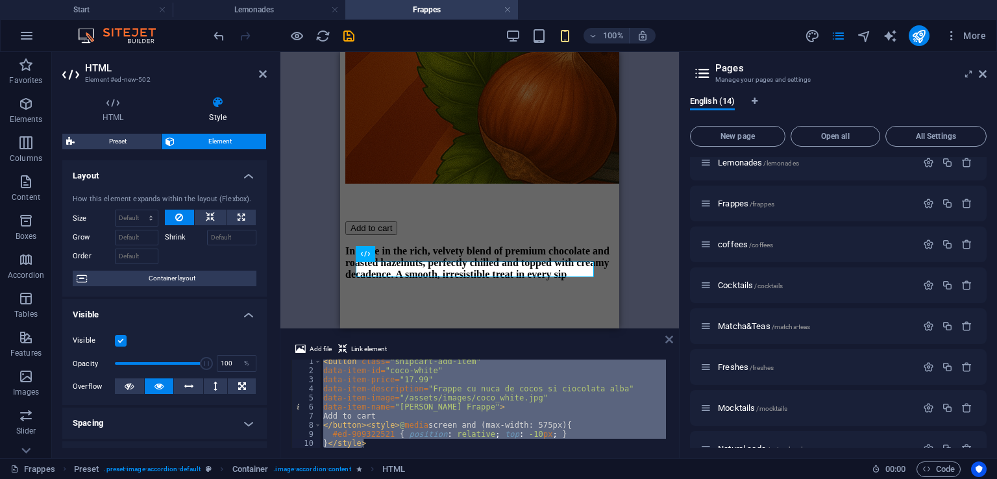
click at [670, 338] on icon at bounding box center [670, 339] width 8 height 10
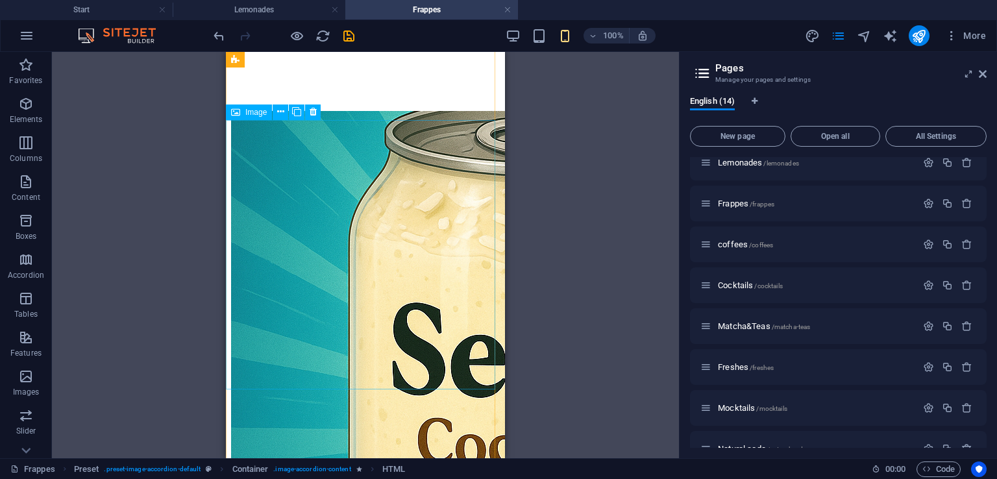
scroll to position [830, 0]
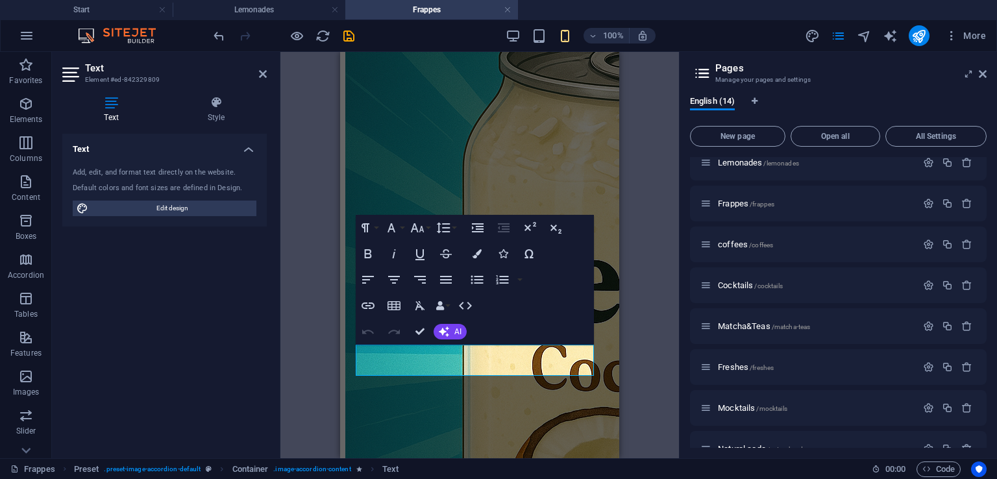
click at [220, 88] on div "Text Style Text Add, edit, and format text directly on the website. Default col…" at bounding box center [164, 272] width 225 height 373
click at [221, 108] on icon at bounding box center [216, 102] width 101 height 13
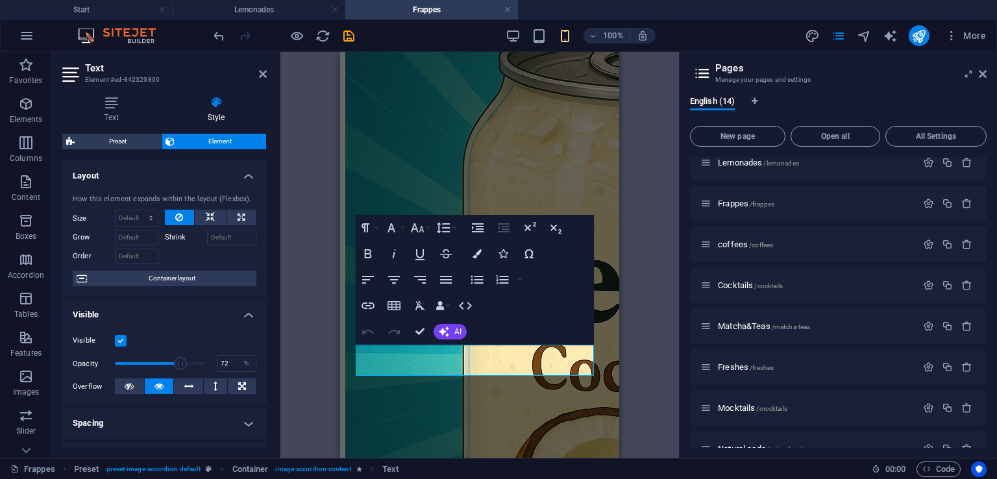
click at [179, 362] on span at bounding box center [161, 363] width 92 height 19
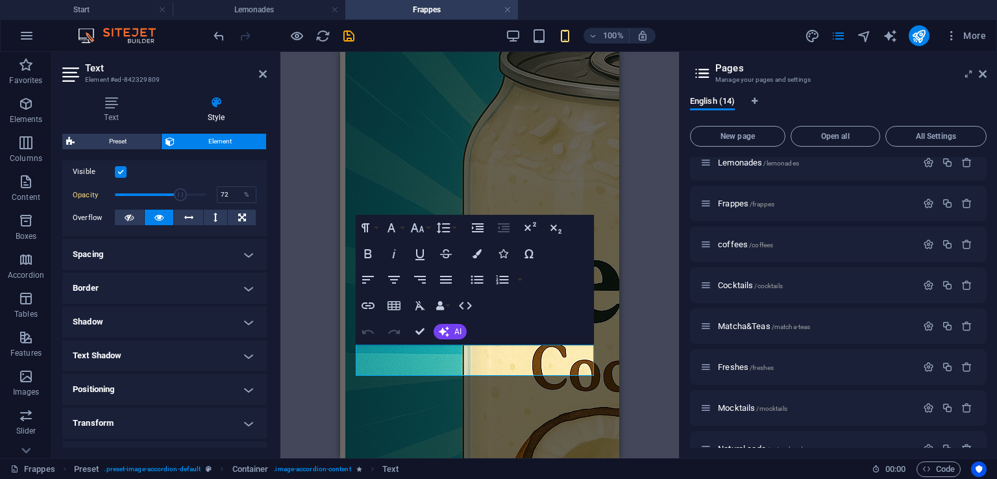
scroll to position [169, 0]
type input "100"
drag, startPoint x: 177, startPoint y: 195, endPoint x: 268, endPoint y: 216, distance: 93.2
click at [268, 216] on div "Text Style Text Add, edit, and format text directly on the website. Default col…" at bounding box center [164, 272] width 225 height 373
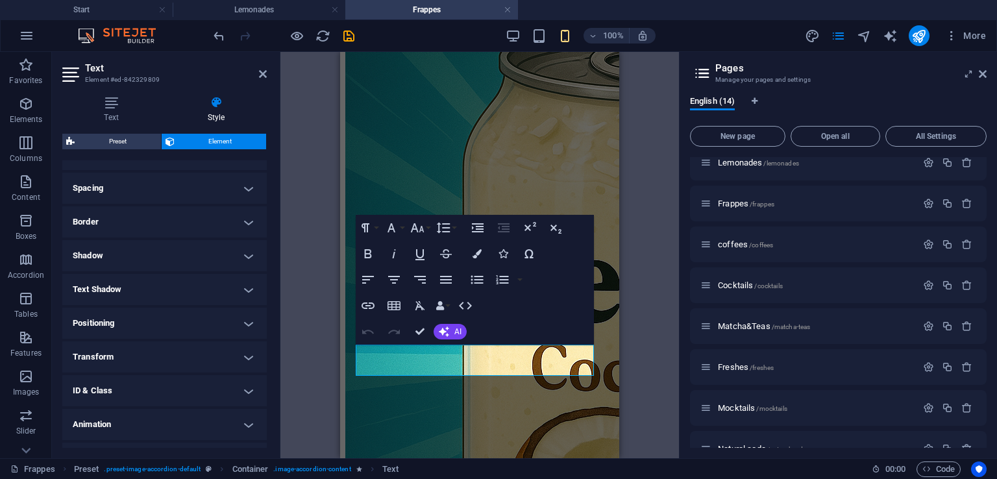
click at [144, 328] on h4 "Positioning" at bounding box center [164, 323] width 205 height 31
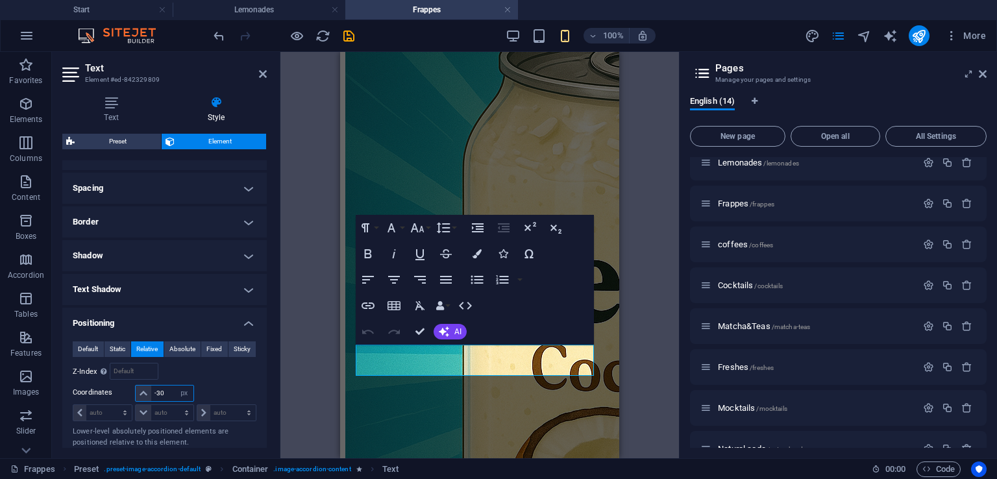
click at [173, 391] on input "-30" at bounding box center [172, 394] width 42 height 16
type input "-3"
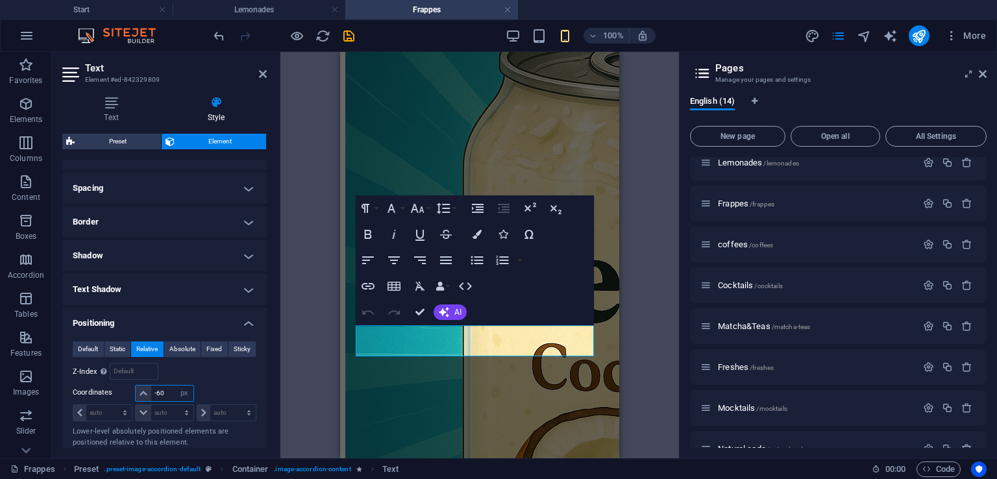
type input "-6"
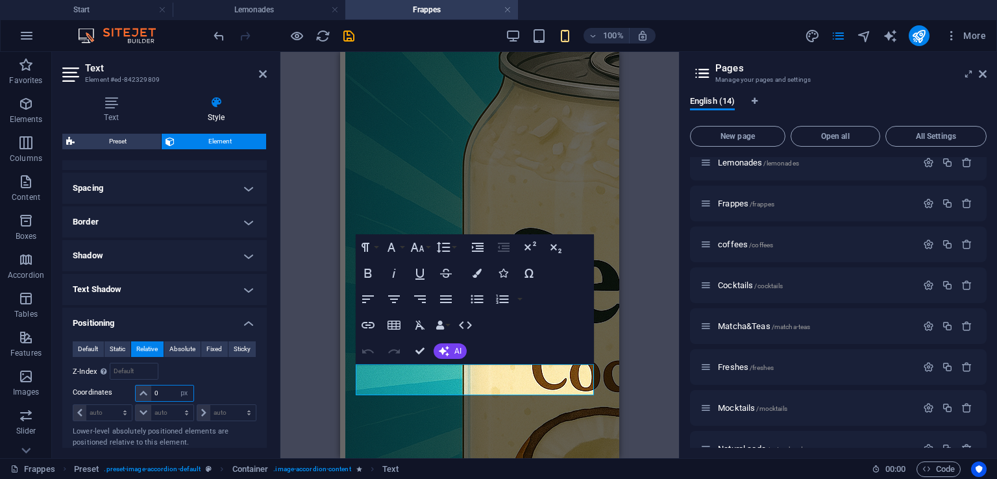
type input "0"
click at [268, 73] on aside "Text Element #ed-842329809 Text Style Text Add, edit, and format text directly …" at bounding box center [166, 255] width 229 height 406
click at [262, 73] on icon at bounding box center [263, 74] width 8 height 10
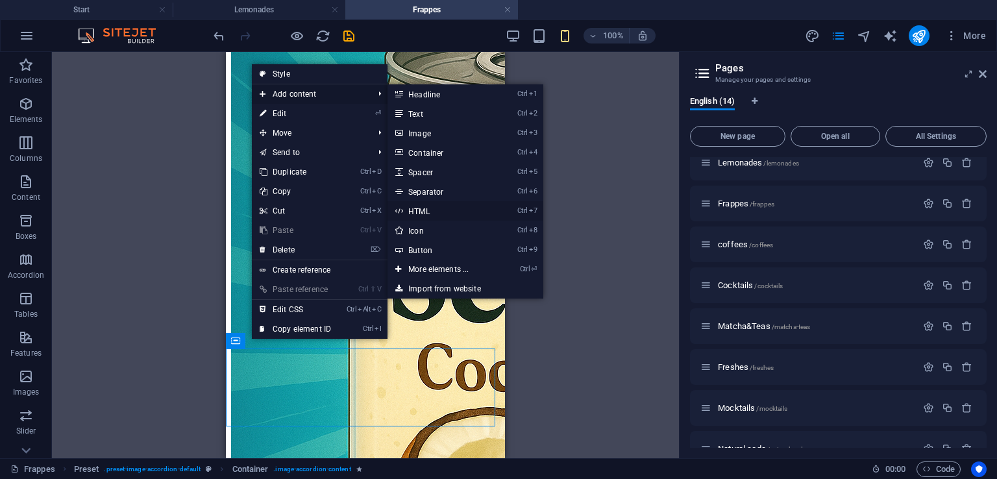
click at [427, 208] on link "Ctrl 7 HTML" at bounding box center [441, 210] width 107 height 19
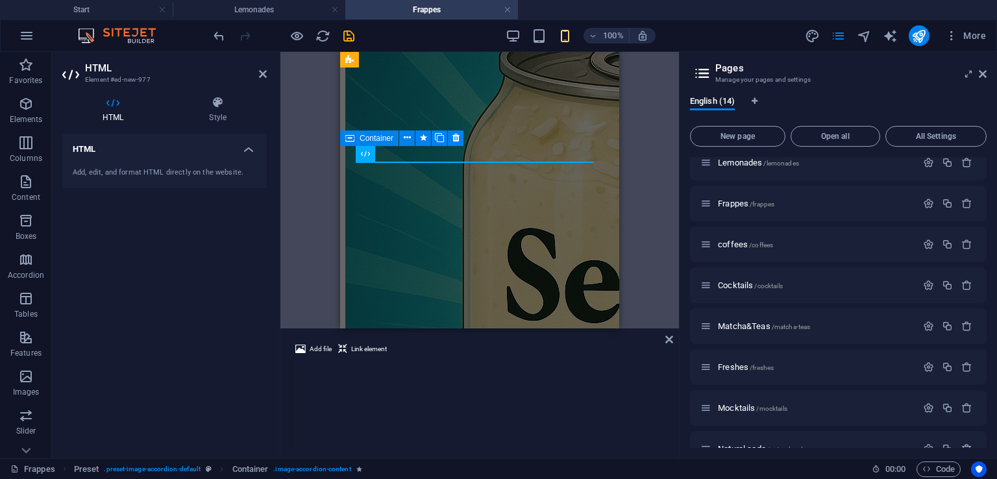
scroll to position [1034, 0]
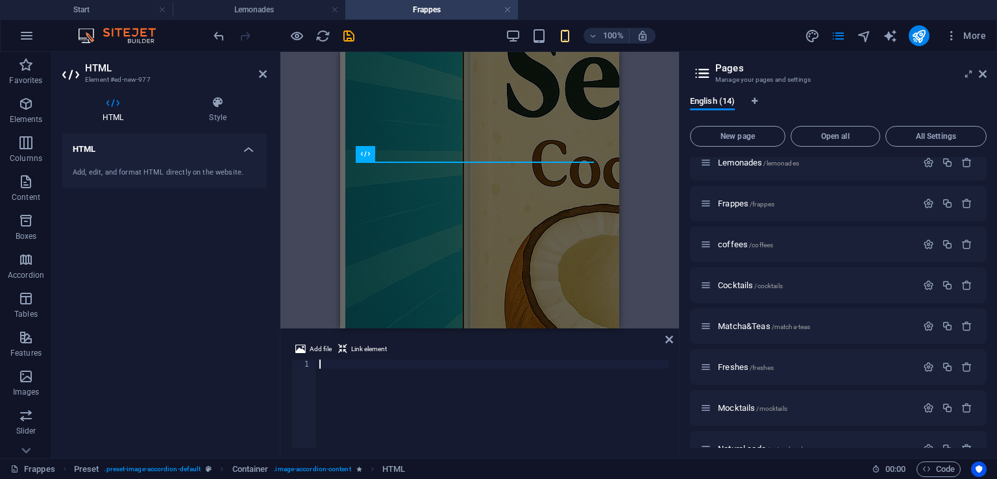
type textarea "}</style>"
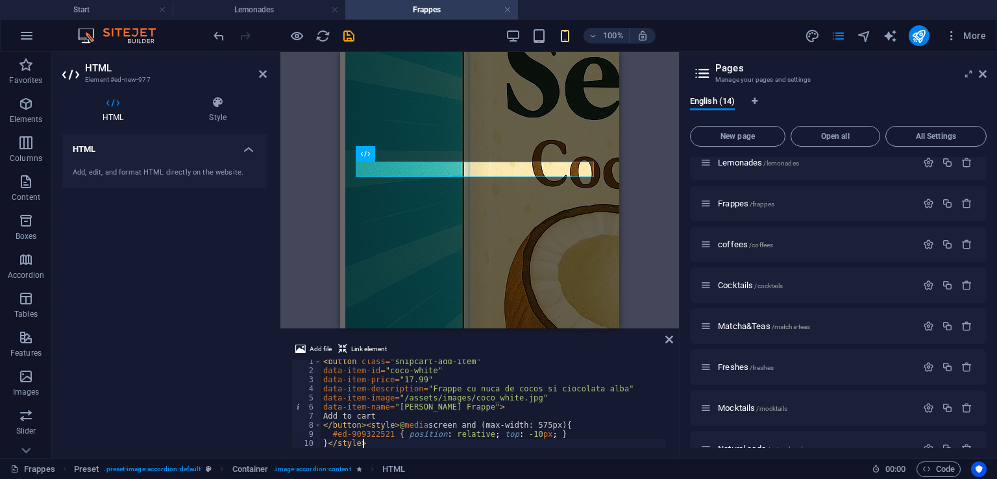
click at [667, 333] on div "Add file Link element }</style> 1 2 3 4 5 6 7 8 9 10 < button class = "snipcart…" at bounding box center [480, 394] width 399 height 127
click at [667, 336] on icon at bounding box center [670, 339] width 8 height 10
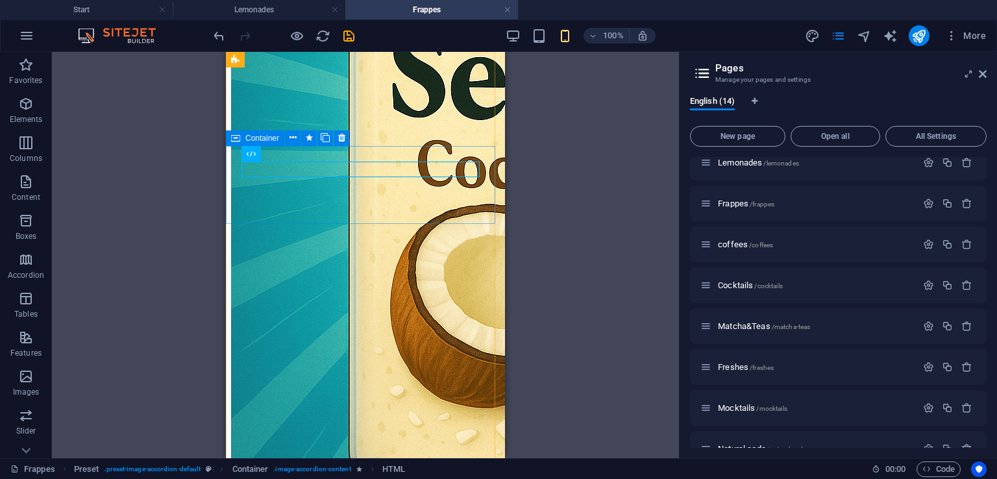
click at [251, 138] on span "Container" at bounding box center [262, 138] width 34 height 8
select select "px"
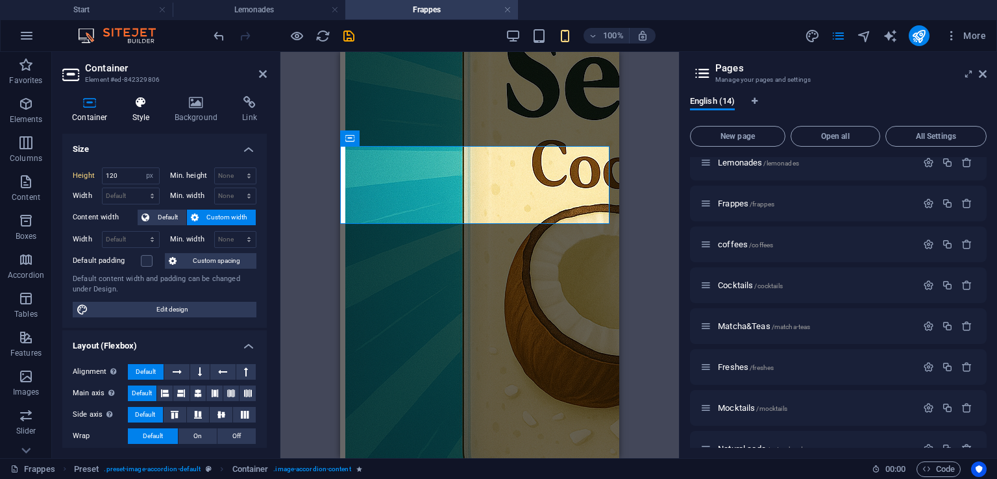
click at [136, 110] on h4 "Style" at bounding box center [144, 109] width 42 height 27
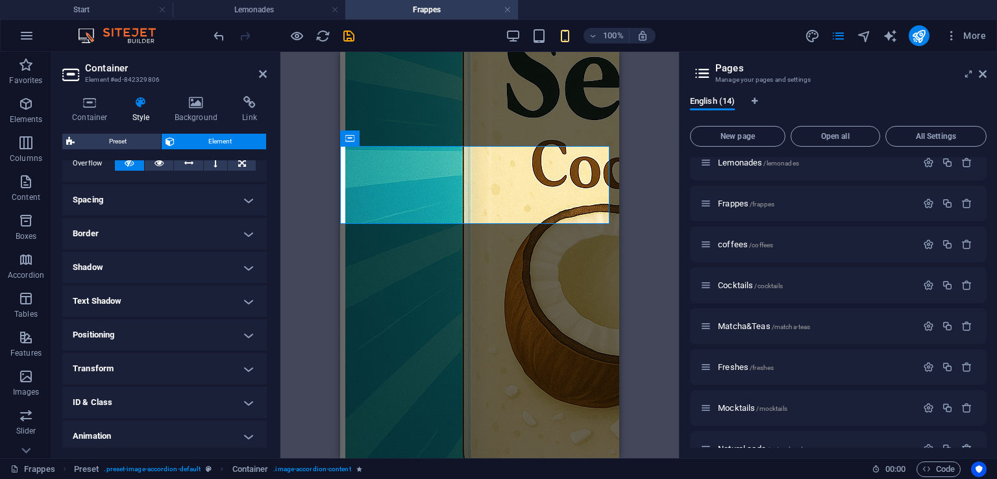
scroll to position [223, 0]
click at [138, 338] on h4 "Positioning" at bounding box center [164, 334] width 205 height 31
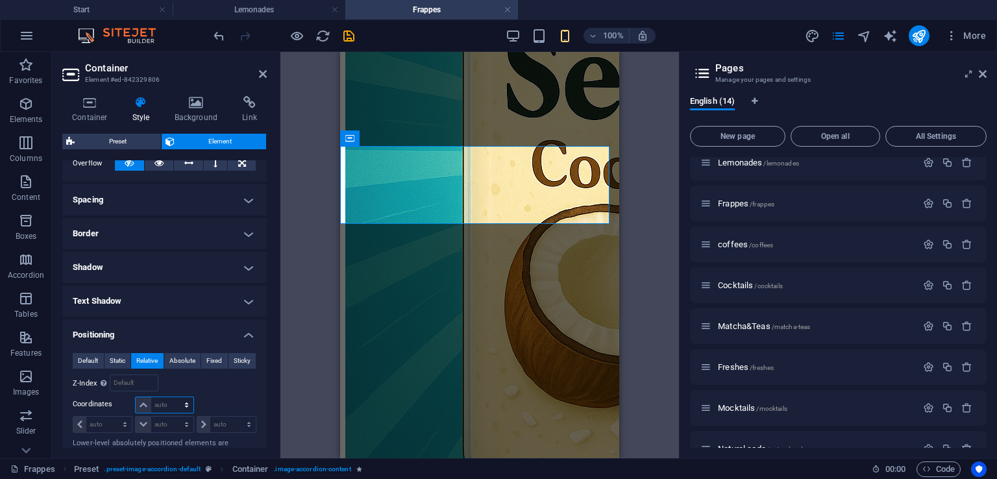
click at [163, 401] on select "auto px rem % em" at bounding box center [164, 405] width 57 height 16
select select "px"
click at [173, 397] on select "auto px rem % em" at bounding box center [164, 405] width 57 height 16
type input "0"
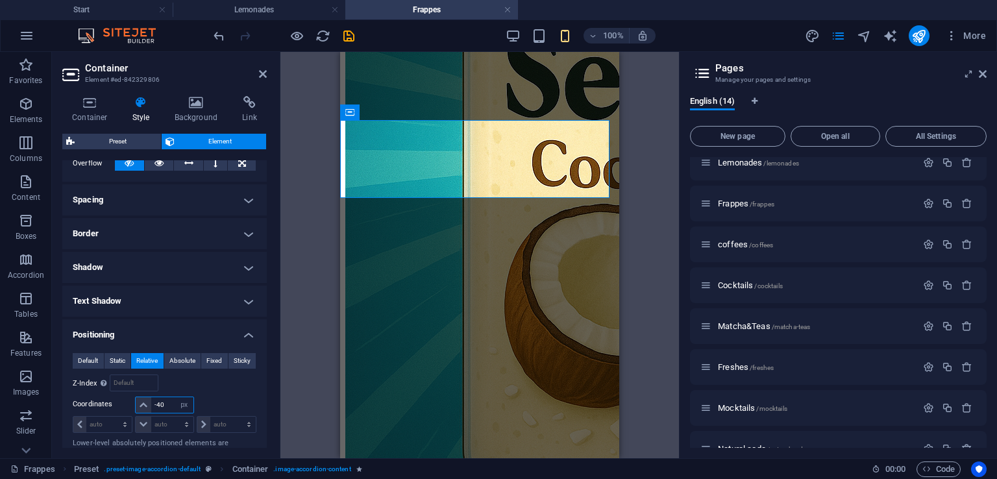
type input "-4"
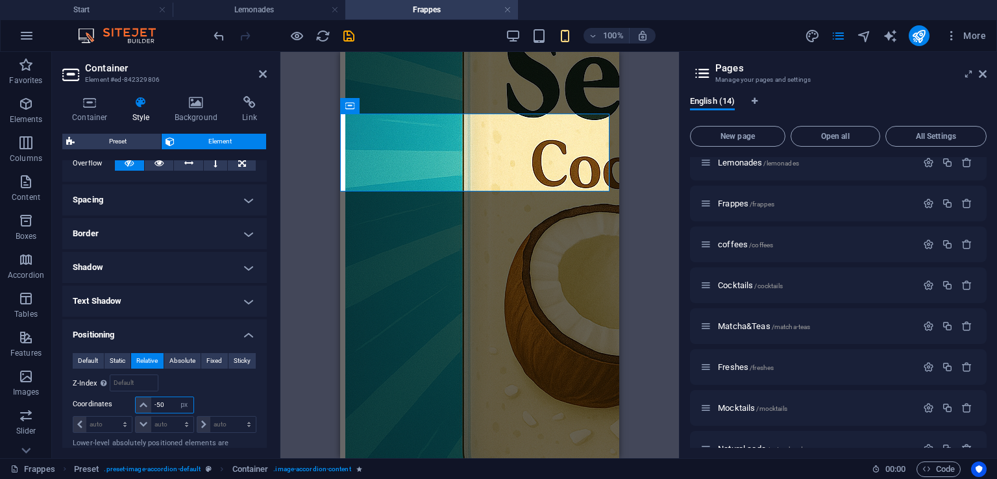
type input "-50"
click at [256, 75] on header "Container Element #ed-842329806" at bounding box center [164, 69] width 205 height 34
click at [262, 76] on icon at bounding box center [263, 74] width 8 height 10
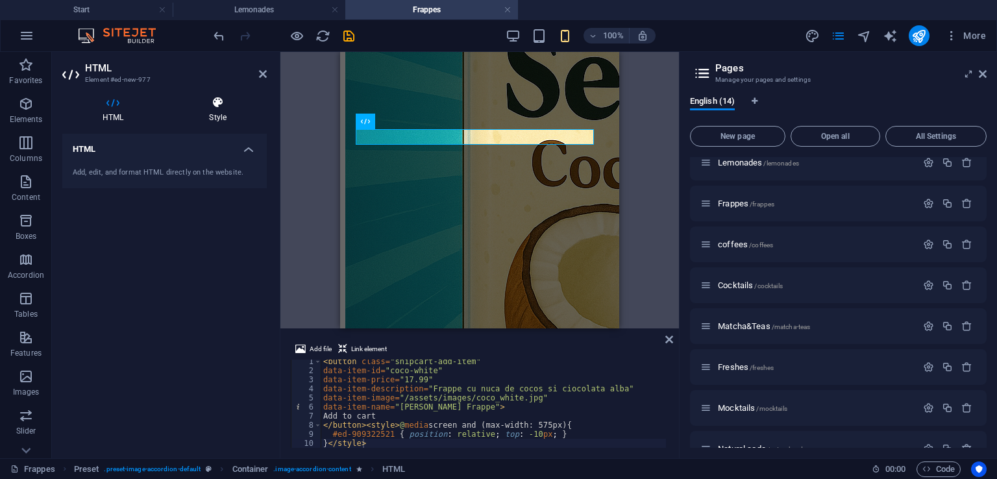
click at [223, 112] on h4 "Style" at bounding box center [218, 109] width 98 height 27
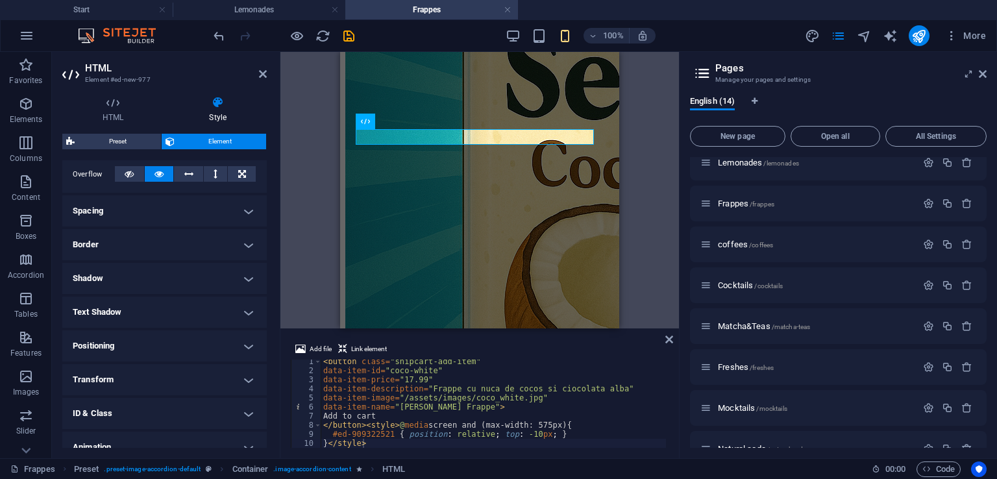
scroll to position [230, 0]
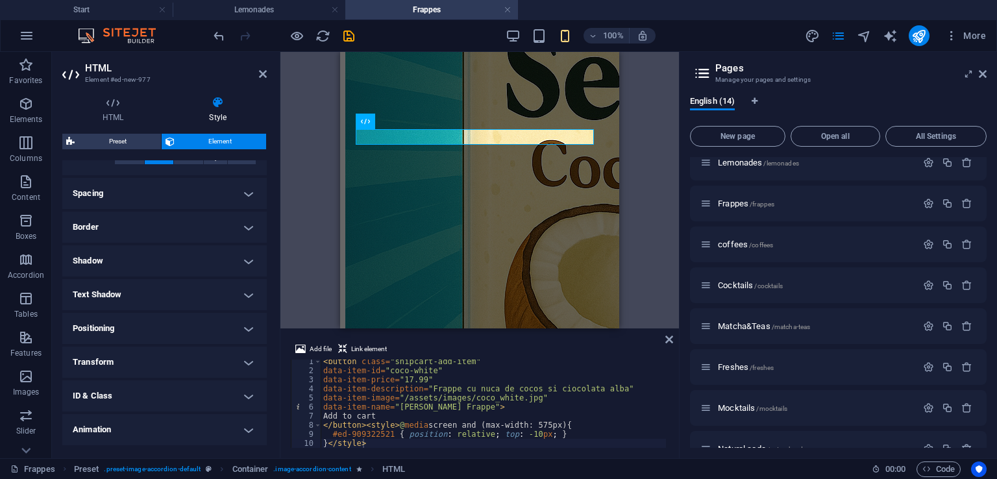
click at [142, 323] on h4 "Positioning" at bounding box center [164, 328] width 205 height 31
click at [153, 356] on span "Relative" at bounding box center [146, 355] width 21 height 16
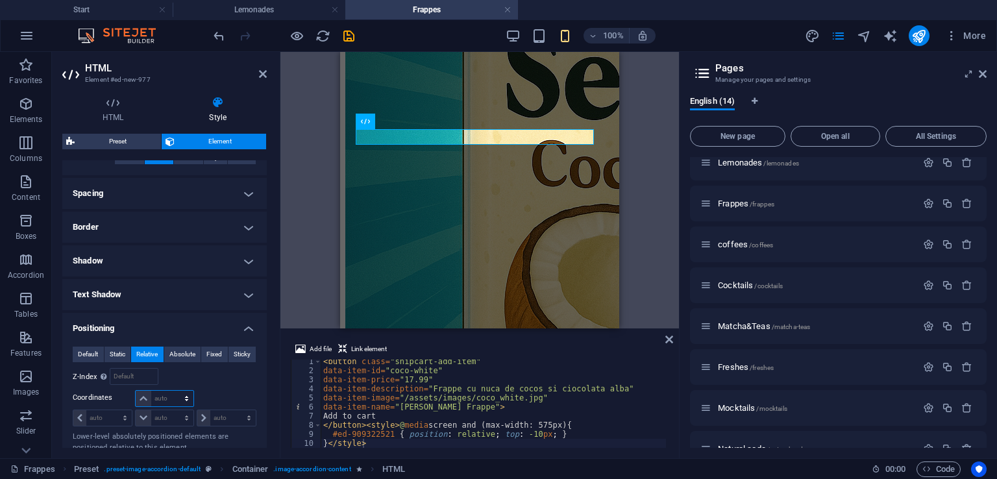
click at [168, 400] on select "auto px rem % em" at bounding box center [164, 399] width 57 height 16
select select "px"
click at [173, 391] on select "auto px rem % em" at bounding box center [164, 399] width 57 height 16
type input "0"
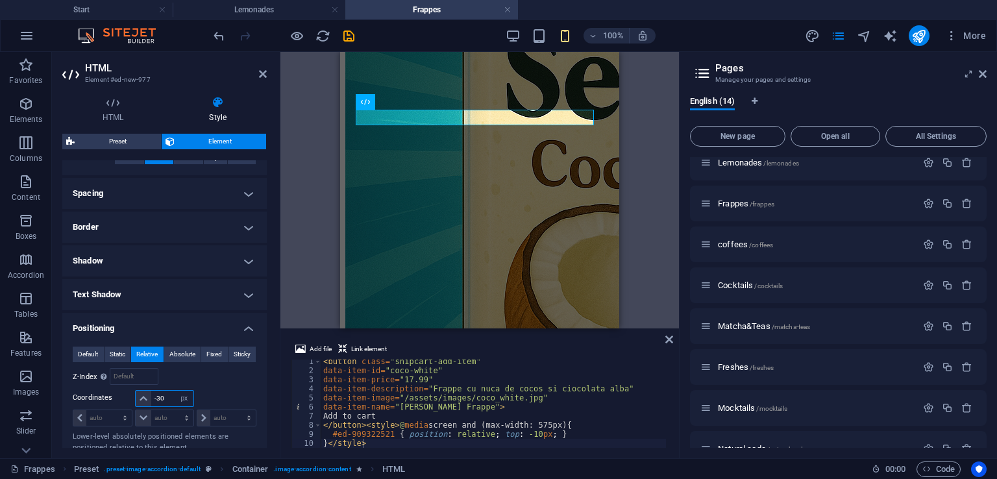
type input "-3"
type input "0"
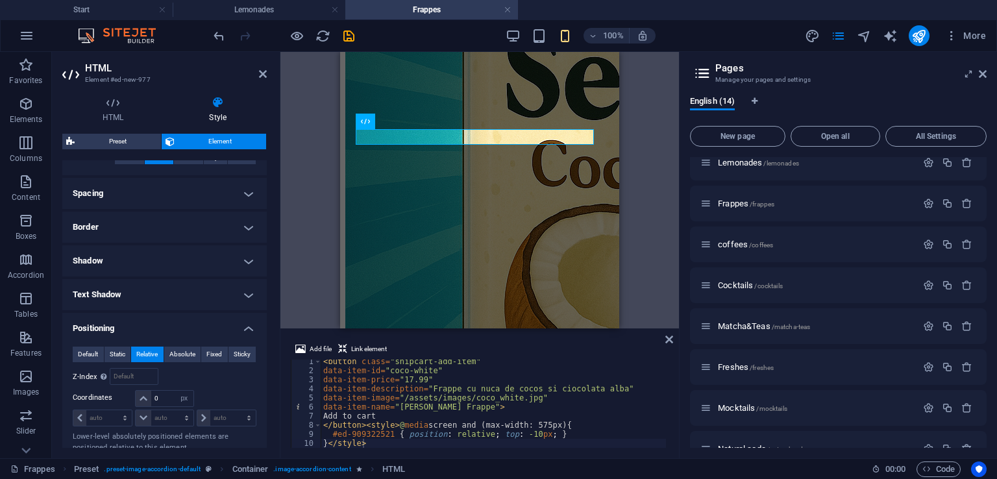
click at [257, 66] on h2 "HTML" at bounding box center [176, 68] width 182 height 12
click at [262, 75] on icon at bounding box center [263, 74] width 8 height 10
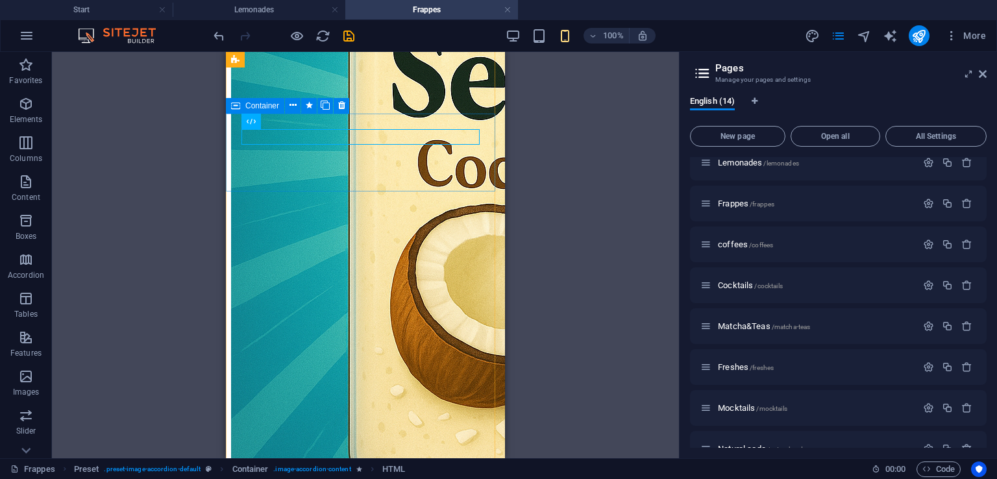
click at [258, 106] on span "Container" at bounding box center [262, 106] width 34 height 8
select select "px"
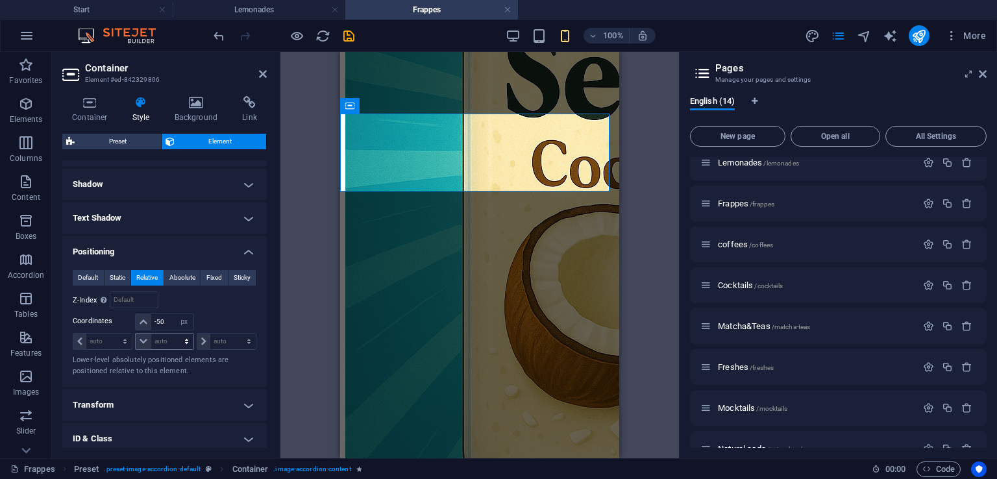
scroll to position [316, 0]
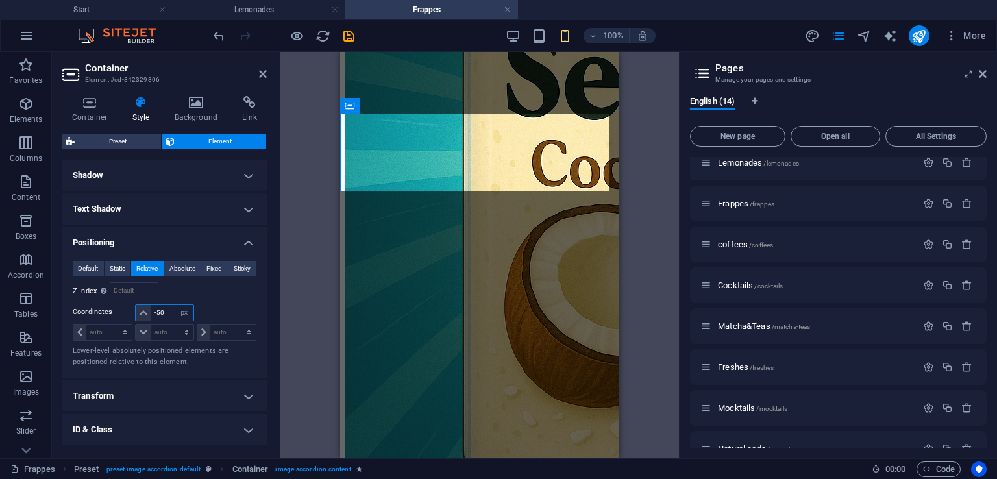
click at [166, 313] on input "-50" at bounding box center [172, 313] width 42 height 16
type input "-5"
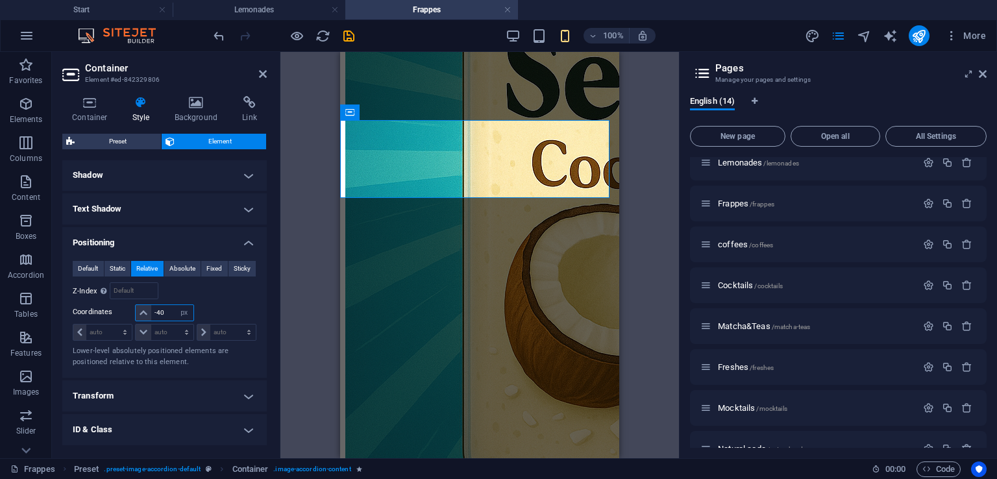
type input "-4"
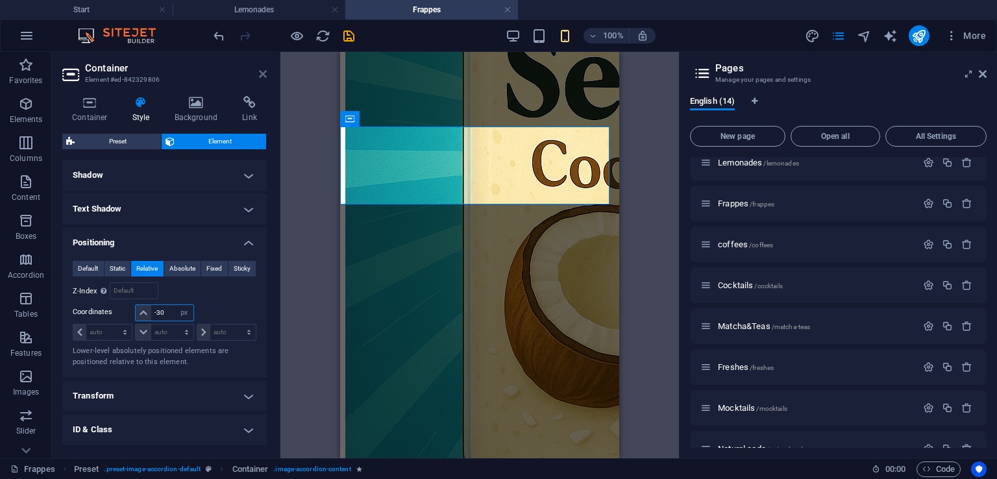
type input "-30"
click at [263, 76] on icon at bounding box center [263, 74] width 8 height 10
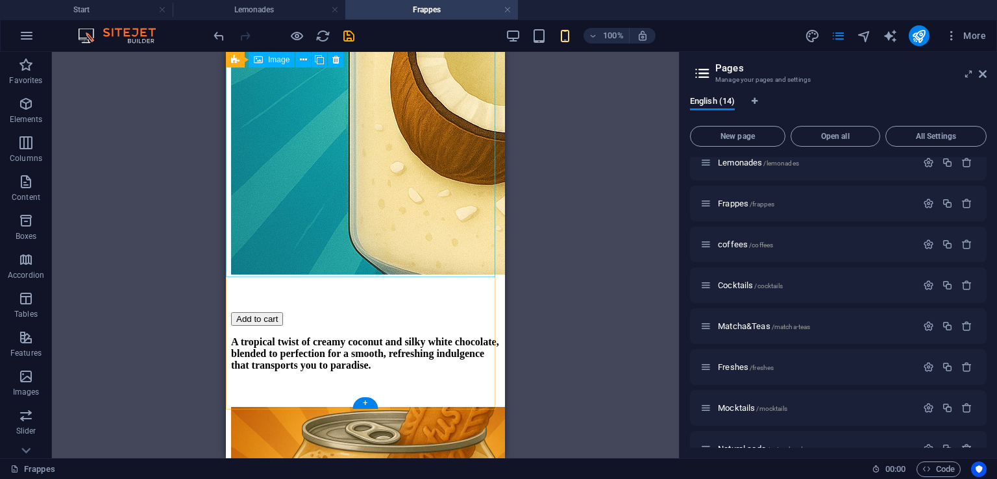
scroll to position [1040, 0]
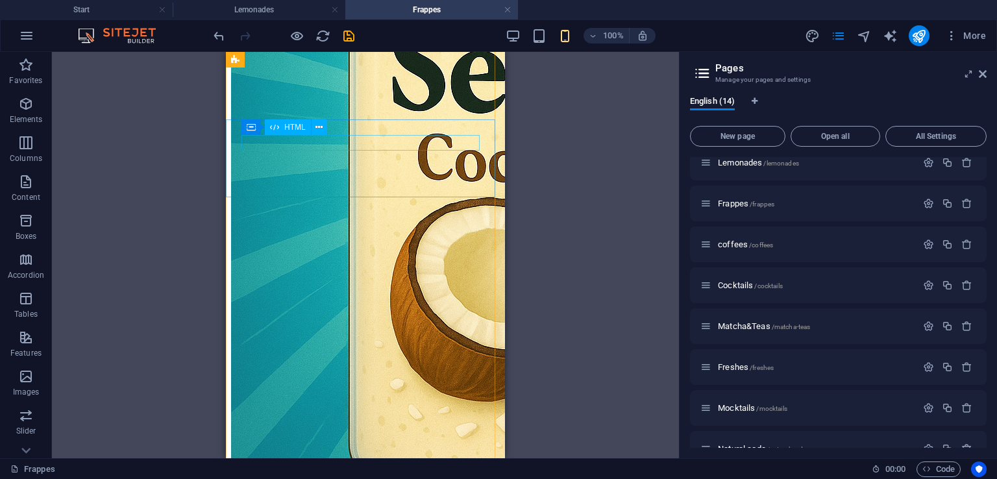
select select "px"
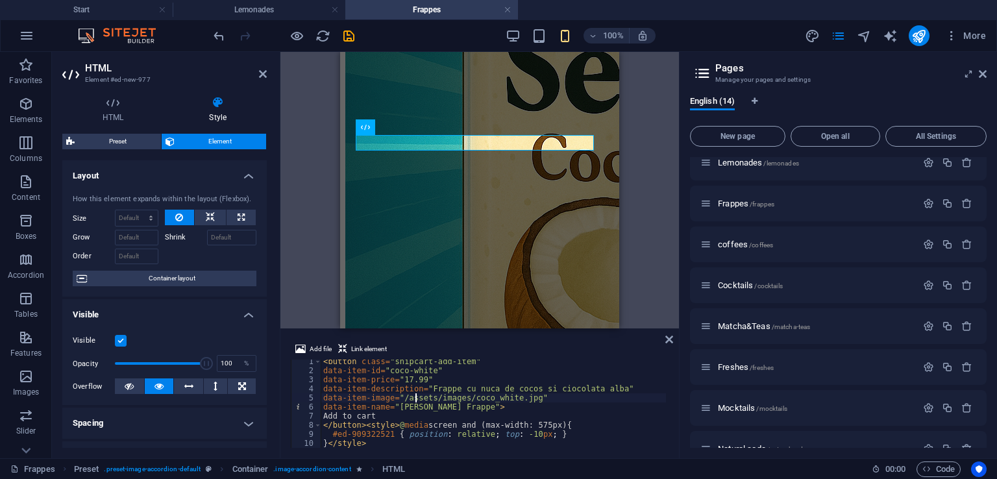
click at [416, 397] on div "< button class = "snipcart-add-item" data-item-id = "coco-white" data-item-pric…" at bounding box center [493, 410] width 345 height 106
type textarea "#ed-909322521 { position: relative; top: -10px; } }</style>"
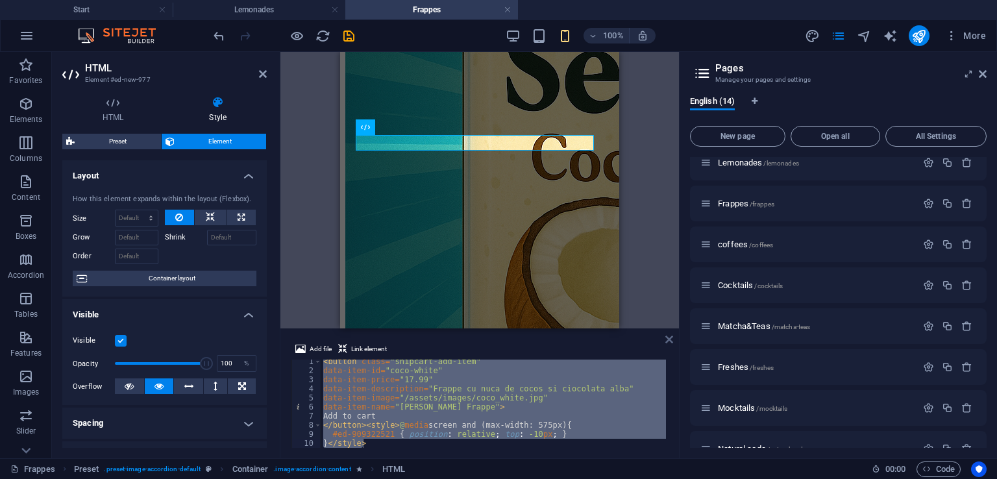
click at [668, 338] on icon at bounding box center [670, 339] width 8 height 10
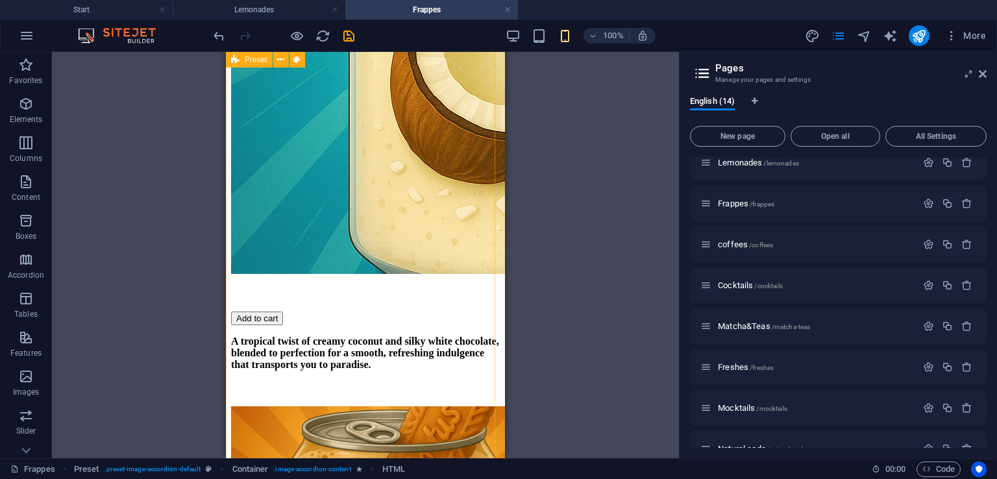
scroll to position [1257, 0]
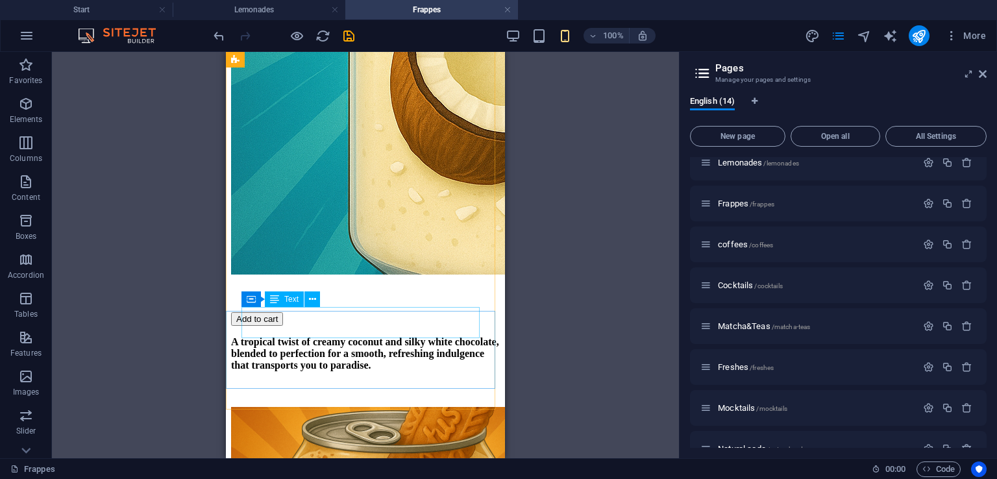
click at [285, 299] on span "Text" at bounding box center [291, 299] width 14 height 8
select select "px"
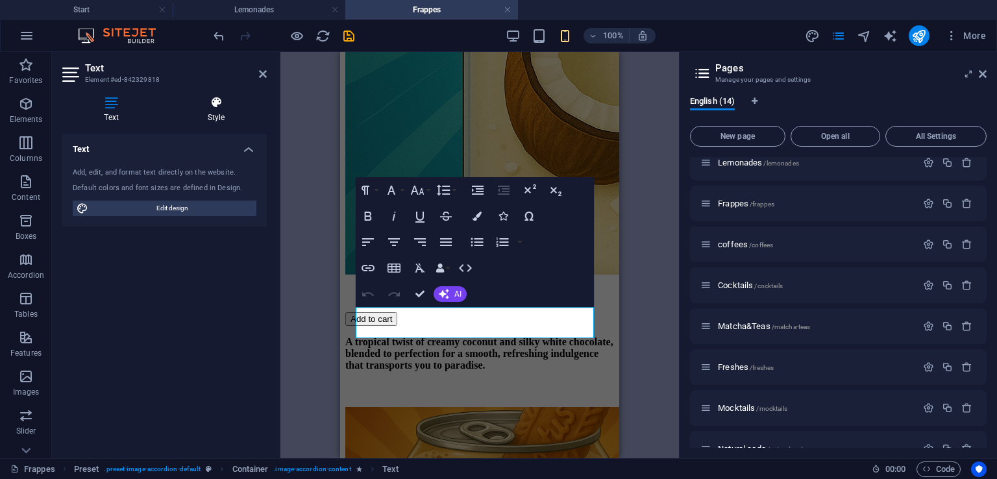
click at [225, 105] on icon at bounding box center [216, 102] width 101 height 13
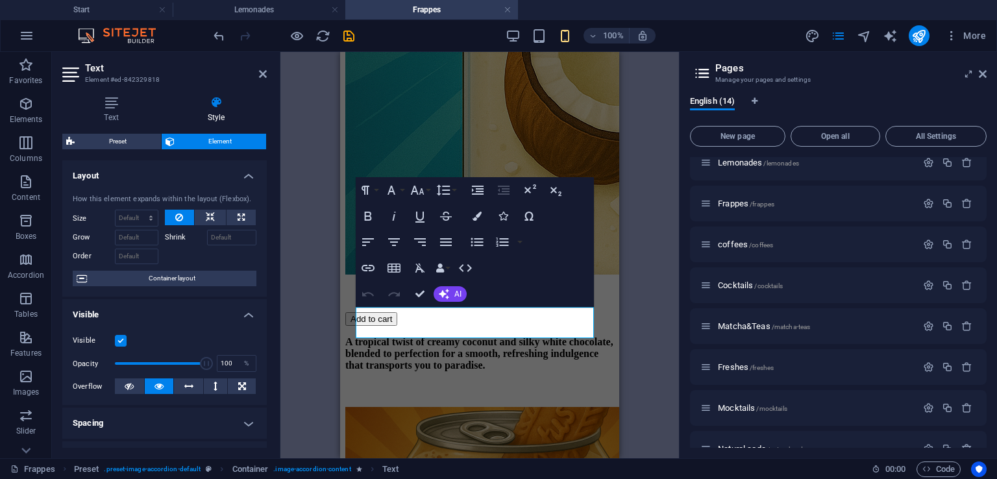
scroll to position [260, 0]
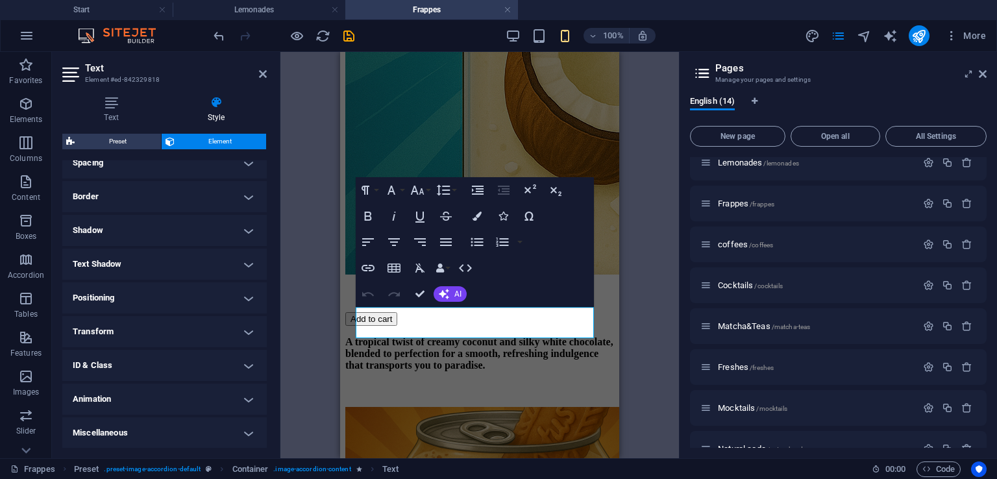
click at [161, 293] on h4 "Positioning" at bounding box center [164, 297] width 205 height 31
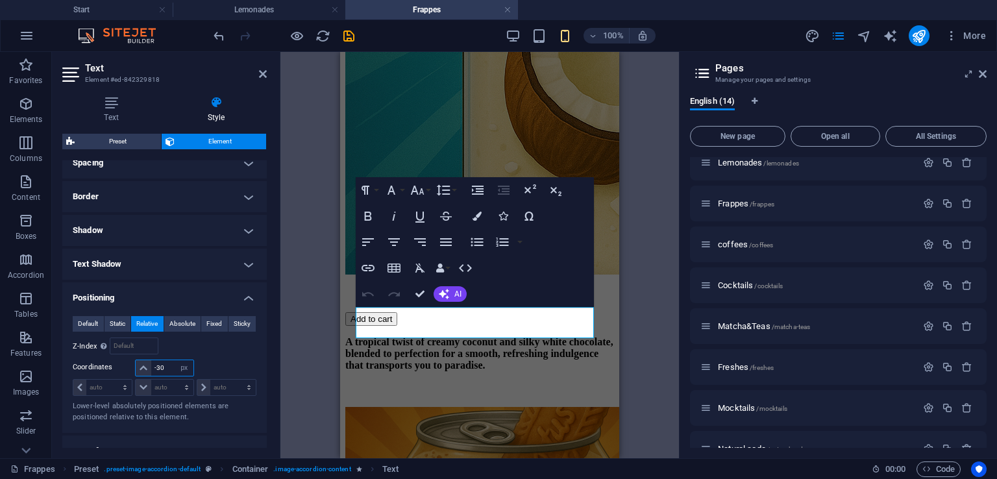
click at [173, 369] on input "-30" at bounding box center [172, 368] width 42 height 16
type input "-3"
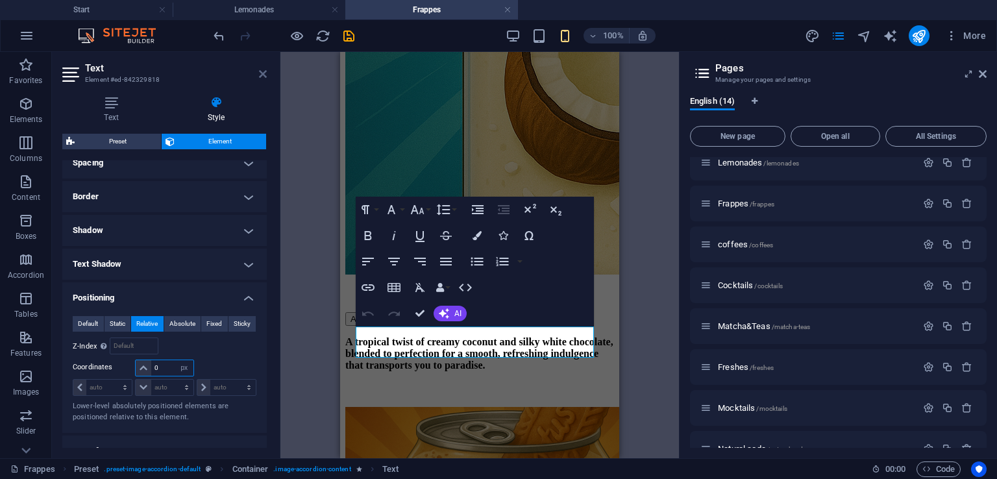
type input "0"
click at [259, 73] on icon at bounding box center [263, 74] width 8 height 10
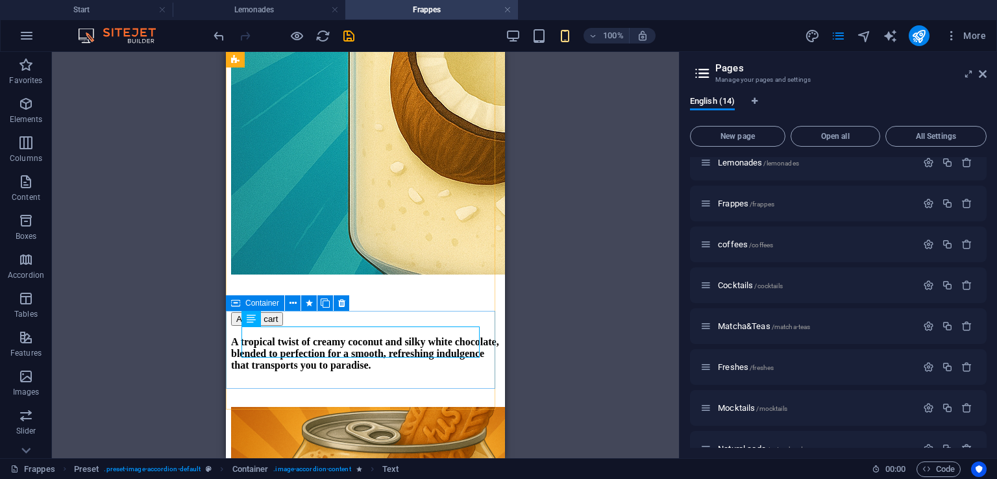
click at [248, 304] on span "Container" at bounding box center [262, 303] width 34 height 8
select select "px"
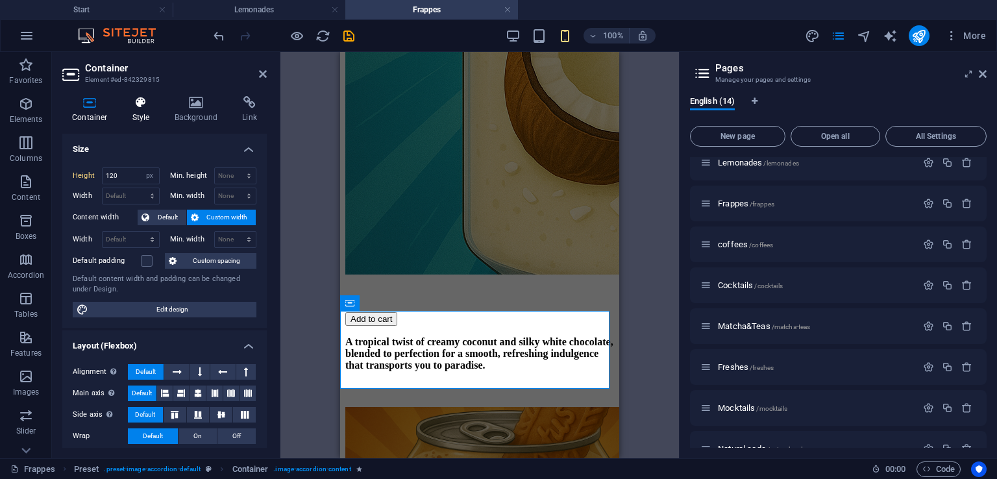
click at [128, 120] on h4 "Style" at bounding box center [144, 109] width 42 height 27
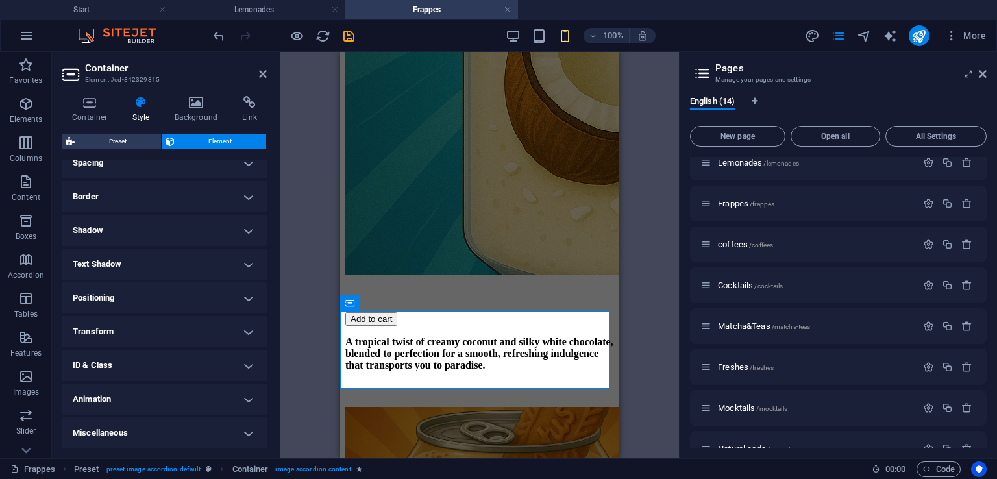
click at [164, 302] on h4 "Positioning" at bounding box center [164, 297] width 205 height 31
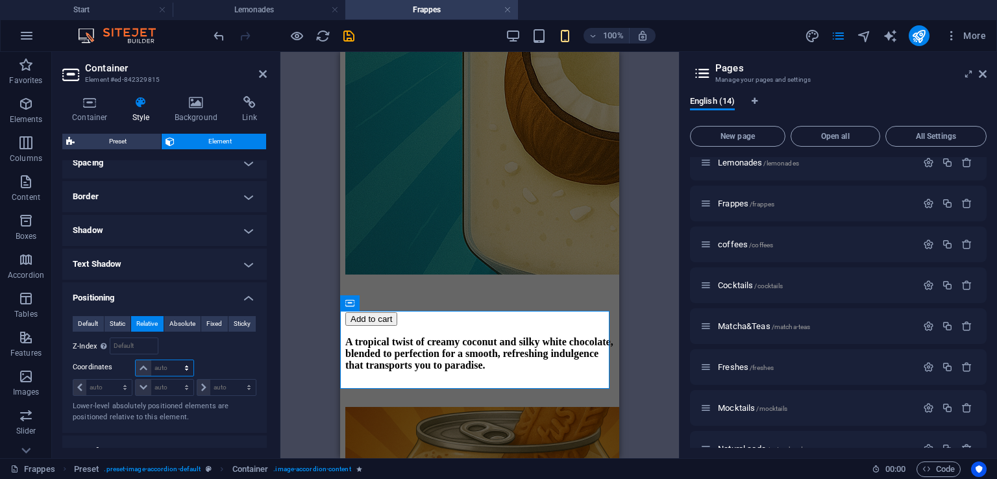
click at [175, 368] on select "auto px rem % em" at bounding box center [164, 368] width 57 height 16
select select "px"
click at [173, 360] on select "auto px rem % em" at bounding box center [164, 368] width 57 height 16
type input "0"
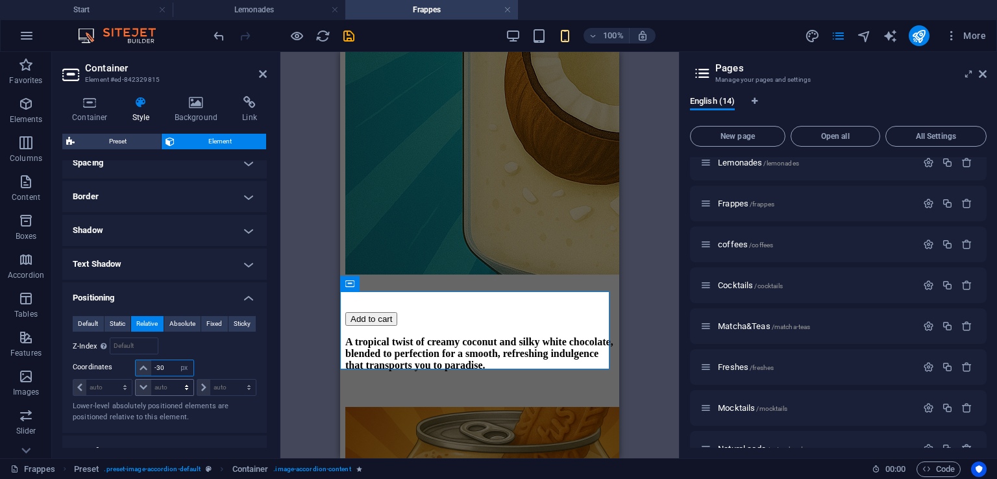
type input "-3"
click at [262, 71] on icon at bounding box center [263, 74] width 8 height 10
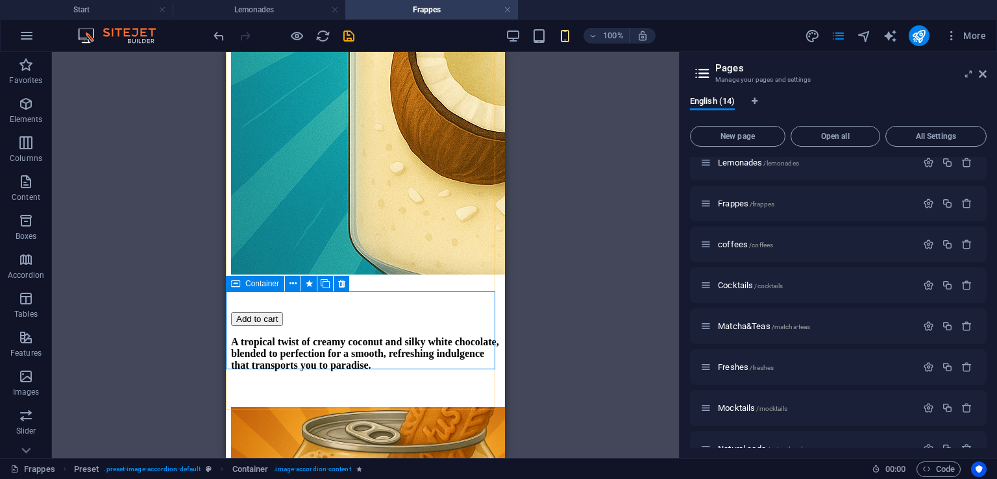
click at [247, 283] on span "Container" at bounding box center [262, 284] width 34 height 8
select select "px"
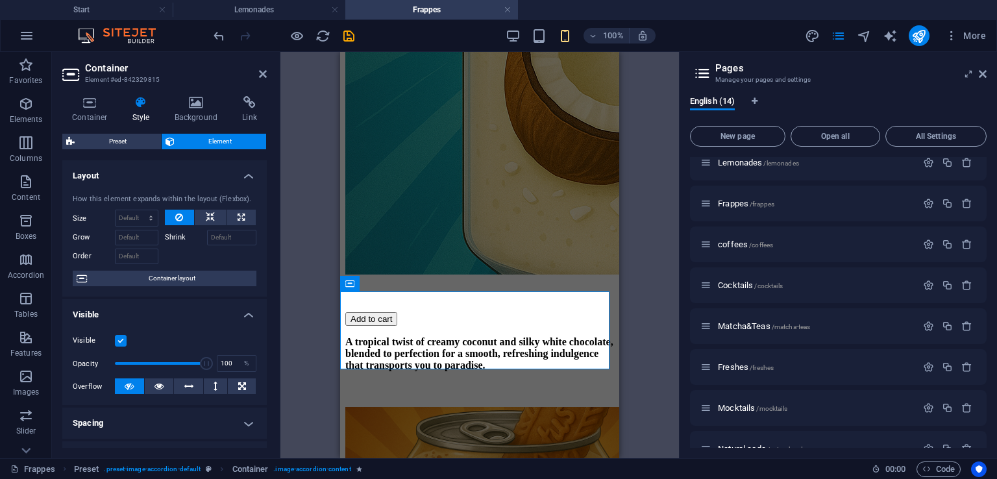
type input "-30"
click at [262, 73] on icon at bounding box center [263, 74] width 8 height 10
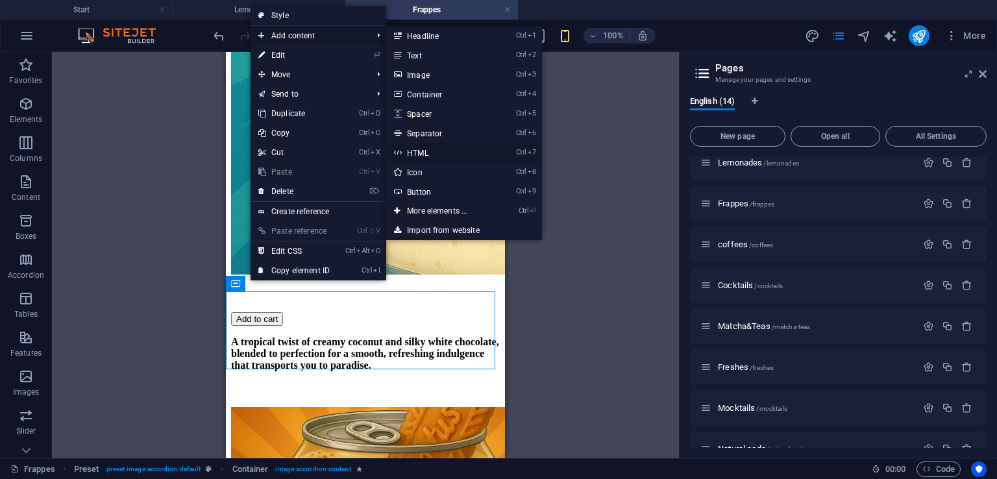
click at [415, 156] on link "Ctrl 7 HTML" at bounding box center [439, 152] width 107 height 19
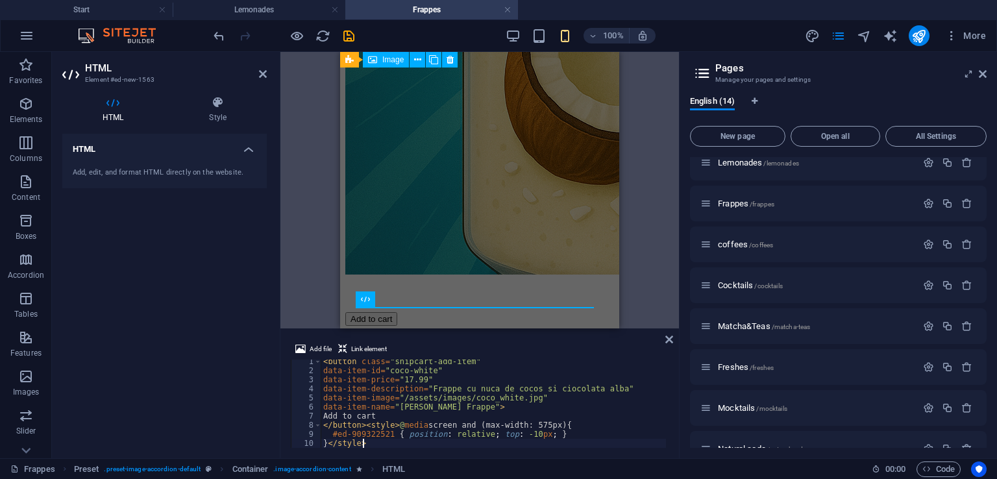
type textarea "}</style>"
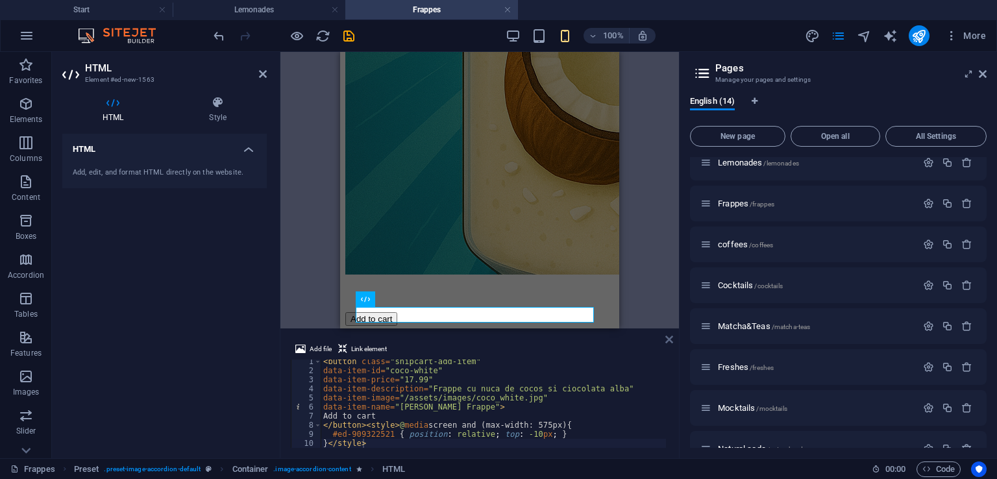
click at [671, 340] on icon at bounding box center [670, 339] width 8 height 10
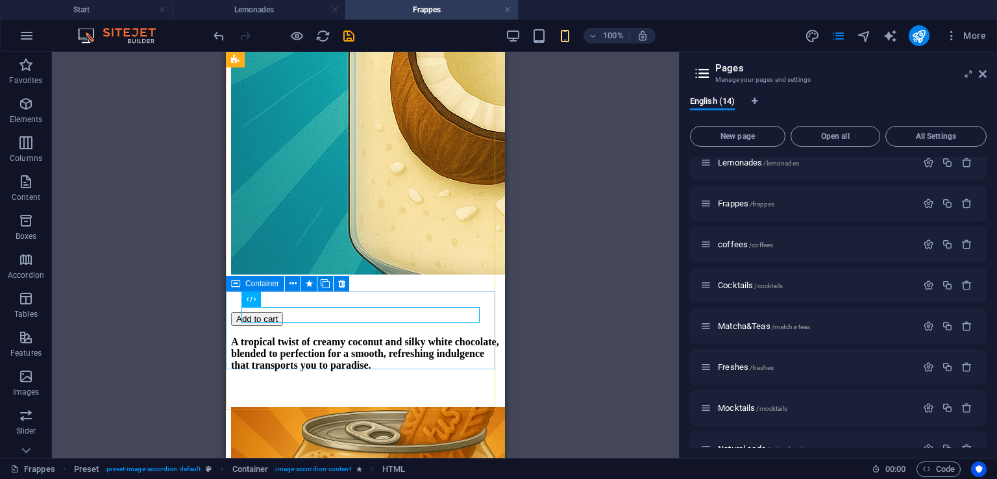
click at [266, 286] on span "Container" at bounding box center [262, 284] width 34 height 8
select select "px"
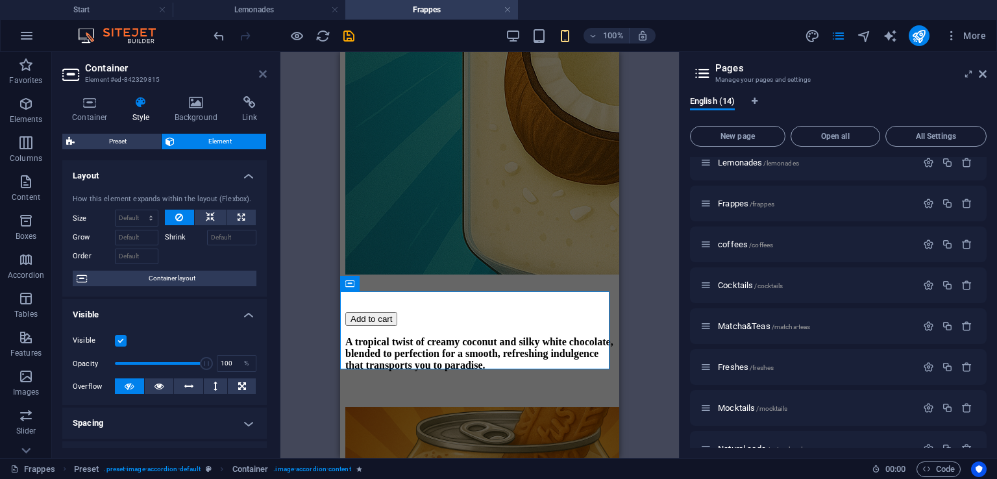
click at [260, 77] on icon at bounding box center [263, 74] width 8 height 10
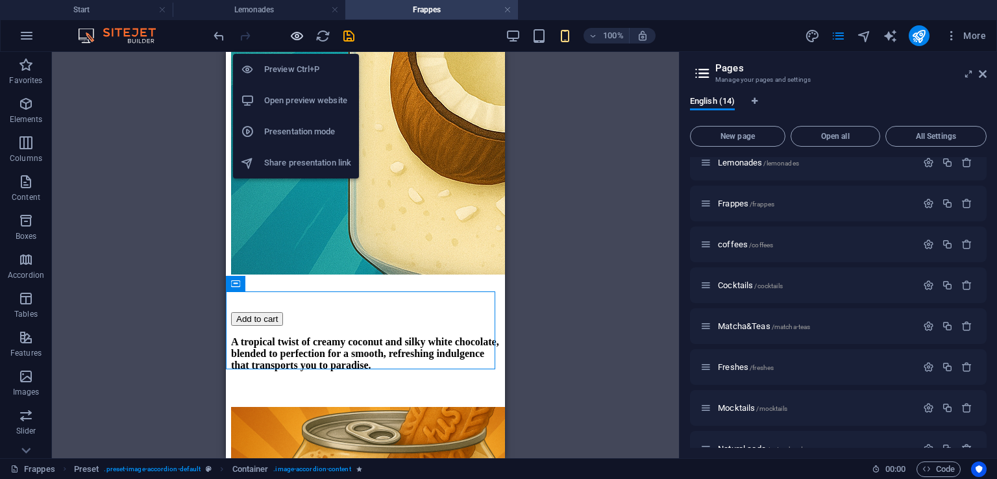
click at [292, 36] on icon "button" at bounding box center [297, 36] width 15 height 15
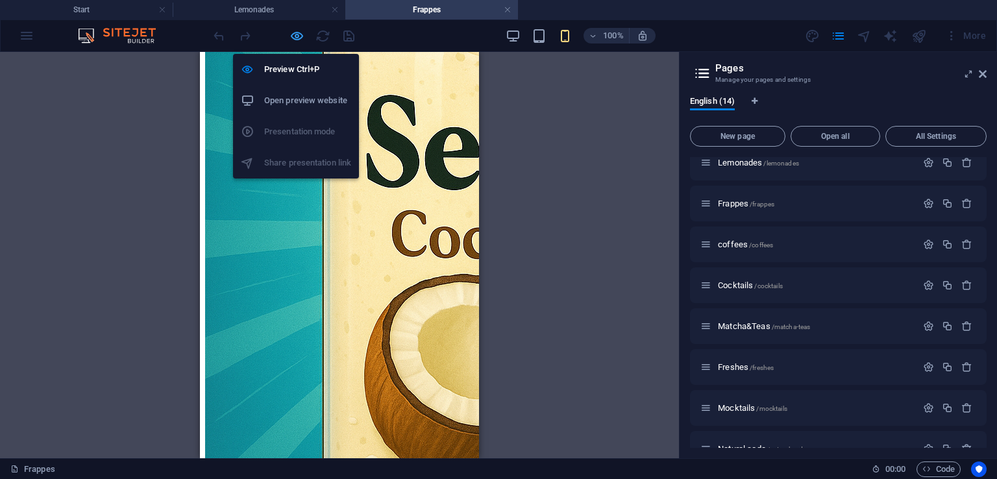
click at [304, 34] on icon "button" at bounding box center [297, 36] width 15 height 15
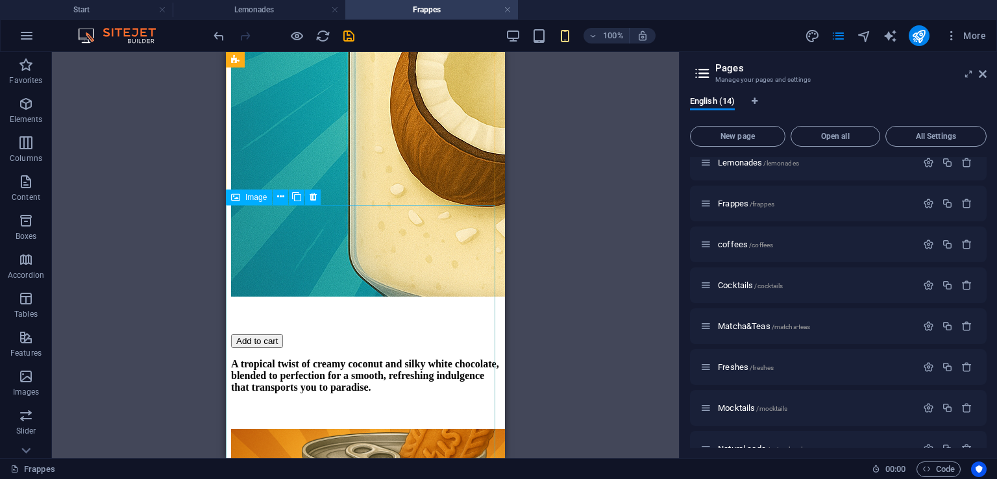
scroll to position [1258, 0]
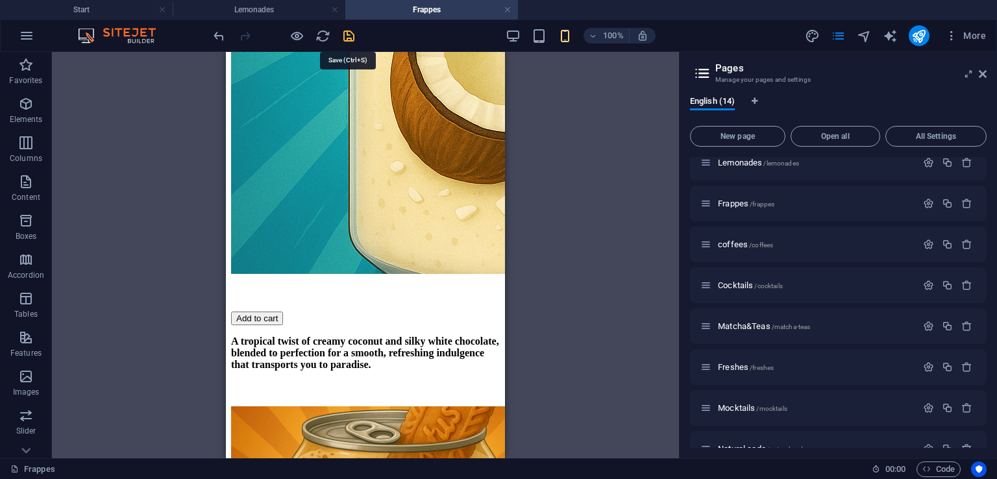
click at [349, 33] on icon "save" at bounding box center [349, 36] width 15 height 15
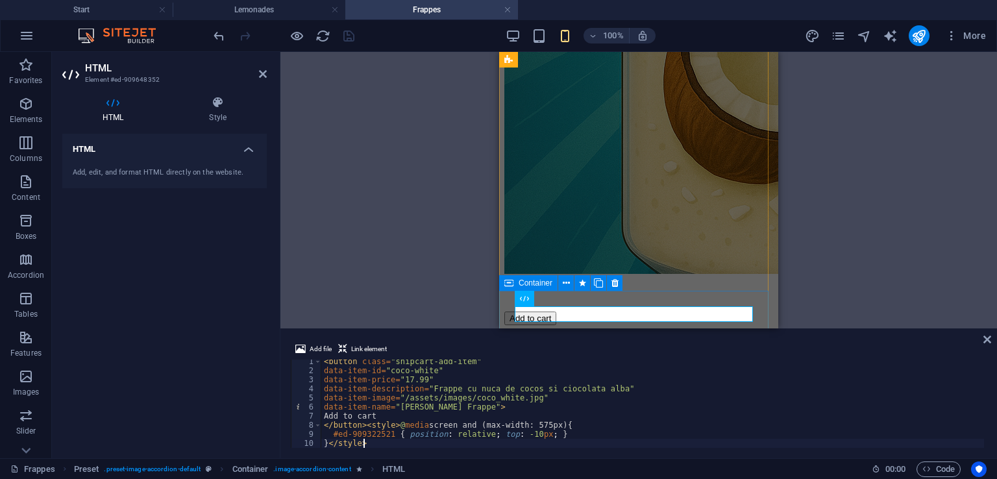
scroll to position [3, 0]
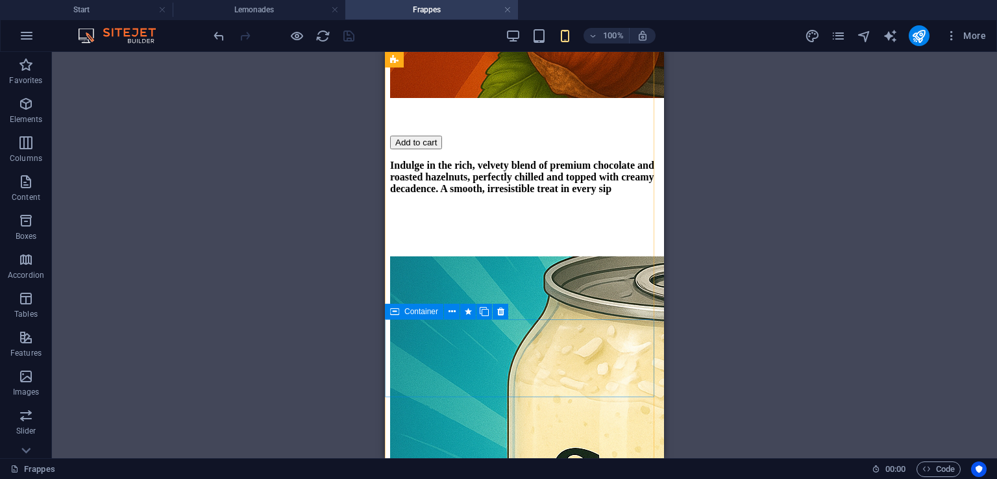
scroll to position [844, 0]
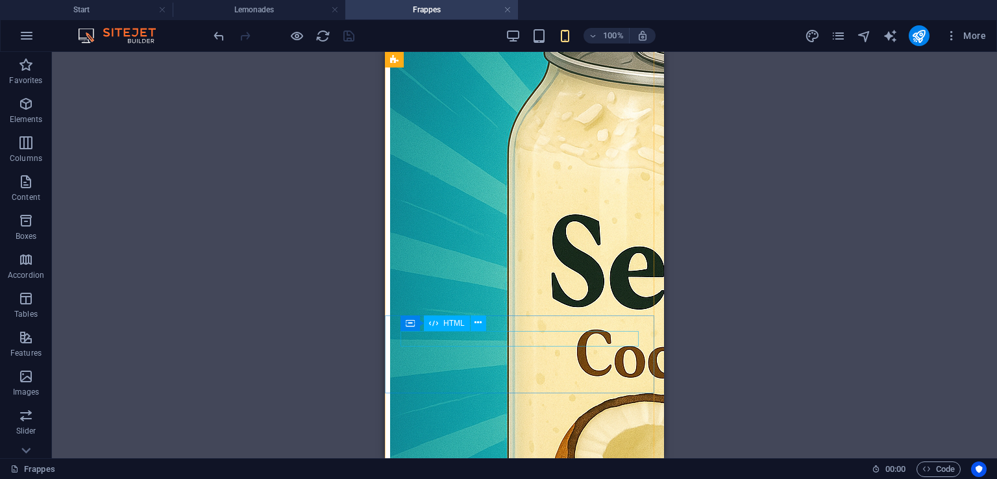
select select "px"
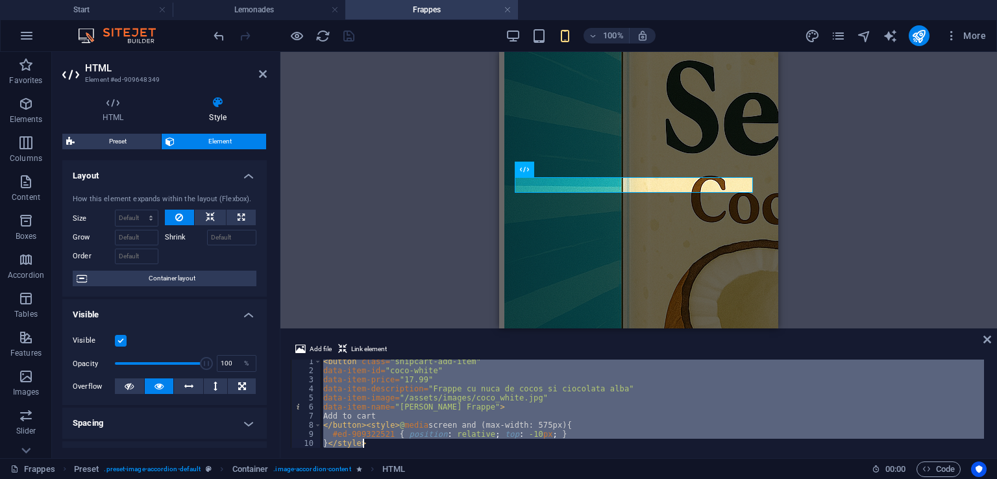
scroll to position [3, 0]
click at [410, 413] on div "< button class = "snipcart-add-item" data-item-id = "coco-white" data-item-pric…" at bounding box center [652, 404] width 663 height 88
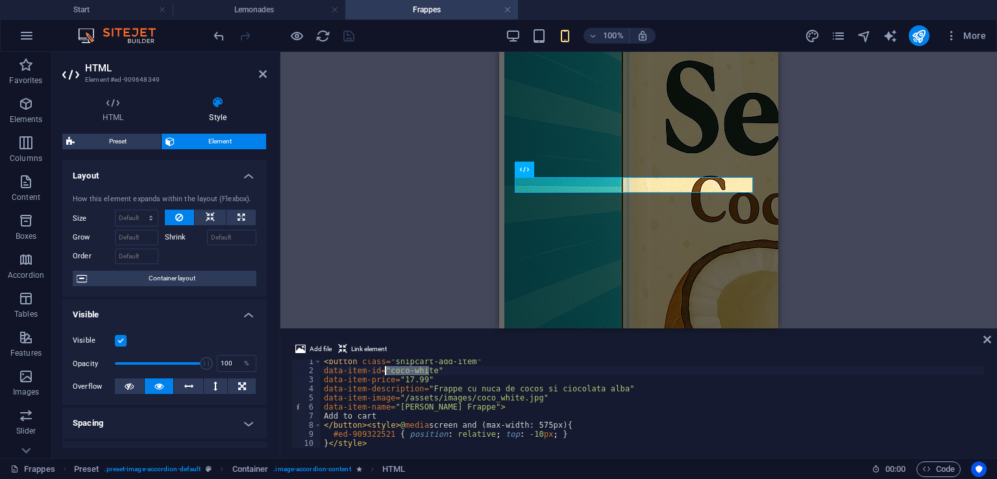
drag, startPoint x: 428, startPoint y: 370, endPoint x: 386, endPoint y: 371, distance: 41.6
click at [386, 371] on div "< button class = "snipcart-add-item" data-item-id = "coco-white" data-item-pric…" at bounding box center [652, 410] width 663 height 106
drag, startPoint x: 603, startPoint y: 390, endPoint x: 455, endPoint y: 389, distance: 148.0
click at [455, 389] on div "< button class = "snipcart-add-item" data-item-id = "lotus-biscoff" data-item-p…" at bounding box center [652, 410] width 663 height 106
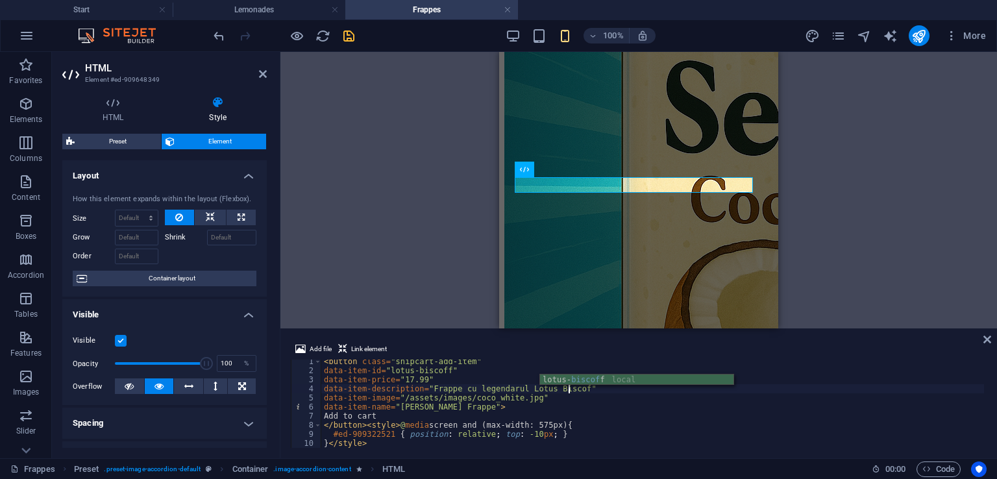
scroll to position [0, 20]
drag, startPoint x: 509, startPoint y: 397, endPoint x: 463, endPoint y: 401, distance: 46.3
click at [463, 401] on div "< button class = "snipcart-add-item" data-item-id = "lotus-biscoff" data-item-p…" at bounding box center [652, 410] width 663 height 106
drag, startPoint x: 468, startPoint y: 408, endPoint x: 395, endPoint y: 409, distance: 72.7
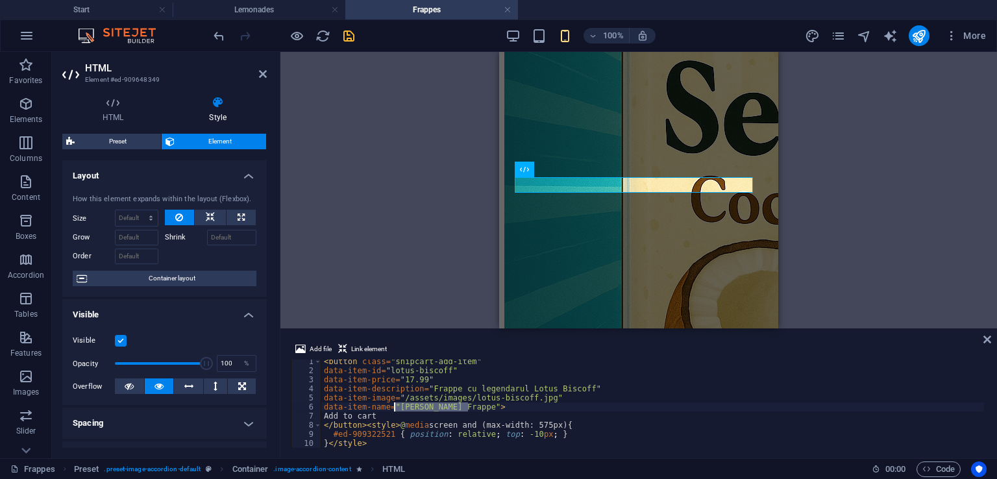
click at [395, 409] on div "< button class = "snipcart-add-item" data-item-id = "lotus-biscoff" data-item-p…" at bounding box center [652, 410] width 663 height 106
click at [395, 409] on div "< button class = "snipcart-add-item" data-item-id = "lotus-biscoff" data-item-p…" at bounding box center [652, 404] width 663 height 88
click at [395, 409] on div "< button class = "snipcart-add-item" data-item-id = "lotus-biscoff" data-item-p…" at bounding box center [652, 410] width 663 height 106
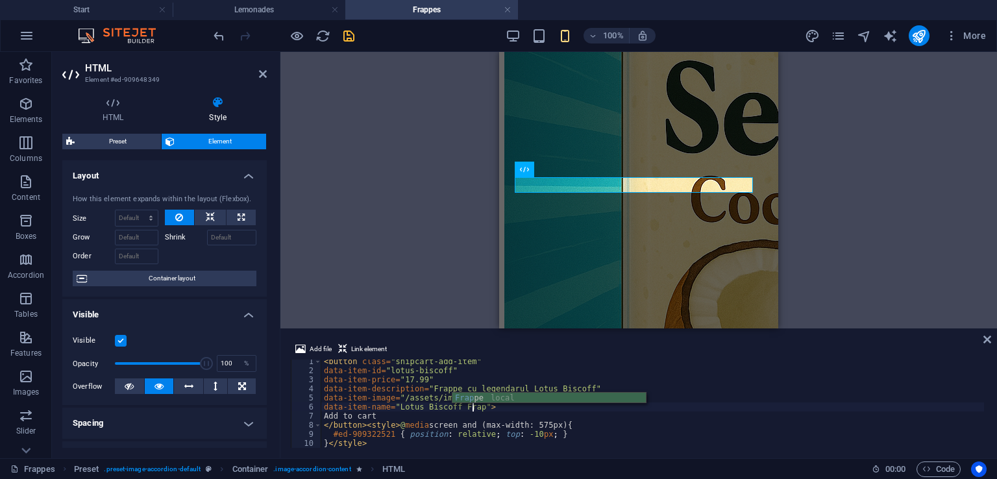
scroll to position [0, 12]
type textarea "data-item-name="Lotus Biscoff Frappe">"
click at [986, 338] on icon at bounding box center [988, 339] width 8 height 10
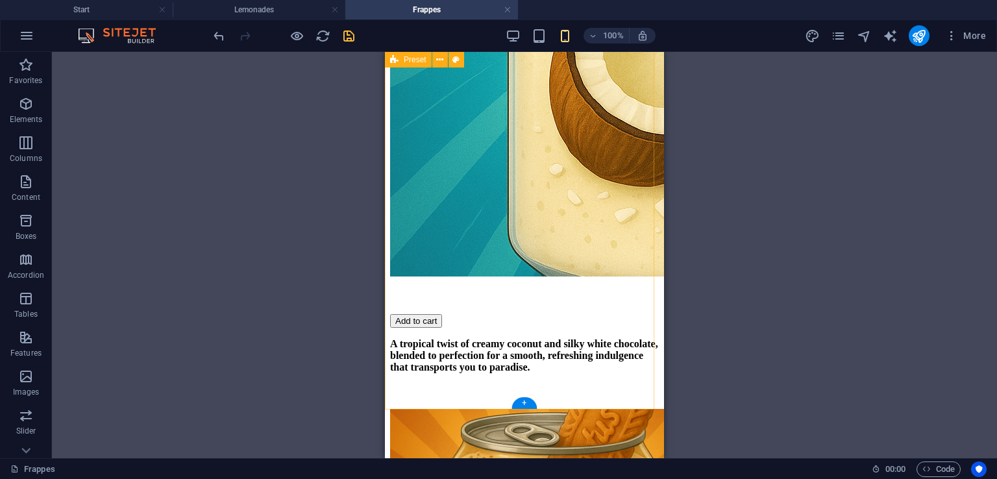
scroll to position [1257, 0]
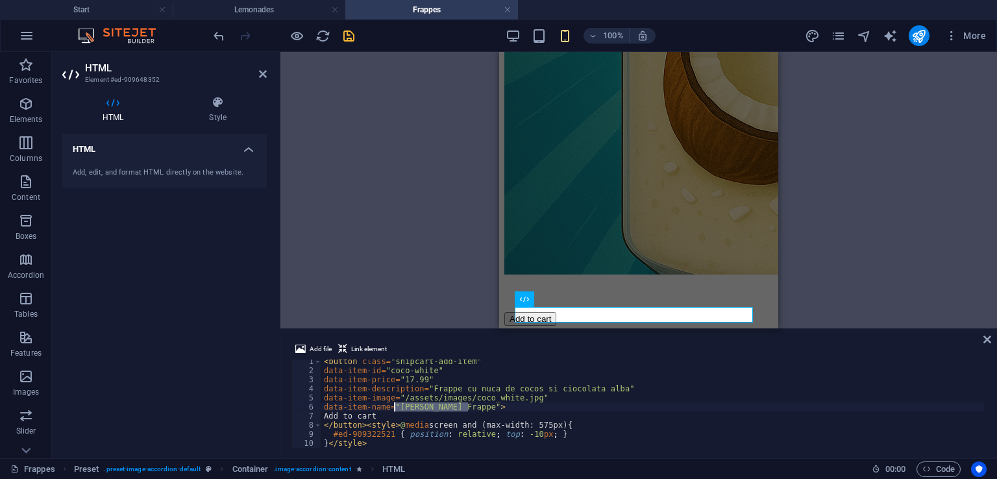
drag, startPoint x: 468, startPoint y: 408, endPoint x: 393, endPoint y: 406, distance: 74.0
click at [393, 406] on div "< button class = "snipcart-add-item" data-item-id = "coco-white" data-item-pric…" at bounding box center [652, 410] width 663 height 106
click at [508, 397] on div "< button class = "snipcart-add-item" data-item-id = "coco-white" data-item-pric…" at bounding box center [652, 410] width 663 height 106
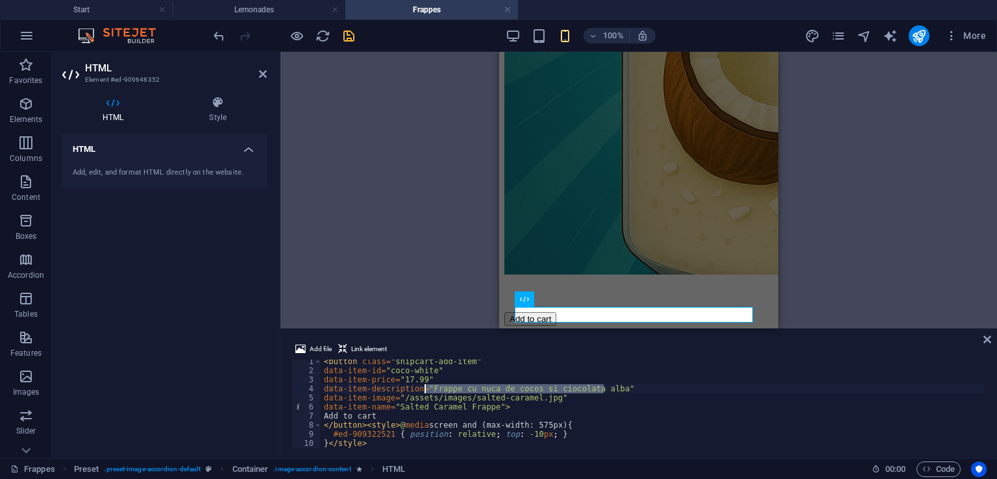
drag, startPoint x: 604, startPoint y: 390, endPoint x: 423, endPoint y: 387, distance: 180.5
click at [423, 387] on div "< button class = "snipcart-add-item" data-item-id = "coco-white" data-item-pric…" at bounding box center [652, 410] width 663 height 106
drag, startPoint x: 428, startPoint y: 370, endPoint x: 387, endPoint y: 369, distance: 40.9
click at [387, 369] on div "< button class = "snipcart-add-item" data-item-id = "coco-white" data-item-pric…" at bounding box center [652, 410] width 663 height 106
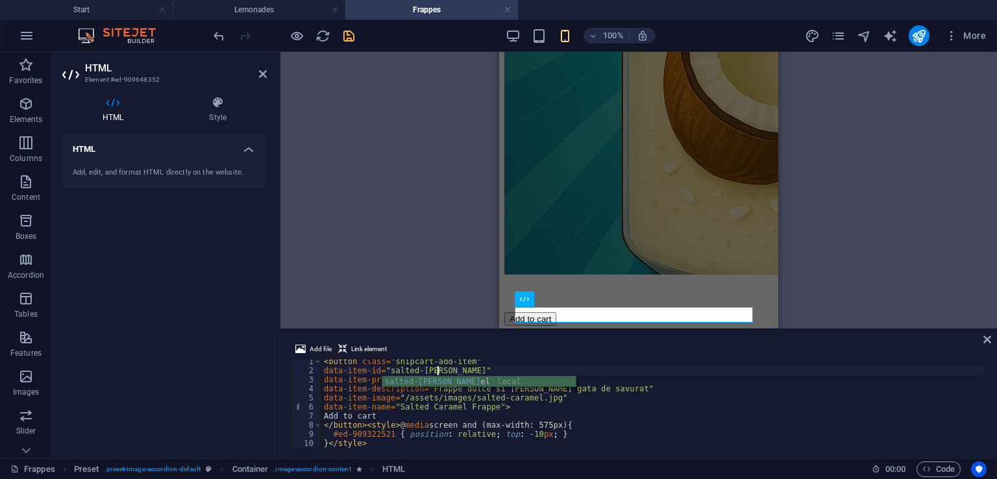
scroll to position [0, 9]
click at [406, 381] on div "< button class = "snipcart-add-item" data-item-id = "salted-caramel" data-item-…" at bounding box center [652, 410] width 663 height 106
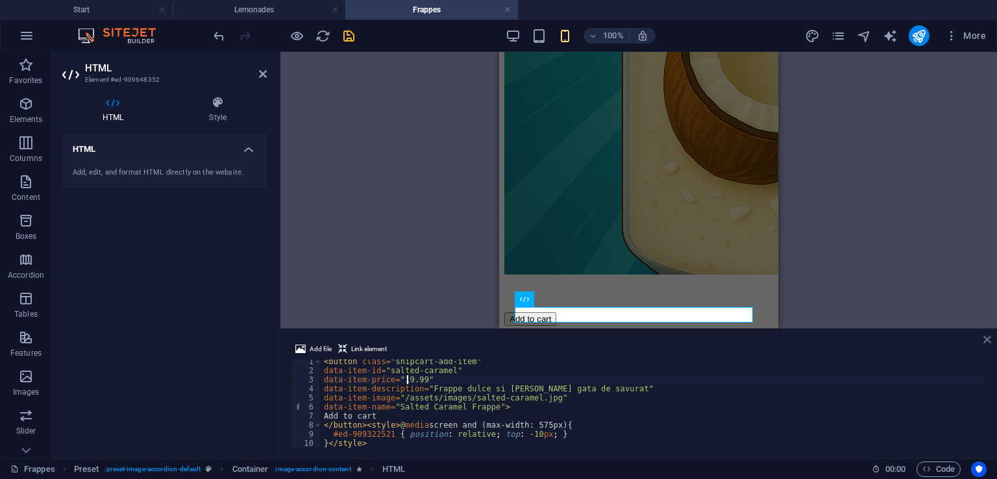
type textarea "data-item-price="19.99""
click at [984, 342] on icon at bounding box center [988, 339] width 8 height 10
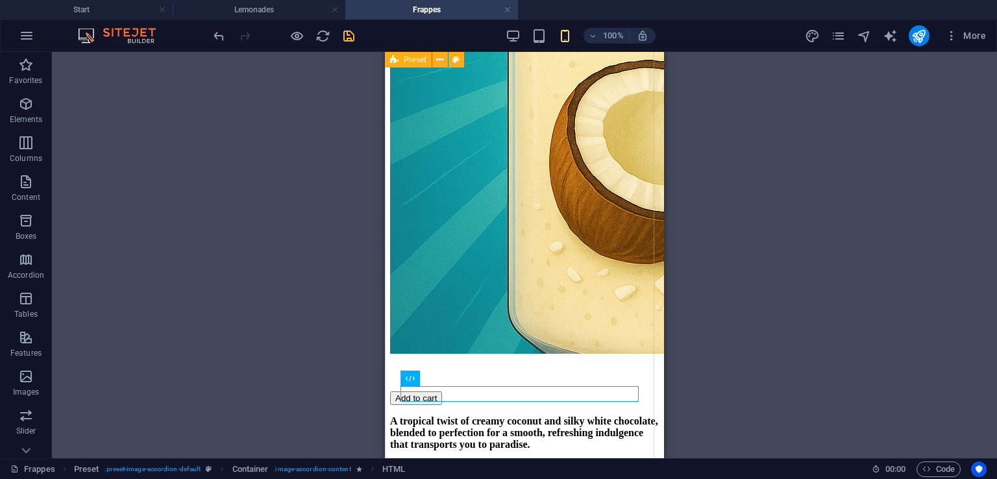
scroll to position [1258, 0]
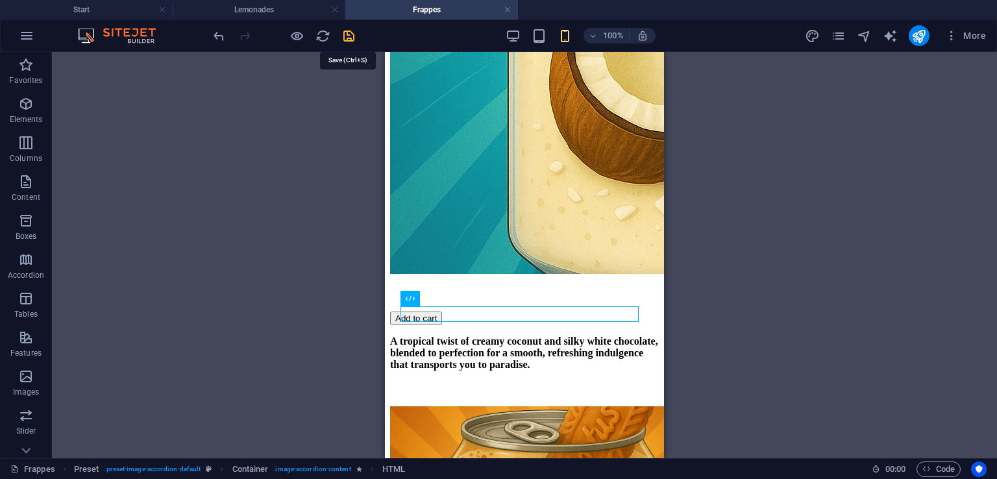
click at [346, 35] on icon "save" at bounding box center [349, 36] width 15 height 15
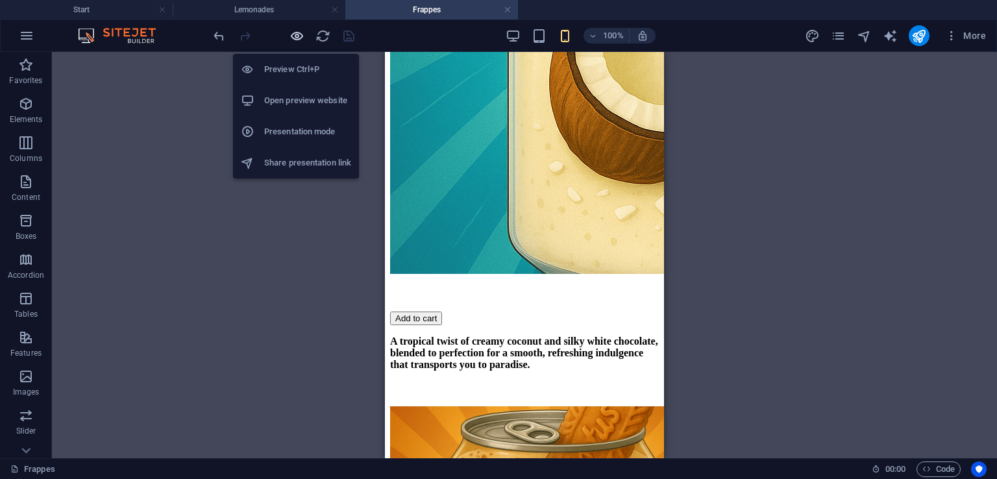
click at [301, 34] on icon "button" at bounding box center [297, 36] width 15 height 15
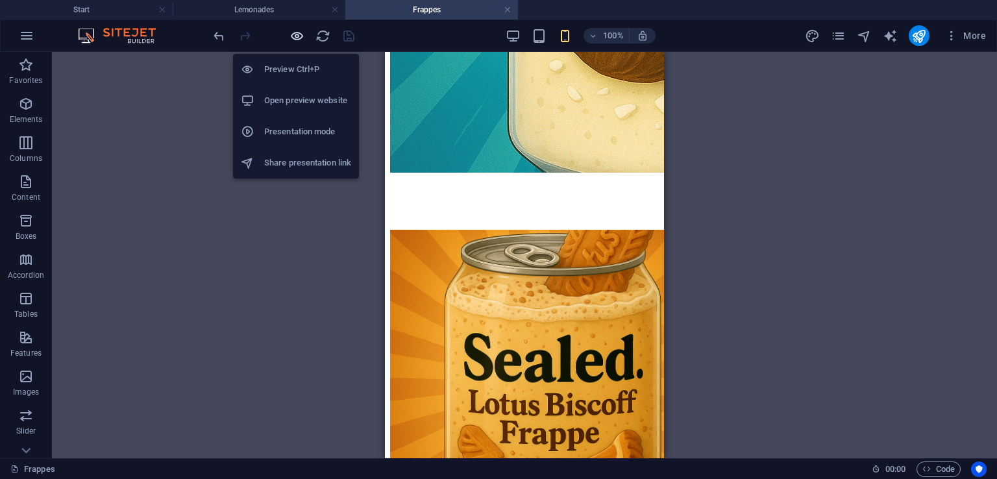
scroll to position [863, 0]
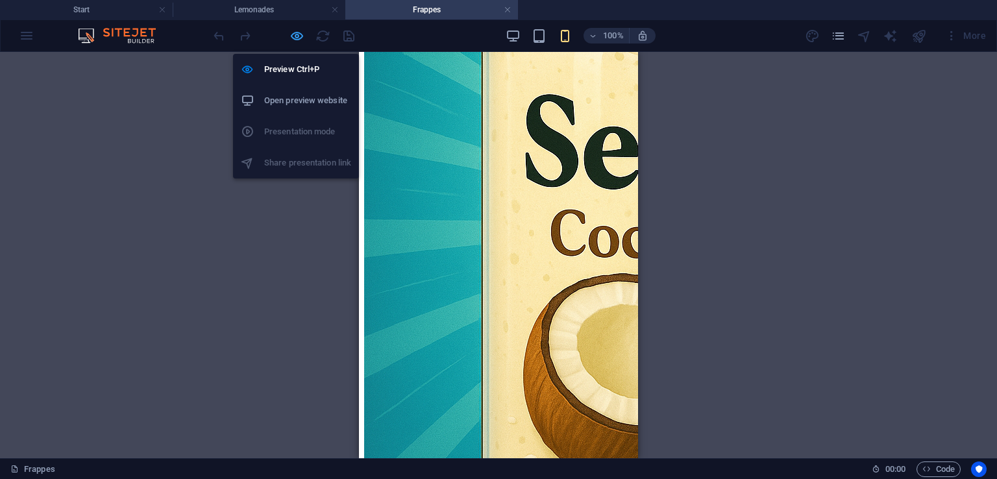
click at [300, 37] on icon "button" at bounding box center [297, 36] width 15 height 15
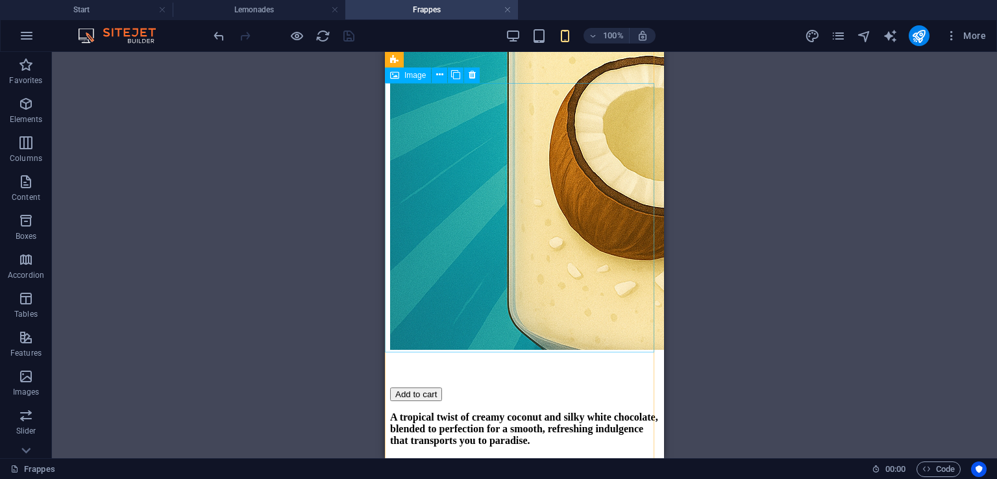
scroll to position [1258, 0]
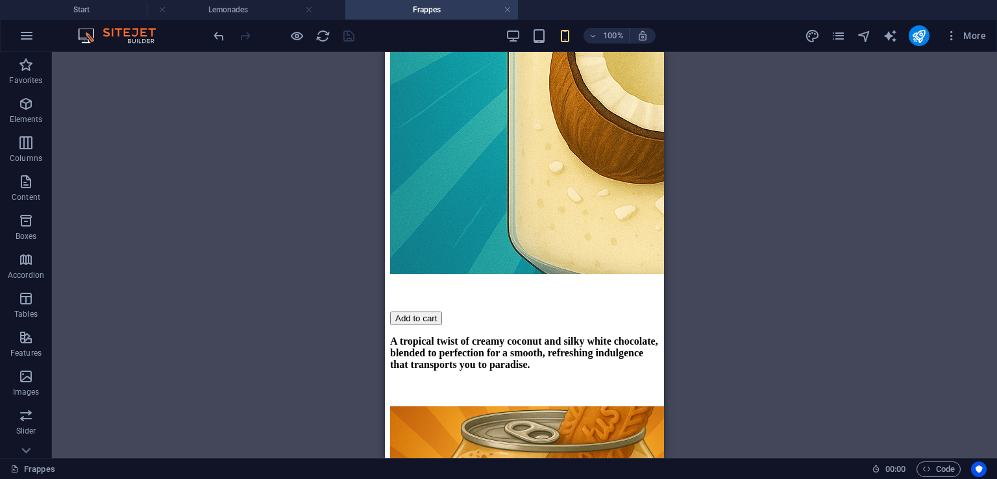
drag, startPoint x: 281, startPoint y: 6, endPoint x: 255, endPoint y: -16, distance: 33.7
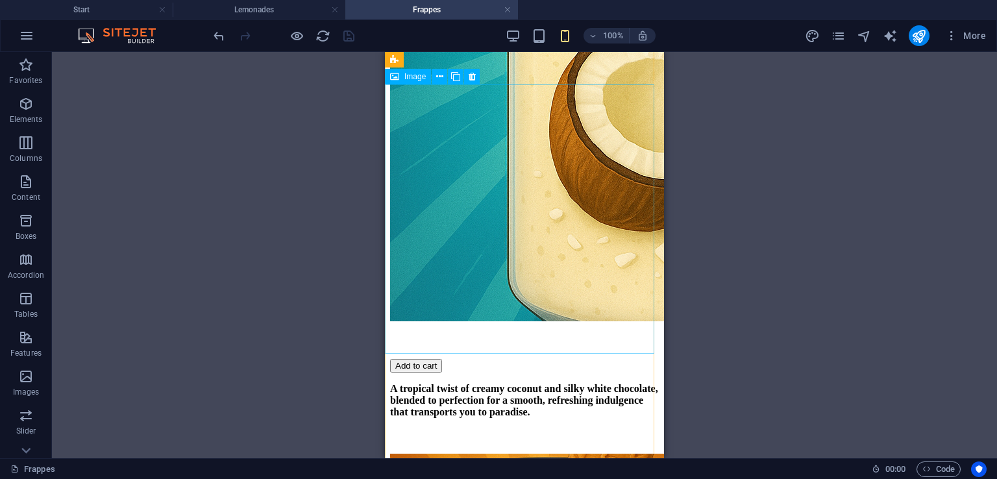
scroll to position [1240, 0]
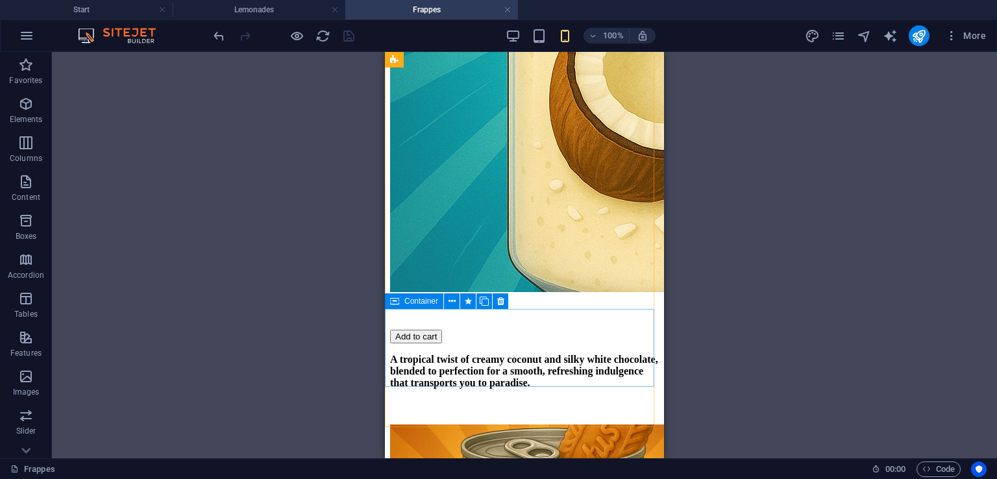
click at [403, 305] on div "Container" at bounding box center [414, 301] width 58 height 16
select select "px"
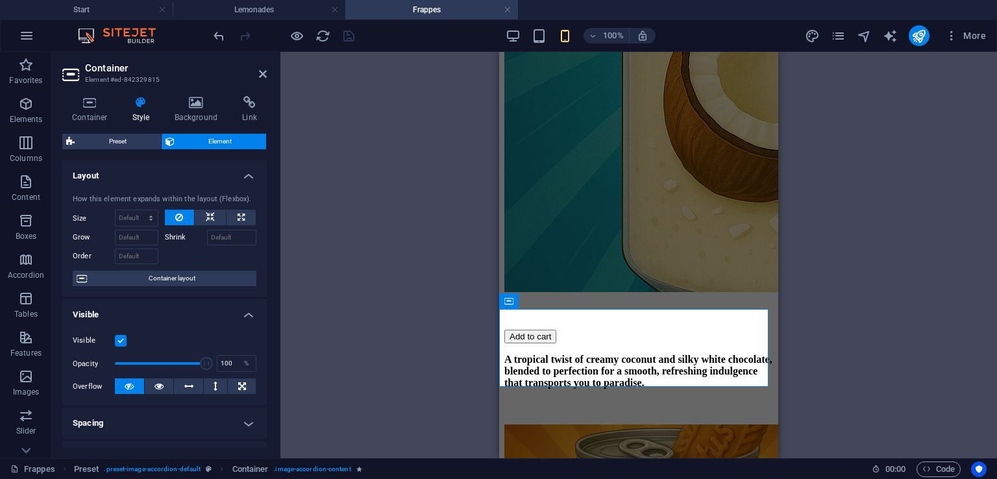
click at [403, 305] on div "Drag here to replace the existing content. Press “Ctrl” if you want to create a…" at bounding box center [639, 255] width 717 height 406
click at [534, 306] on div "Container" at bounding box center [528, 301] width 58 height 16
click at [262, 74] on icon at bounding box center [263, 74] width 8 height 10
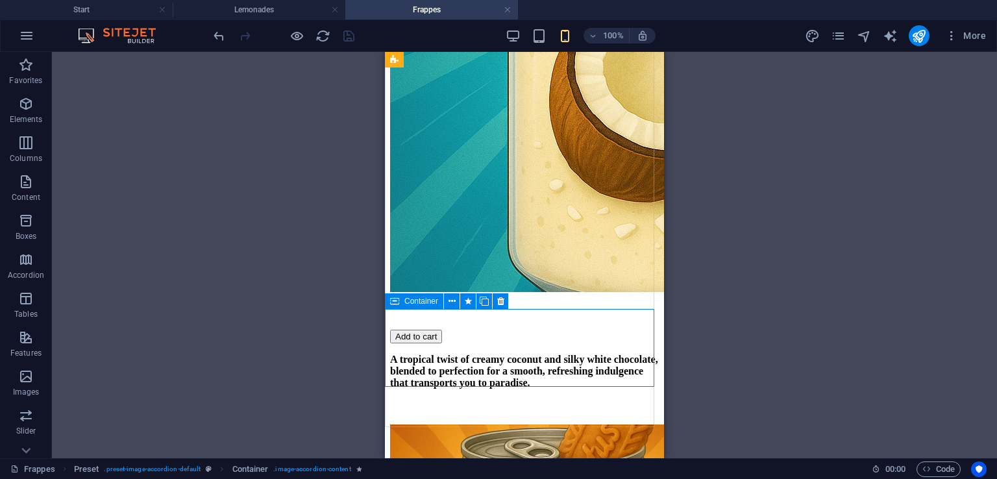
click at [405, 304] on span "Container" at bounding box center [422, 301] width 34 height 8
select select "px"
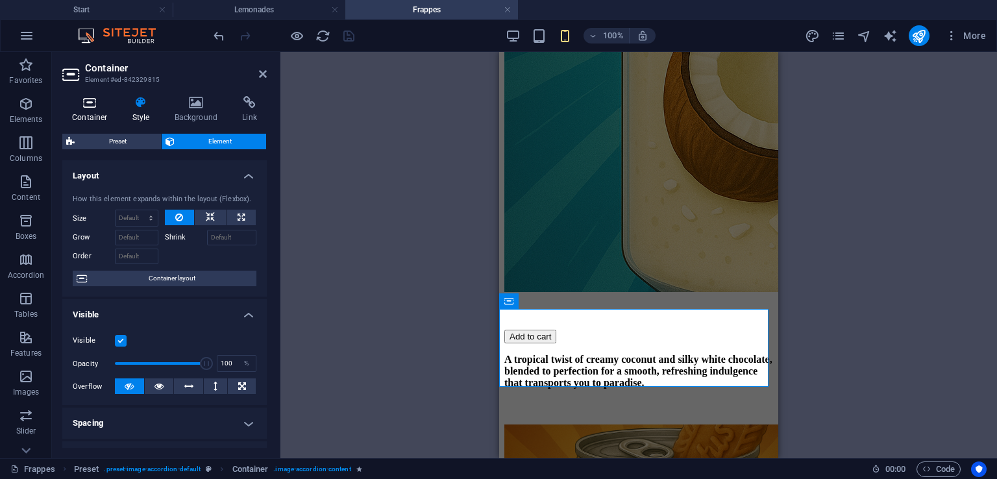
click at [78, 106] on icon at bounding box center [89, 102] width 55 height 13
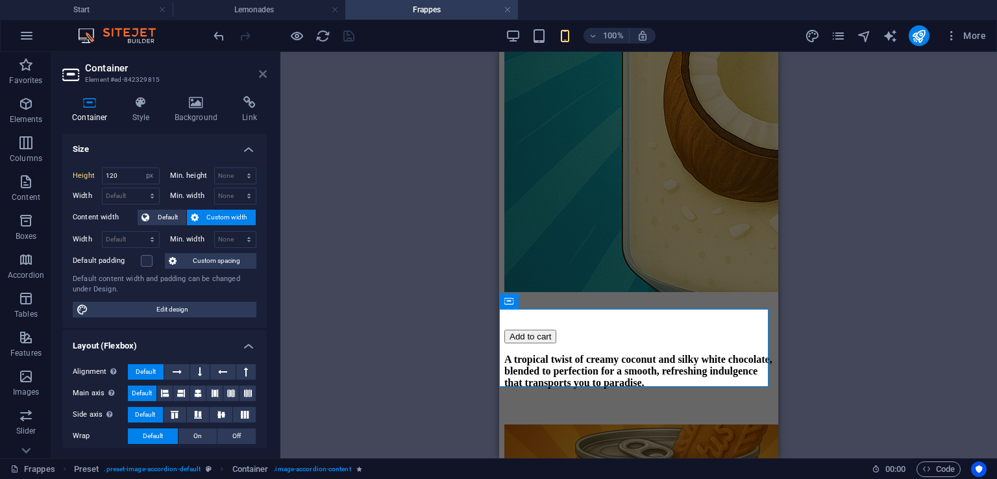
click at [264, 71] on icon at bounding box center [263, 74] width 8 height 10
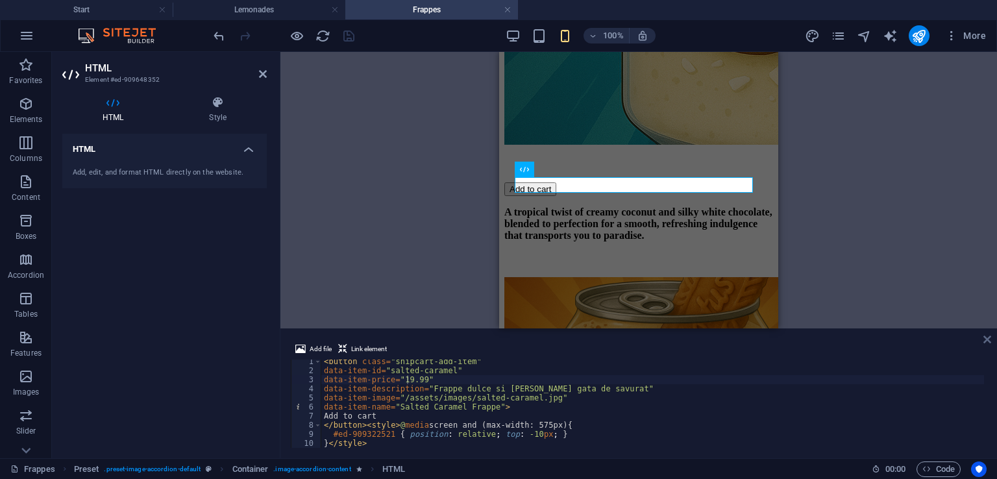
click at [986, 338] on icon at bounding box center [988, 339] width 8 height 10
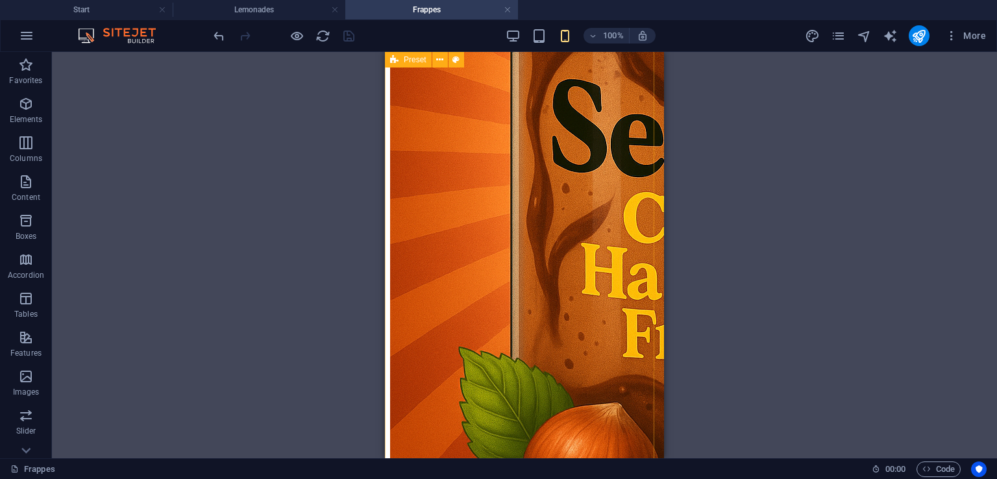
scroll to position [154, 0]
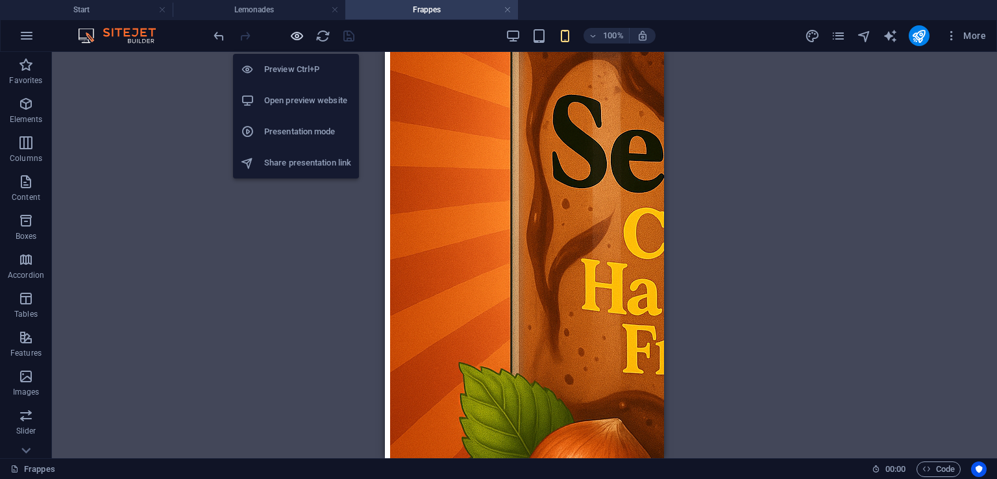
click at [300, 38] on icon "button" at bounding box center [297, 36] width 15 height 15
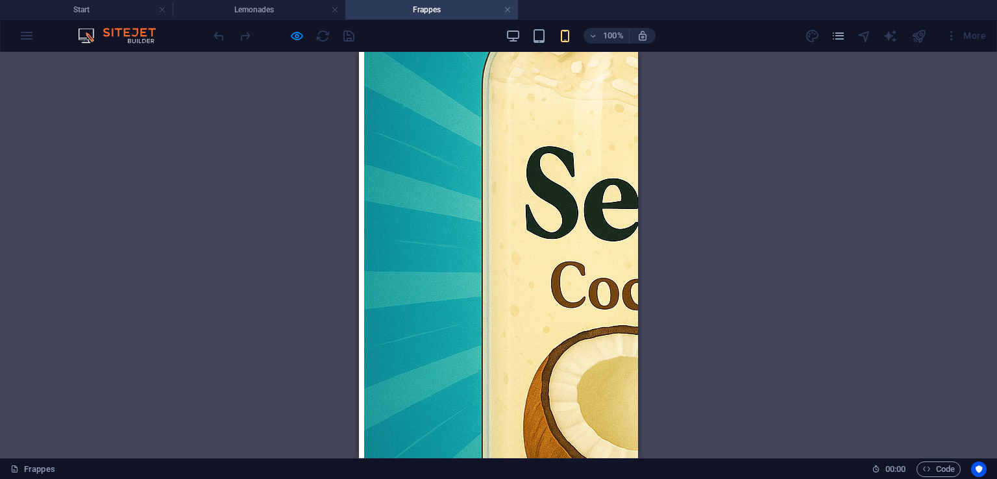
scroll to position [863, 0]
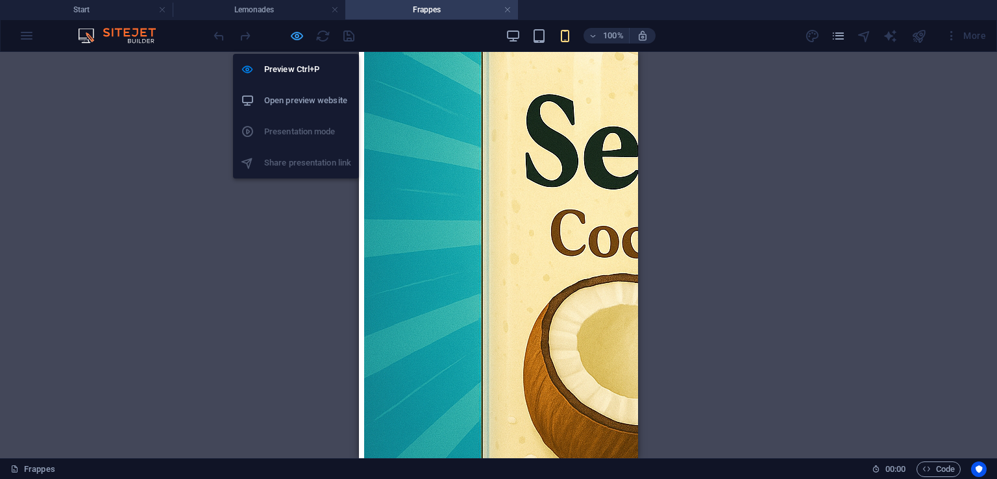
click at [301, 37] on icon "button" at bounding box center [297, 36] width 15 height 15
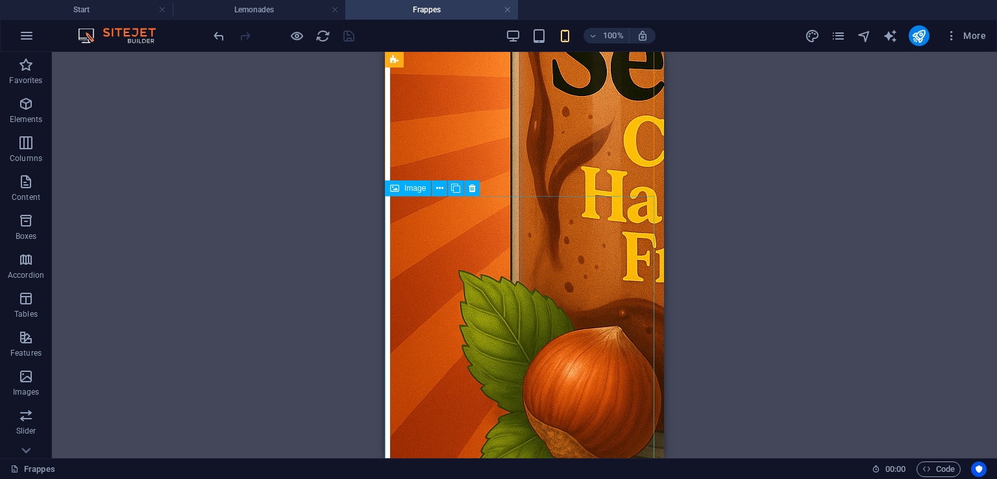
scroll to position [0, 0]
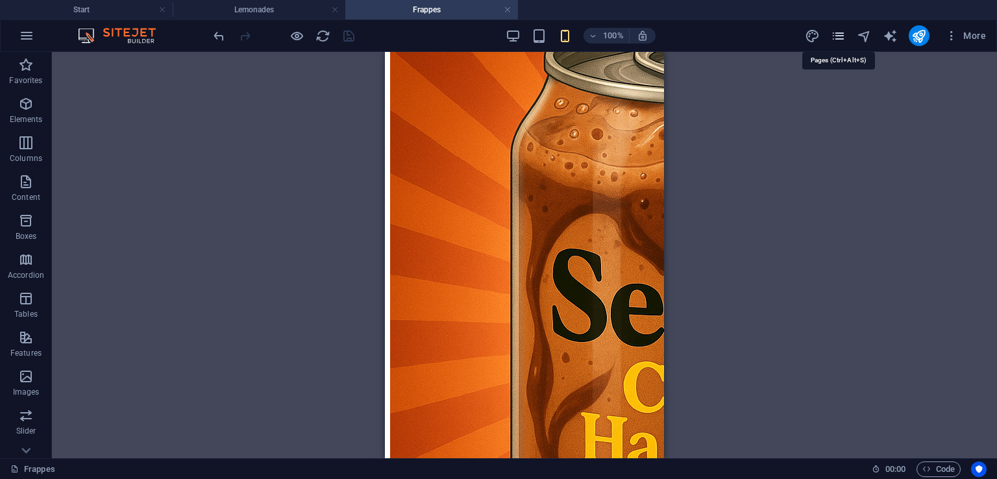
click at [838, 36] on icon "pages" at bounding box center [838, 36] width 15 height 15
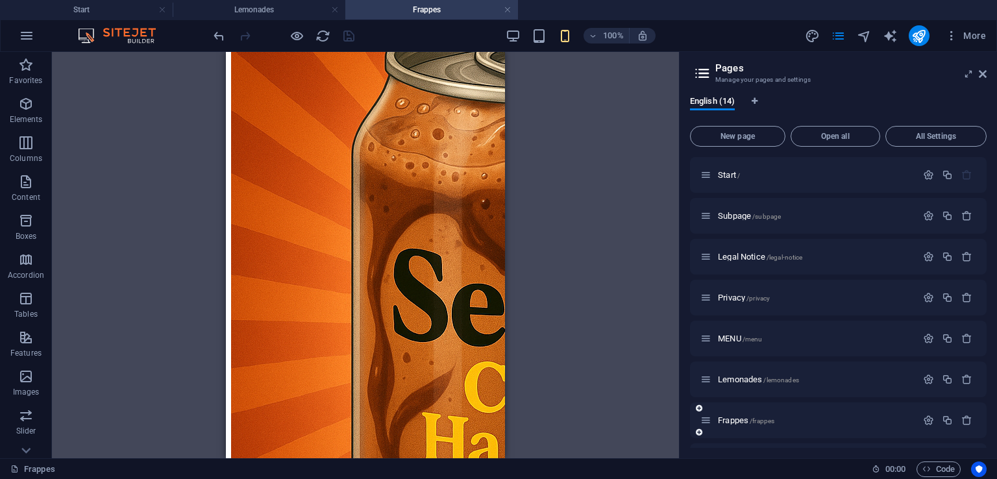
scroll to position [130, 0]
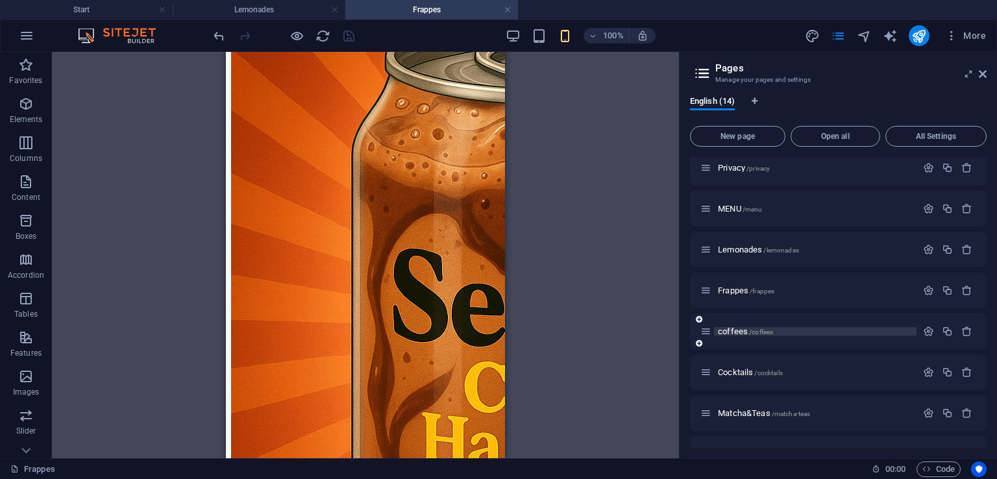
click at [749, 331] on span "/coffees" at bounding box center [761, 332] width 24 height 7
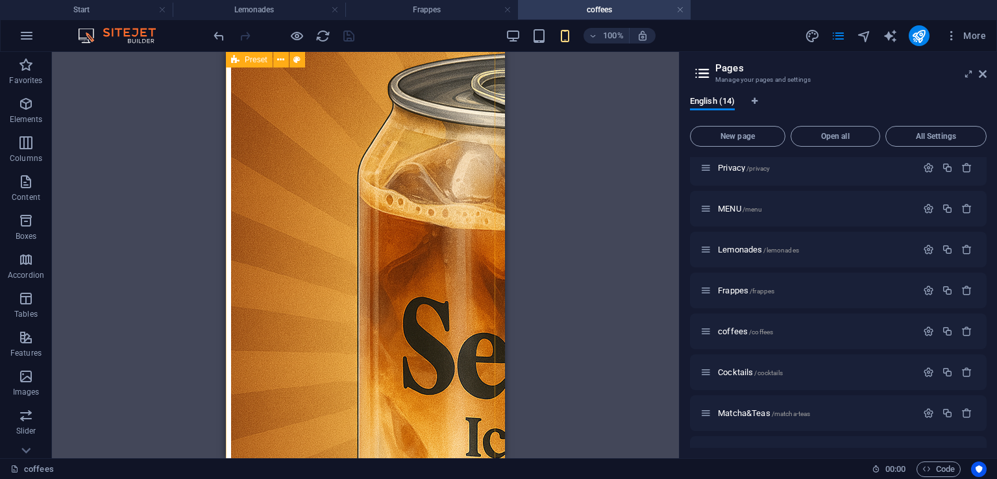
scroll to position [0, 0]
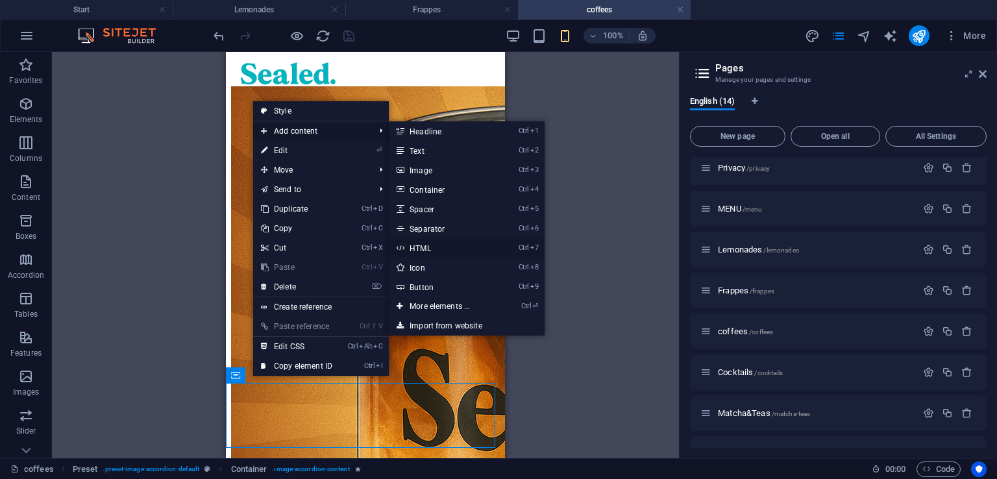
click at [455, 250] on link "Ctrl 7 HTML" at bounding box center [442, 247] width 107 height 19
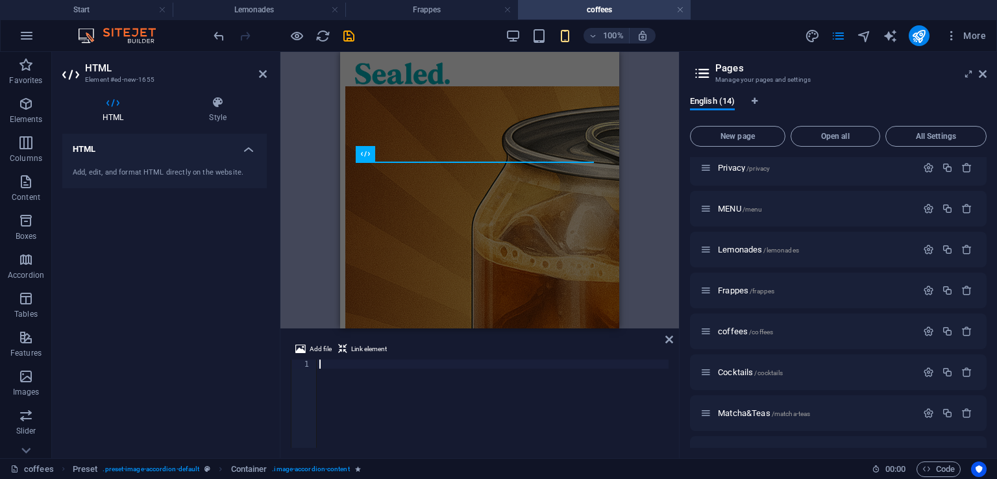
scroll to position [237, 0]
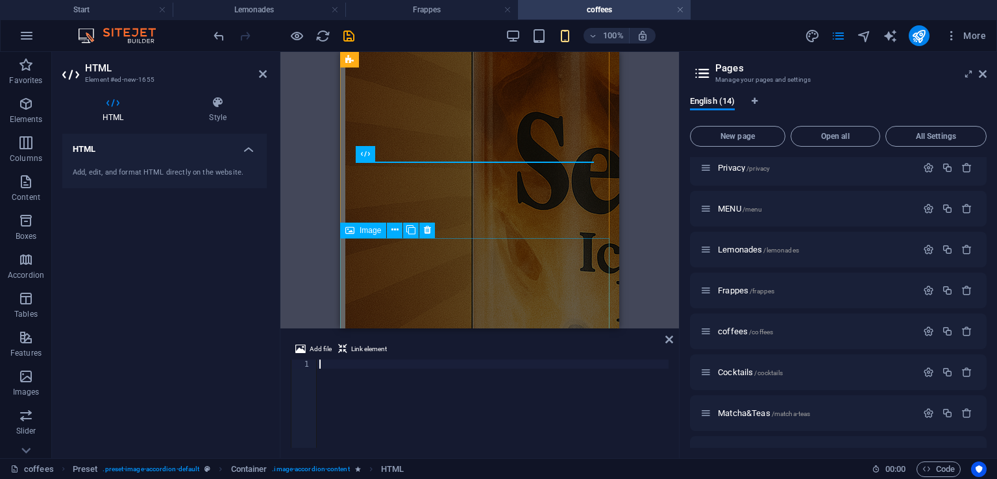
type textarea "}</style>"
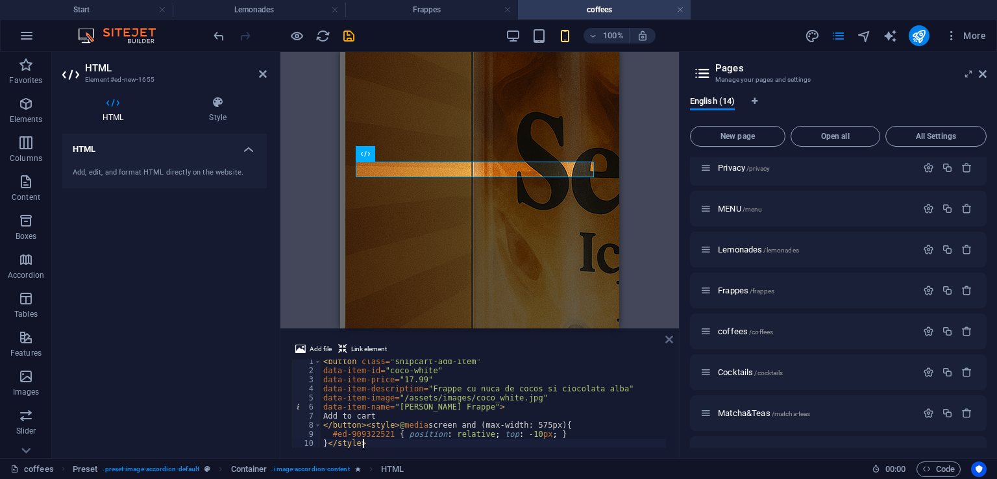
click at [669, 335] on icon at bounding box center [670, 339] width 8 height 10
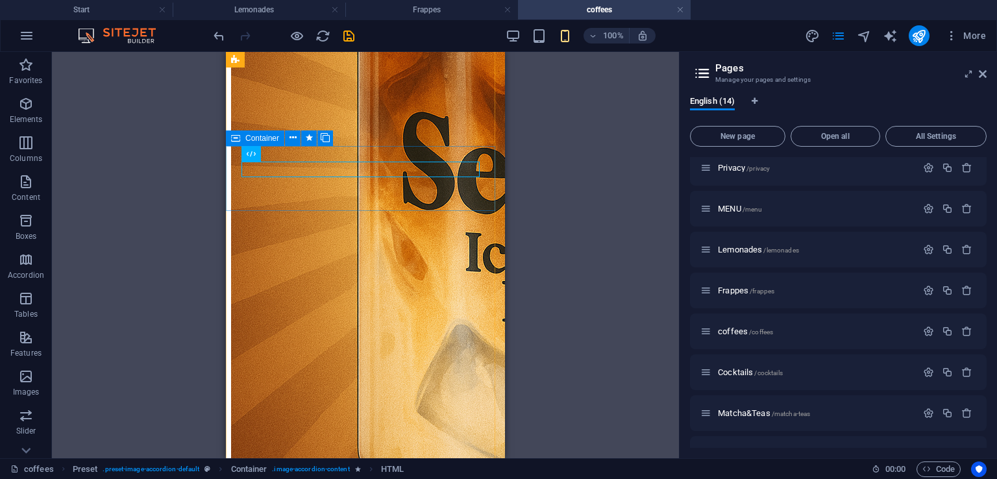
click at [268, 140] on span "Container" at bounding box center [262, 138] width 34 height 8
select select "px"
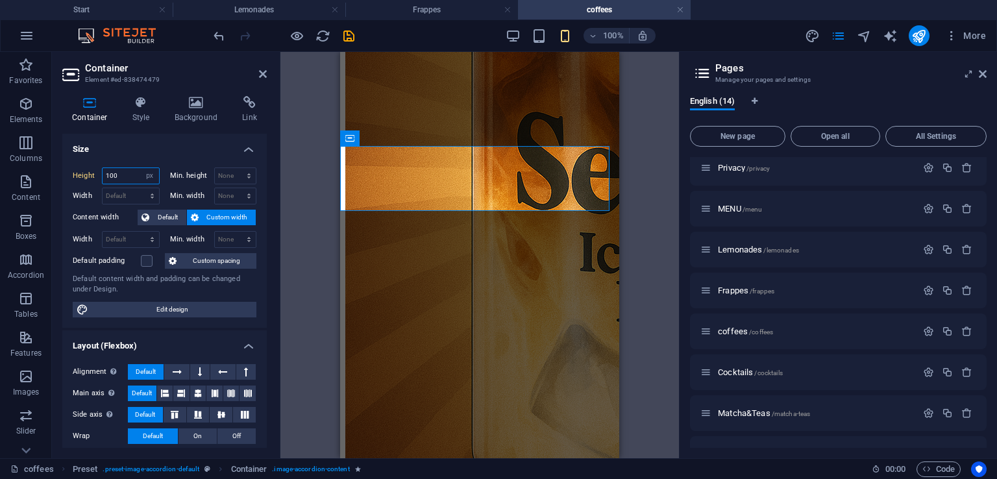
click at [127, 169] on input "100" at bounding box center [131, 176] width 56 height 16
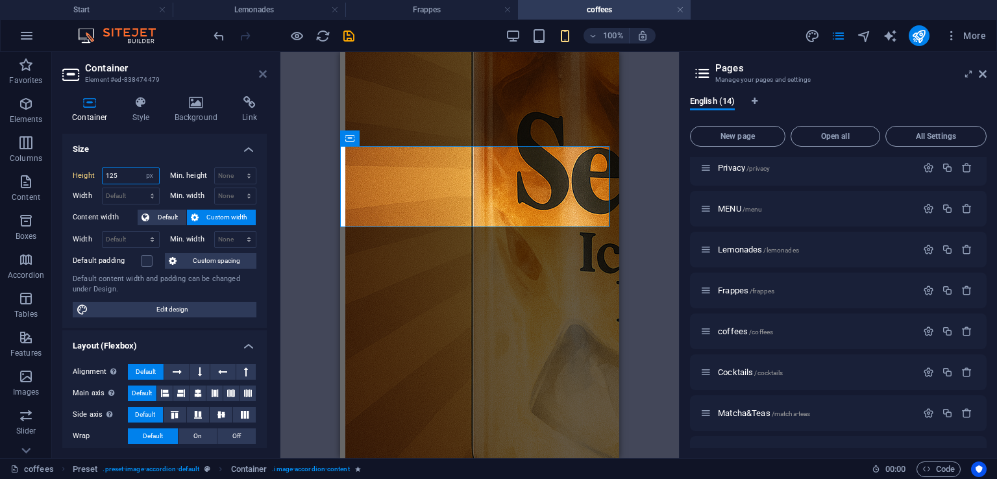
type input "125"
click at [265, 69] on icon at bounding box center [263, 74] width 8 height 10
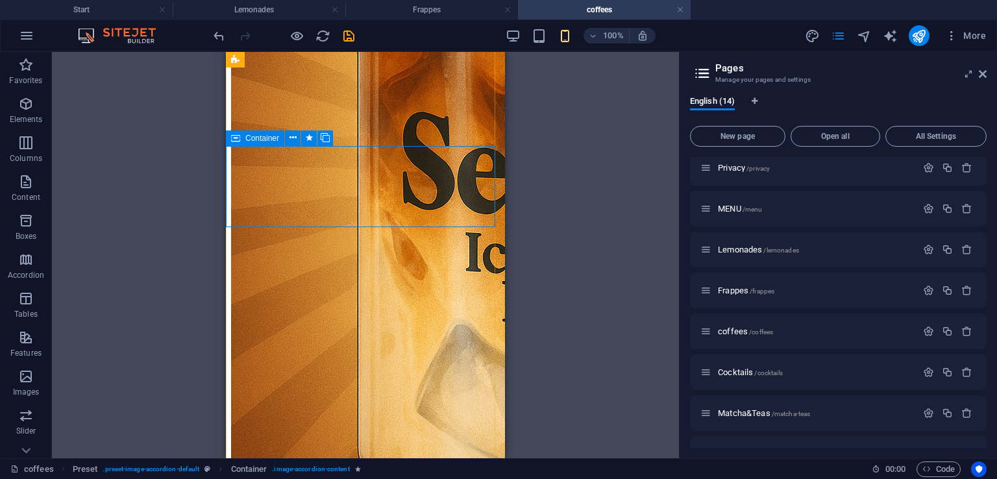
click at [258, 142] on span "Container" at bounding box center [262, 138] width 34 height 8
select select "px"
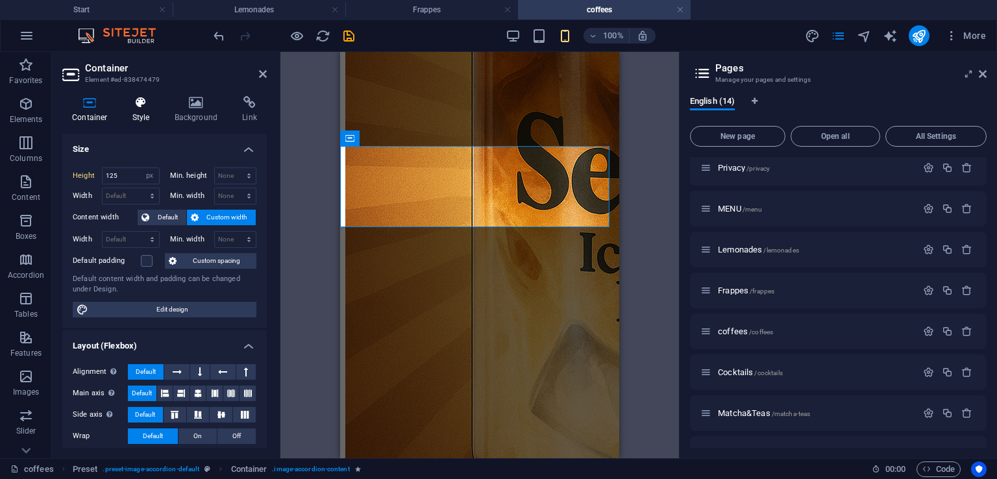
click at [148, 114] on h4 "Style" at bounding box center [144, 109] width 42 height 27
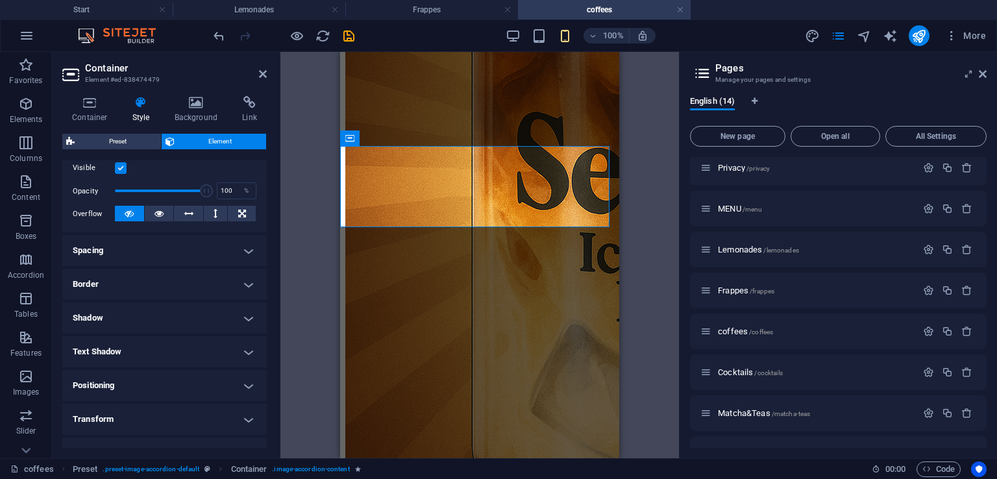
scroll to position [260, 0]
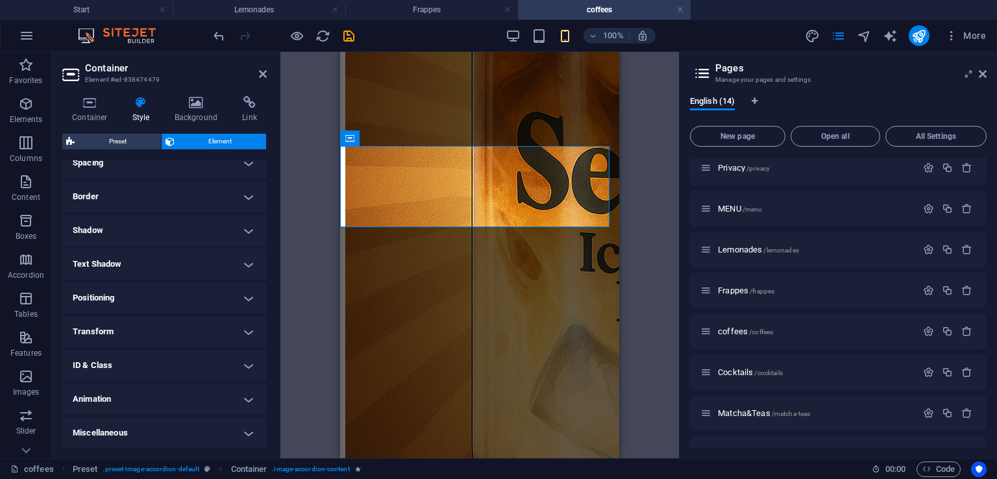
click at [140, 305] on h4 "Positioning" at bounding box center [164, 297] width 205 height 31
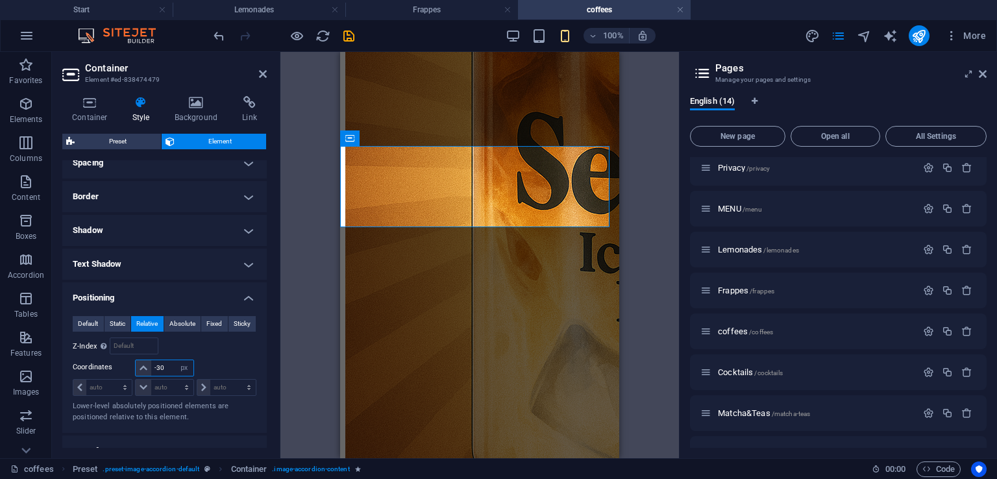
click at [166, 362] on input "-30" at bounding box center [172, 368] width 42 height 16
type input "-3"
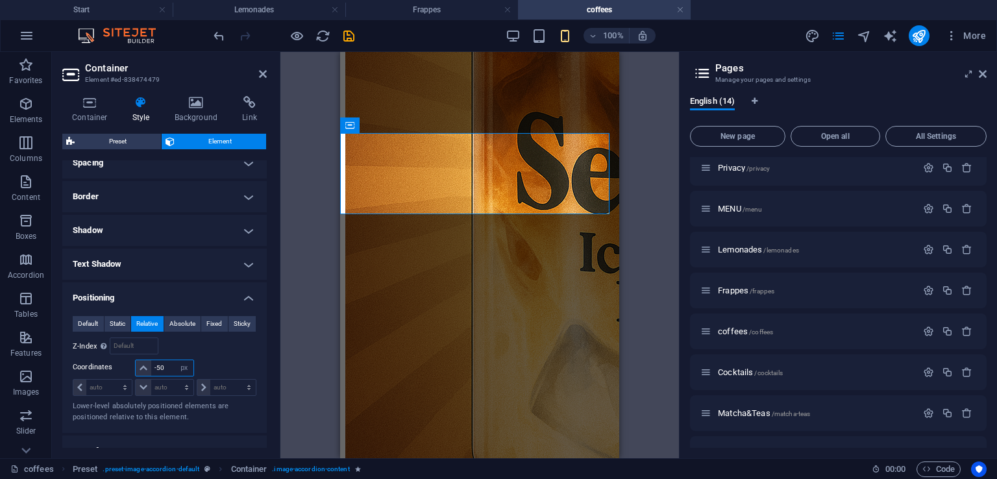
type input "-5"
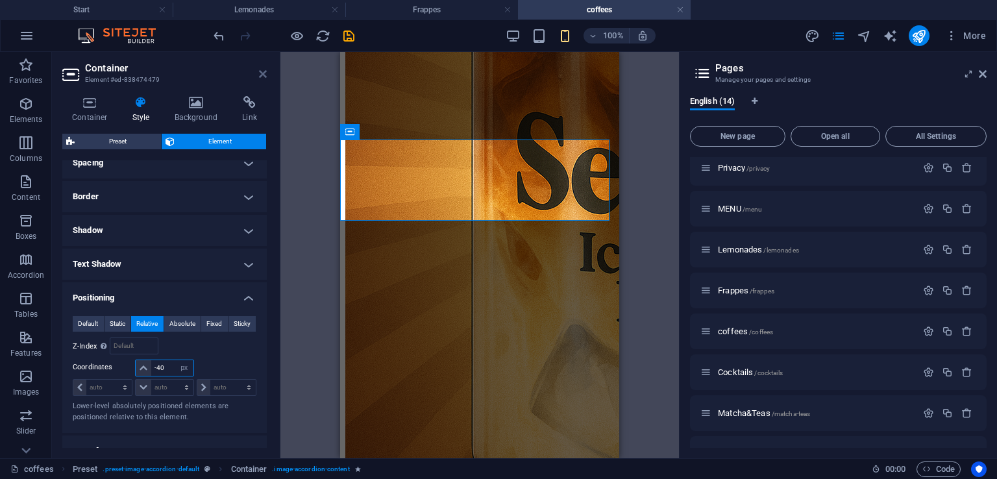
type input "-40"
click at [266, 77] on icon at bounding box center [263, 74] width 8 height 10
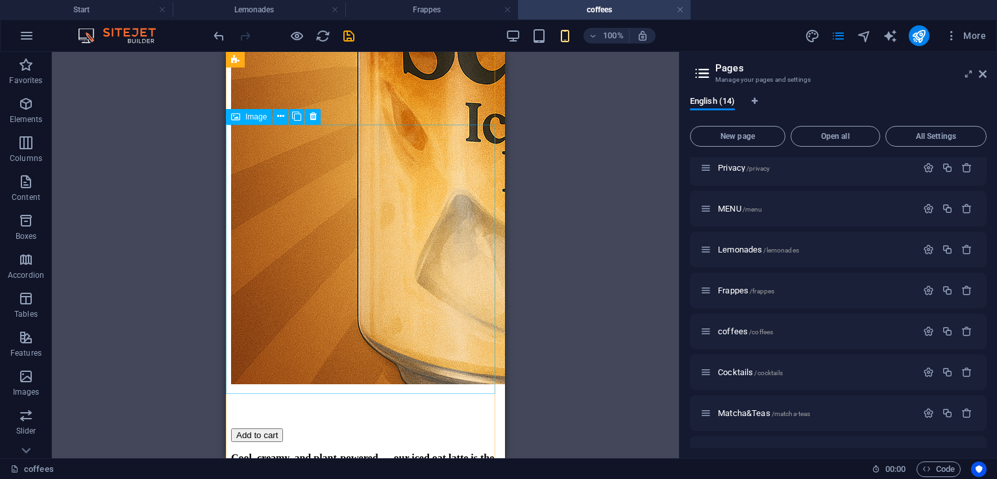
scroll to position [237, 0]
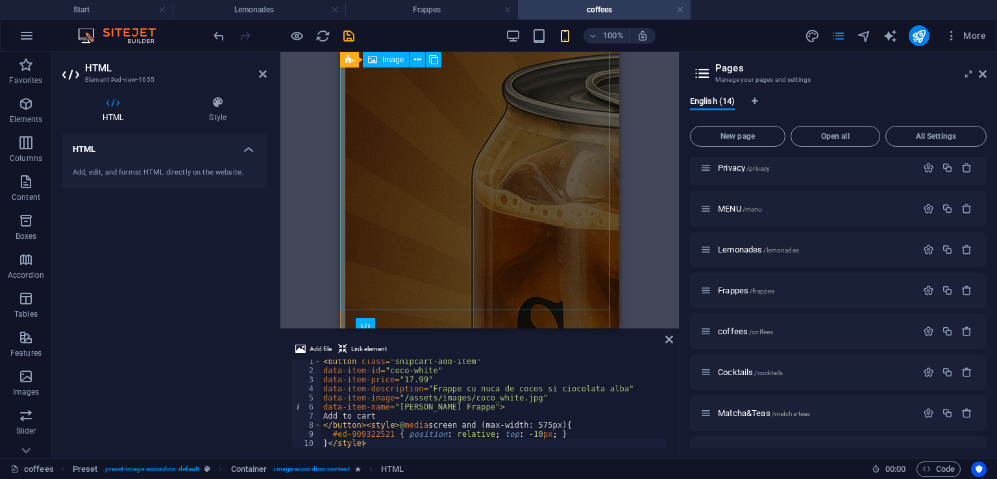
scroll to position [42, 0]
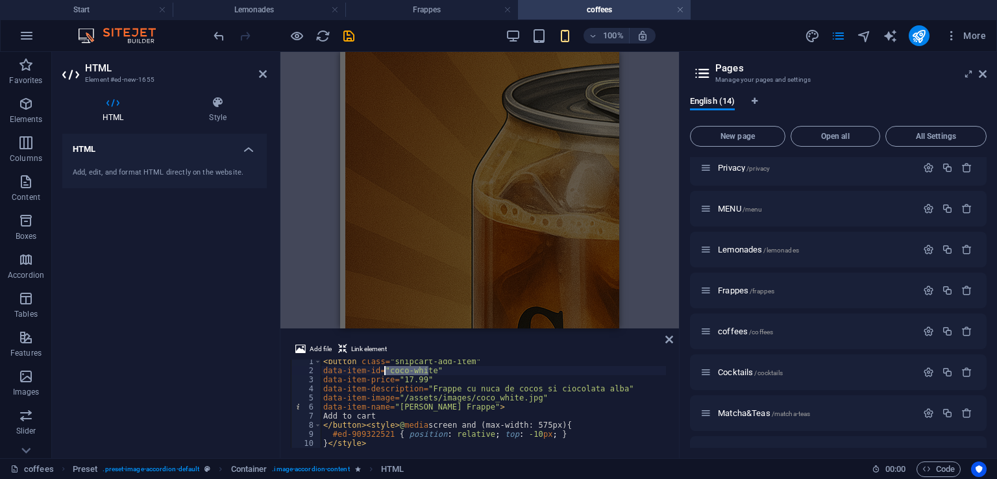
drag, startPoint x: 428, startPoint y: 370, endPoint x: 387, endPoint y: 375, distance: 41.2
click at [387, 375] on div "< button class = "snipcart-add-item" data-item-id = "coco-white" data-item-pric…" at bounding box center [493, 410] width 345 height 106
drag, startPoint x: 603, startPoint y: 392, endPoint x: 424, endPoint y: 392, distance: 178.6
click at [424, 392] on div "< button class = "snipcart-add-item" data-item-id = "iced-oat-latte" data-item-…" at bounding box center [493, 410] width 345 height 106
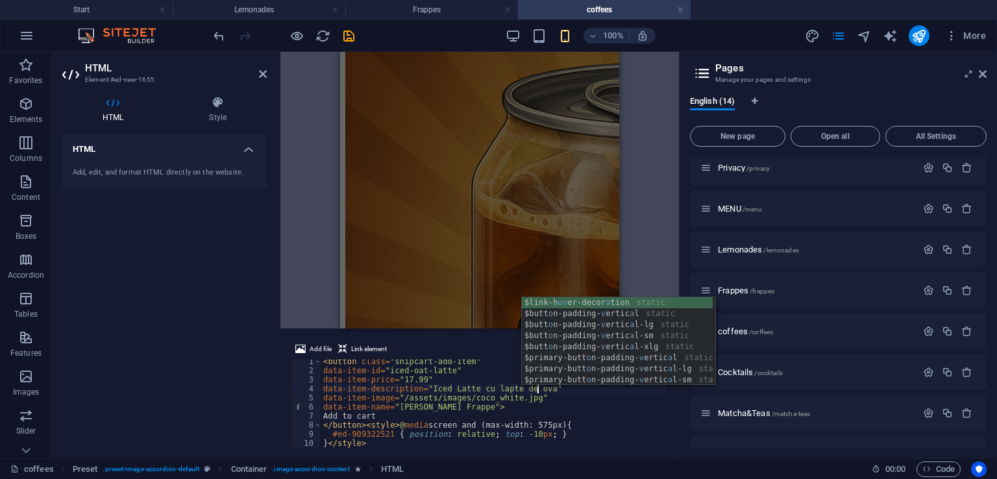
scroll to position [0, 18]
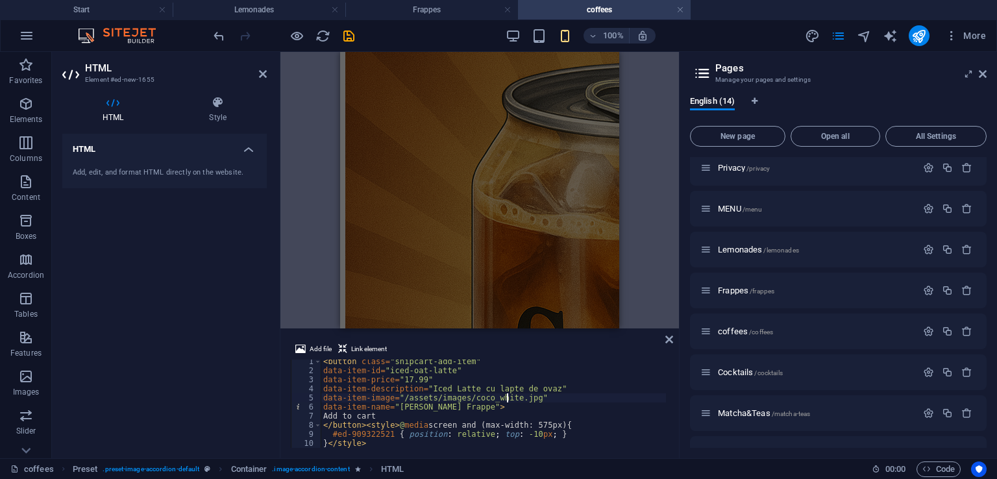
click at [506, 398] on div "< button class = "snipcart-add-item" data-item-id = "iced-oat-latte" data-item-…" at bounding box center [493, 410] width 345 height 106
drag, startPoint x: 467, startPoint y: 408, endPoint x: 395, endPoint y: 410, distance: 72.1
click at [395, 410] on div "< button class = "snipcart-add-item" data-item-id = "iced-oat-latte" data-item-…" at bounding box center [493, 410] width 345 height 106
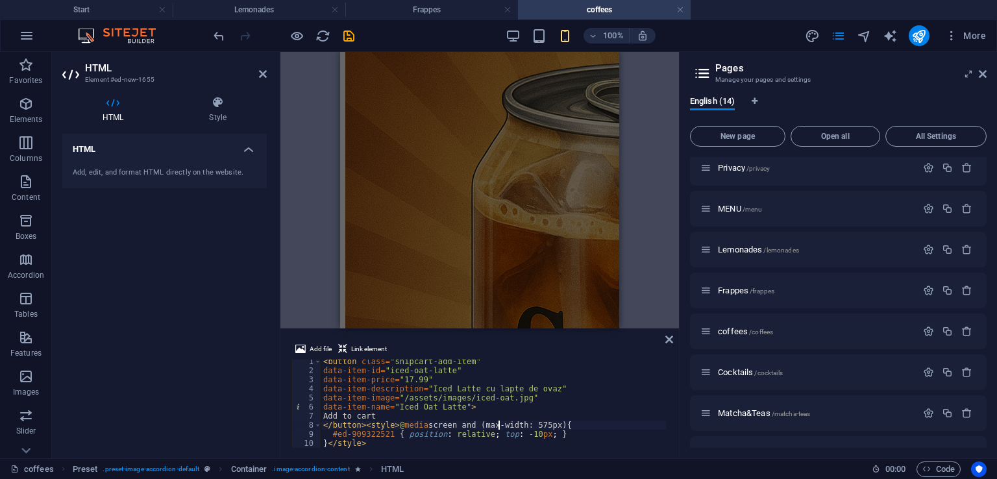
click at [501, 427] on div "< button class = "snipcart-add-item" data-item-id = "iced-oat-latte" data-item-…" at bounding box center [493, 410] width 345 height 106
type textarea "</button><style>@media screen and (max-width: 575px) {"
